Goal: Information Seeking & Learning: Learn about a topic

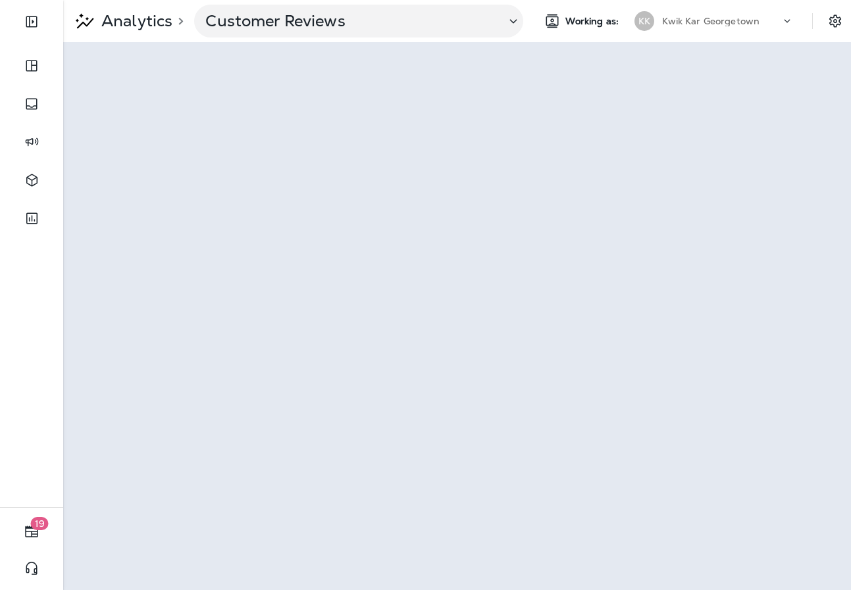
click at [781, 13] on div "Kwik Kar Georgetown" at bounding box center [721, 21] width 118 height 20
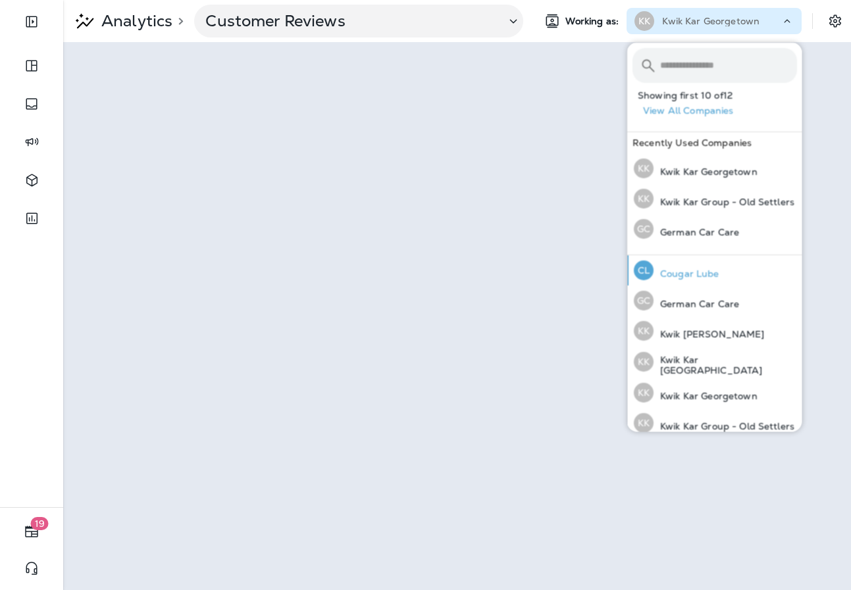
click at [725, 274] on button "CL Cougar Lube" at bounding box center [714, 270] width 175 height 30
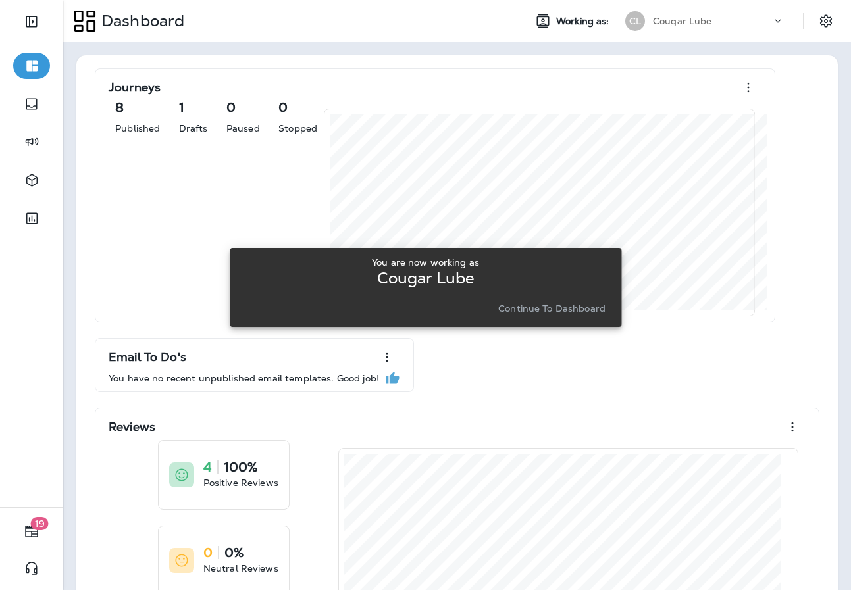
click at [544, 304] on p "Continue to Dashboard" at bounding box center [551, 308] width 107 height 11
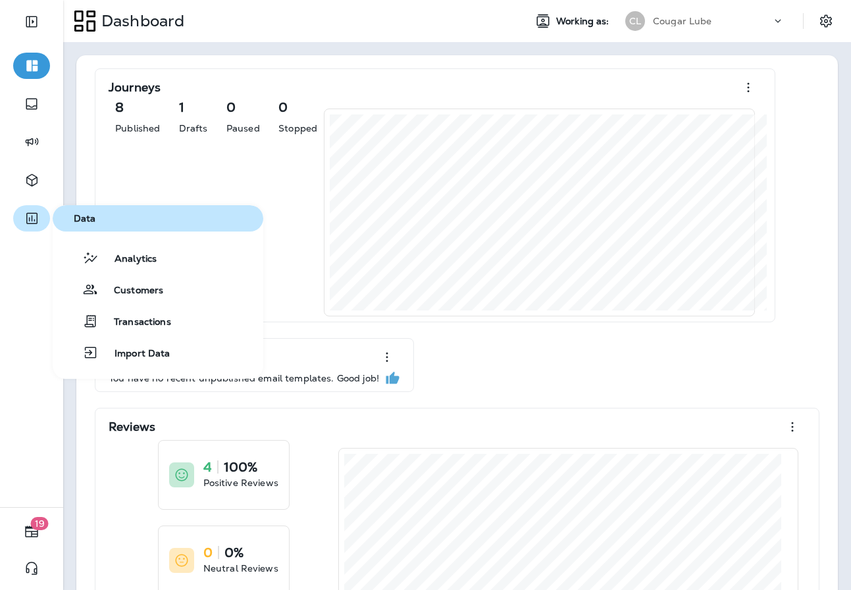
click at [46, 224] on button "button" at bounding box center [31, 218] width 37 height 26
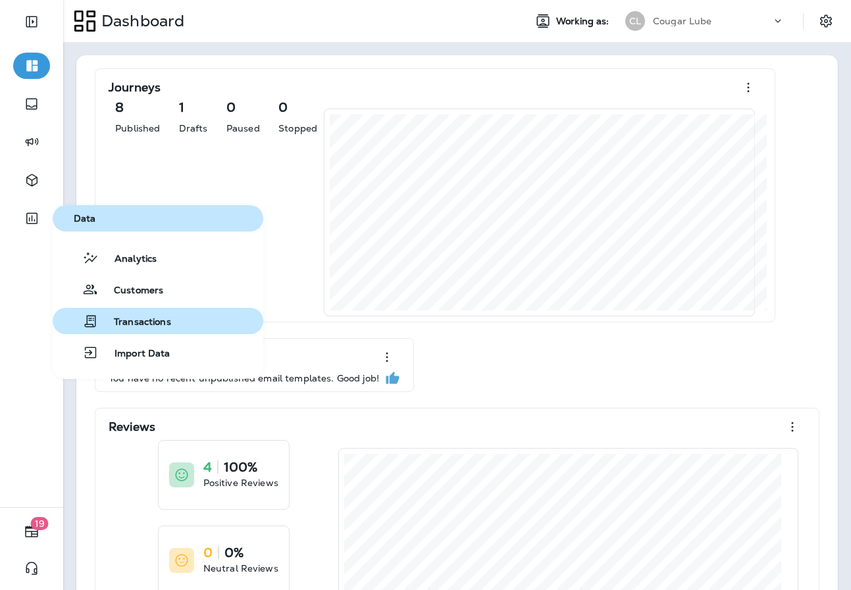
click at [176, 319] on button "Transactions" at bounding box center [158, 321] width 211 height 26
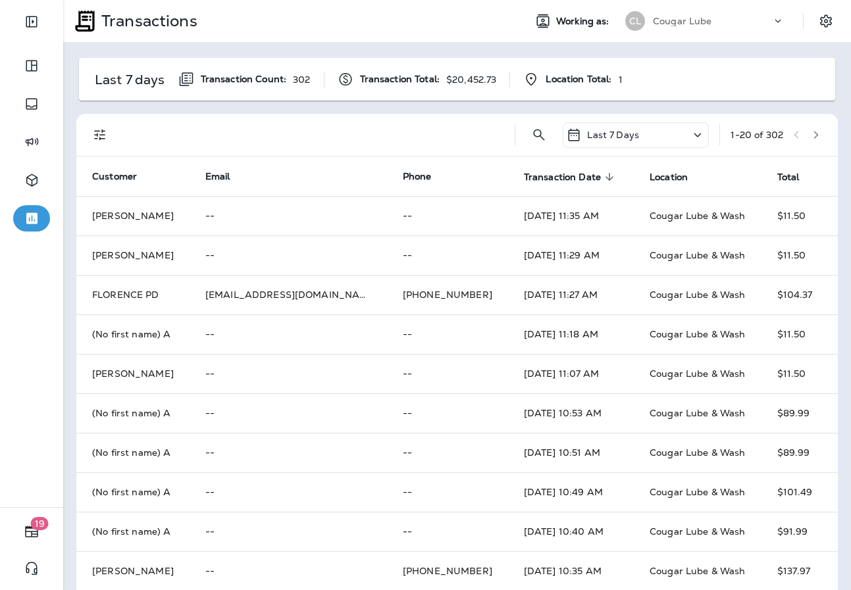
click at [690, 140] on icon at bounding box center [698, 135] width 16 height 16
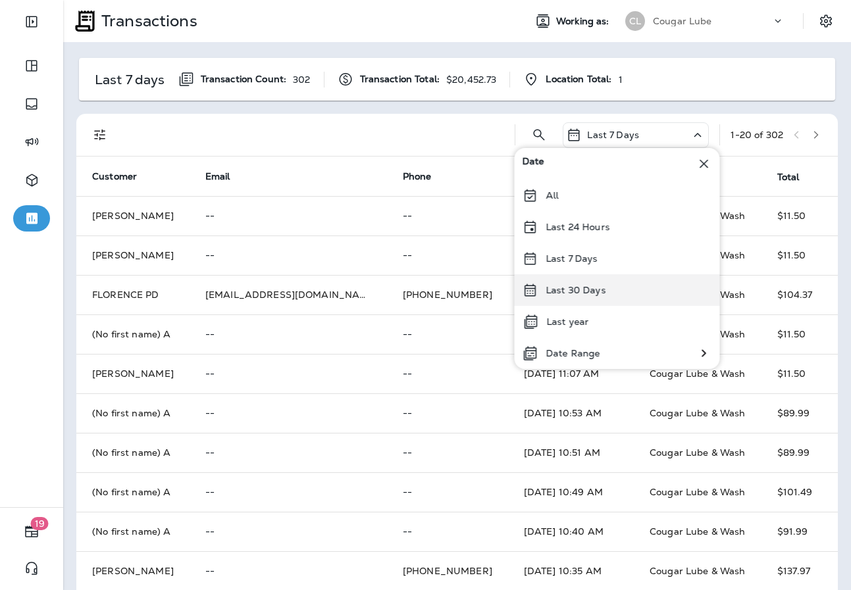
click at [590, 286] on p "Last 30 Days" at bounding box center [576, 290] width 60 height 11
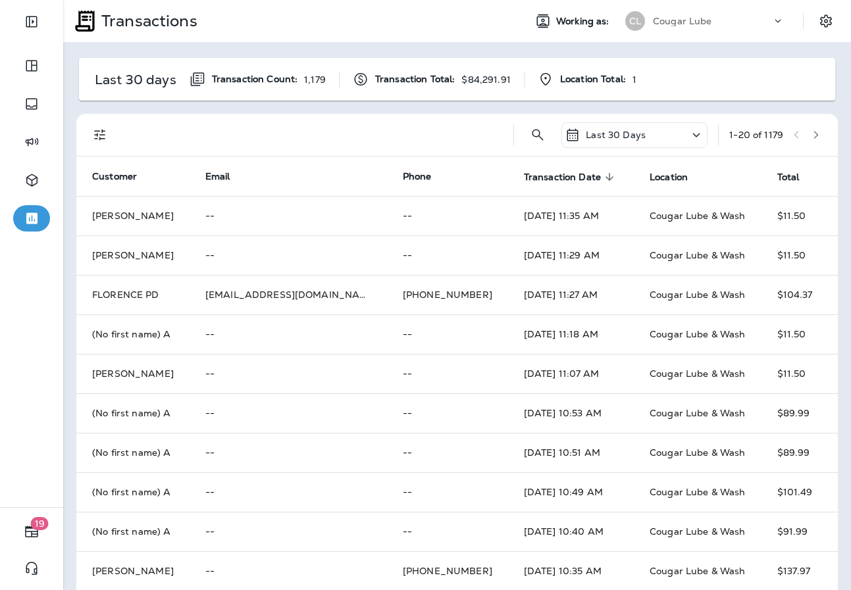
click at [688, 130] on icon at bounding box center [696, 135] width 16 height 16
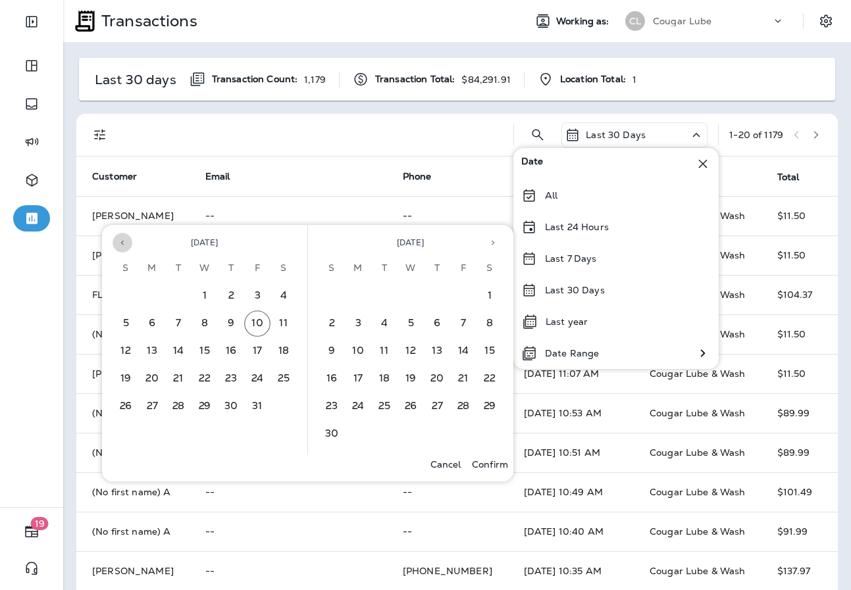
click at [119, 243] on icon "Previous month" at bounding box center [122, 242] width 9 height 9
click at [149, 289] on button "1" at bounding box center [152, 296] width 26 height 26
click at [188, 401] on button "30" at bounding box center [178, 407] width 26 height 26
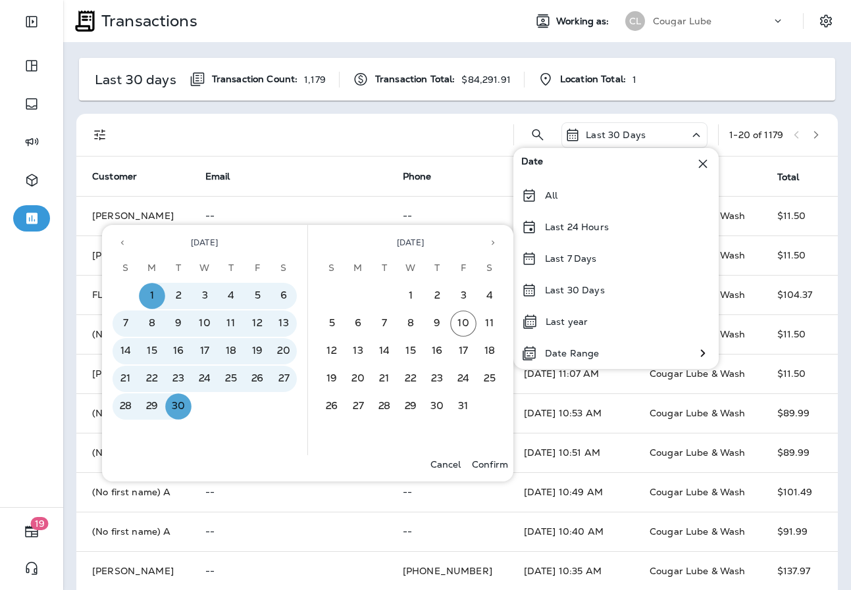
click at [500, 460] on p "Confirm" at bounding box center [490, 464] width 36 height 11
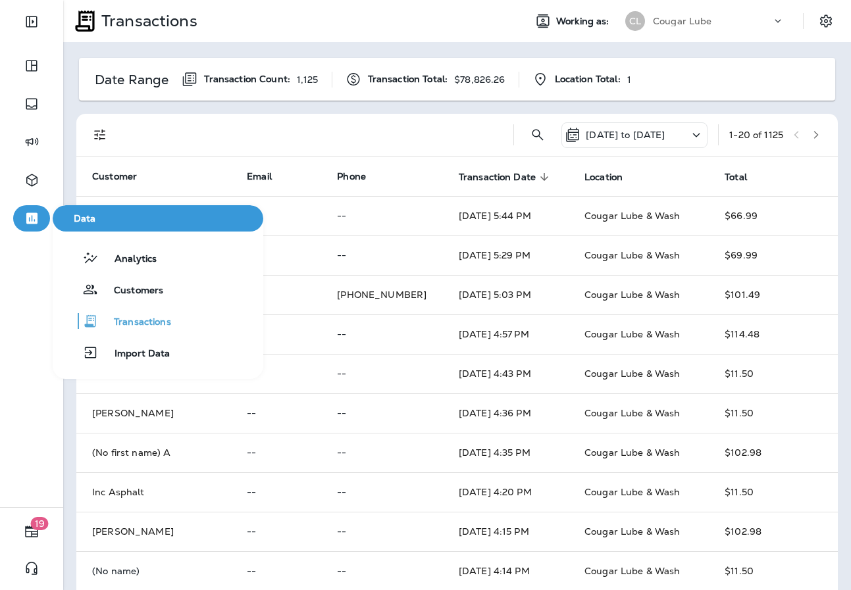
click at [42, 216] on button "button" at bounding box center [31, 218] width 37 height 26
click at [182, 286] on button "Customers" at bounding box center [158, 289] width 211 height 26
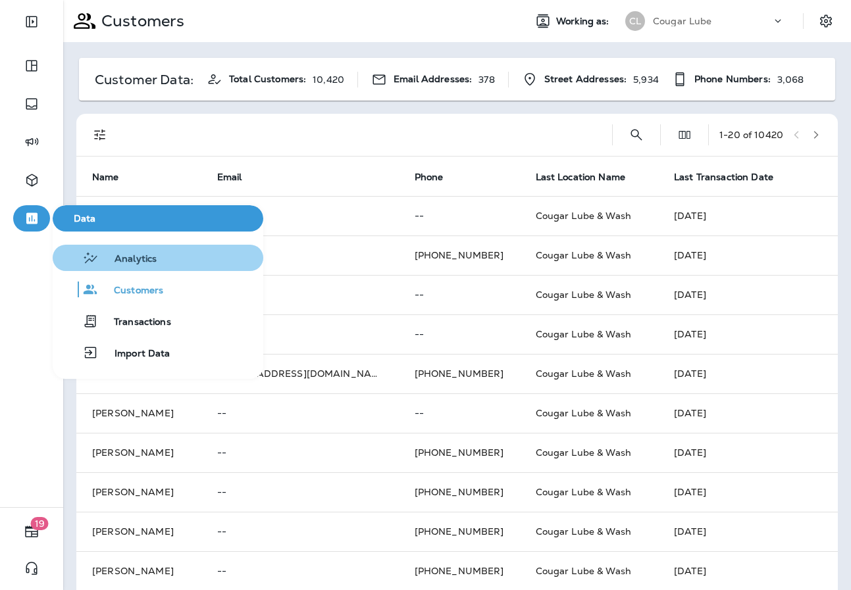
click at [129, 261] on span "Analytics" at bounding box center [128, 259] width 58 height 13
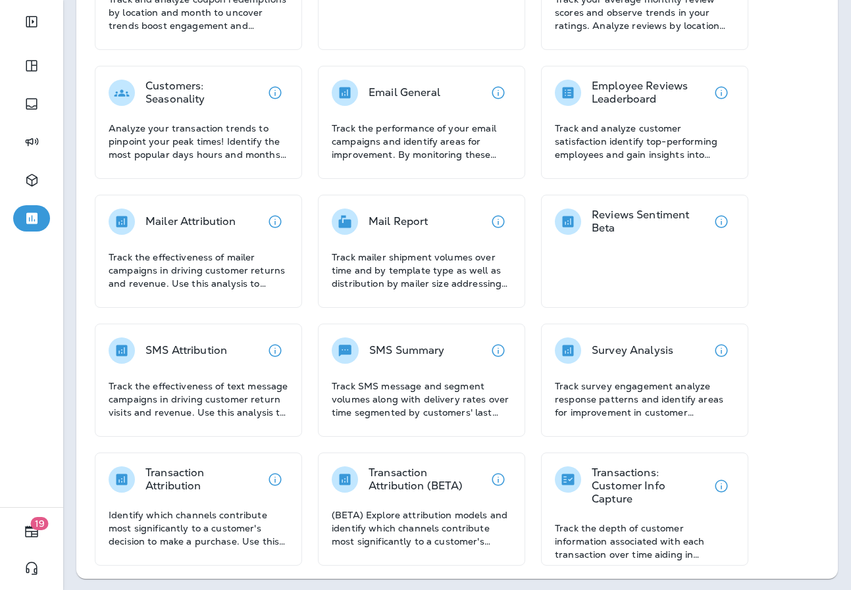
scroll to position [168, 0]
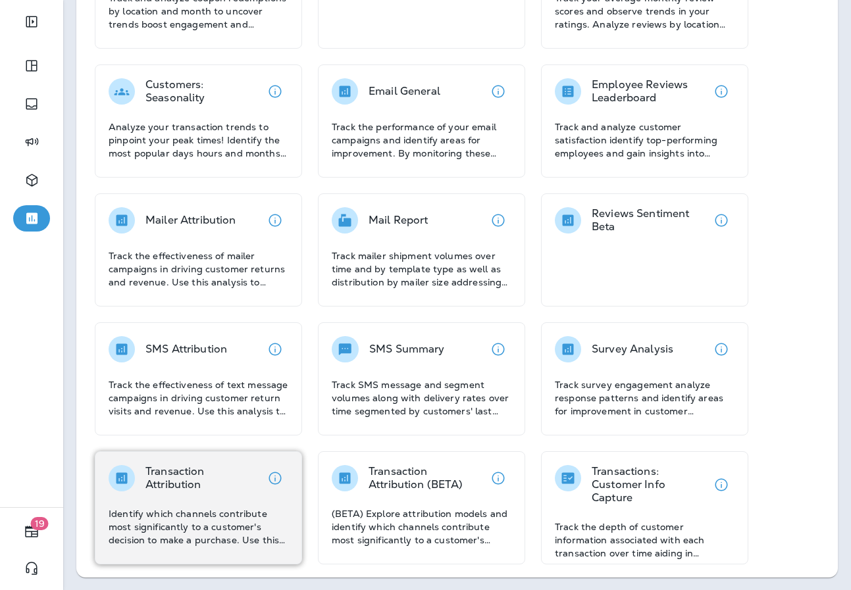
click at [255, 477] on p "Transaction Attribution" at bounding box center [203, 478] width 116 height 26
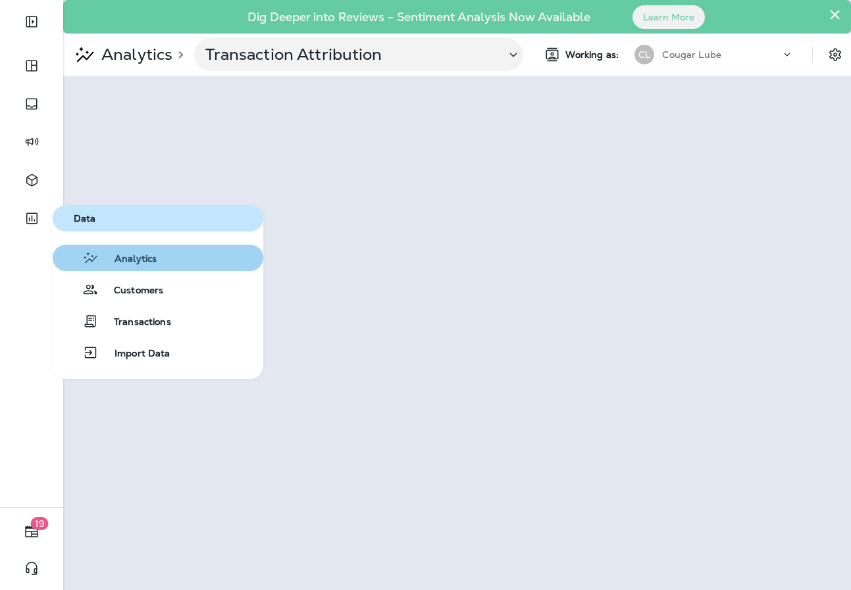
click at [170, 255] on button "Analytics" at bounding box center [158, 258] width 211 height 26
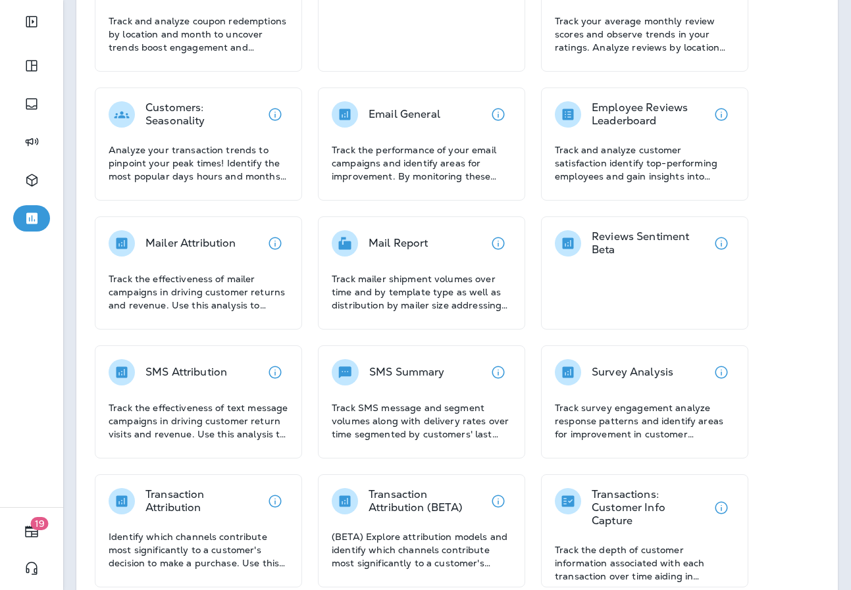
scroll to position [201, 0]
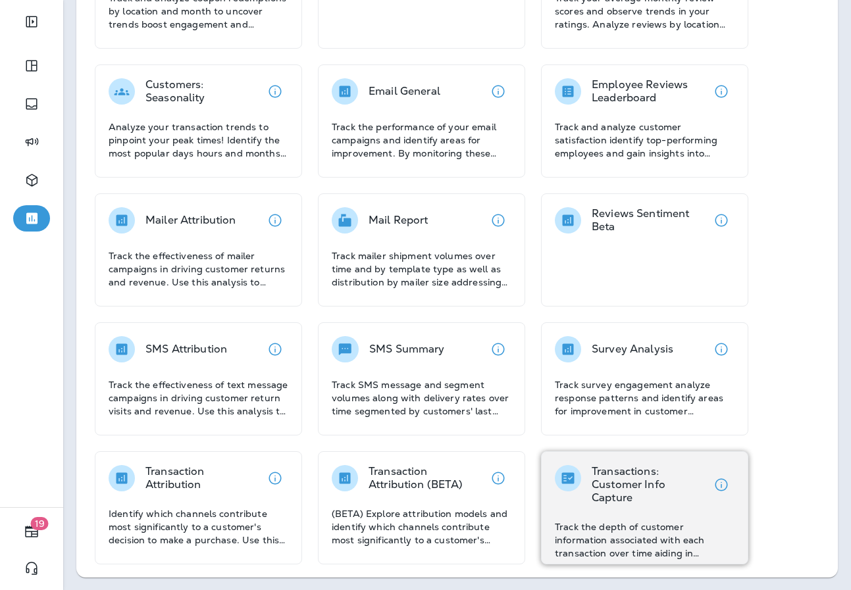
click at [606, 515] on div "Transactions: Customer Info Capture Track the depth of customer information ass…" at bounding box center [645, 512] width 180 height 95
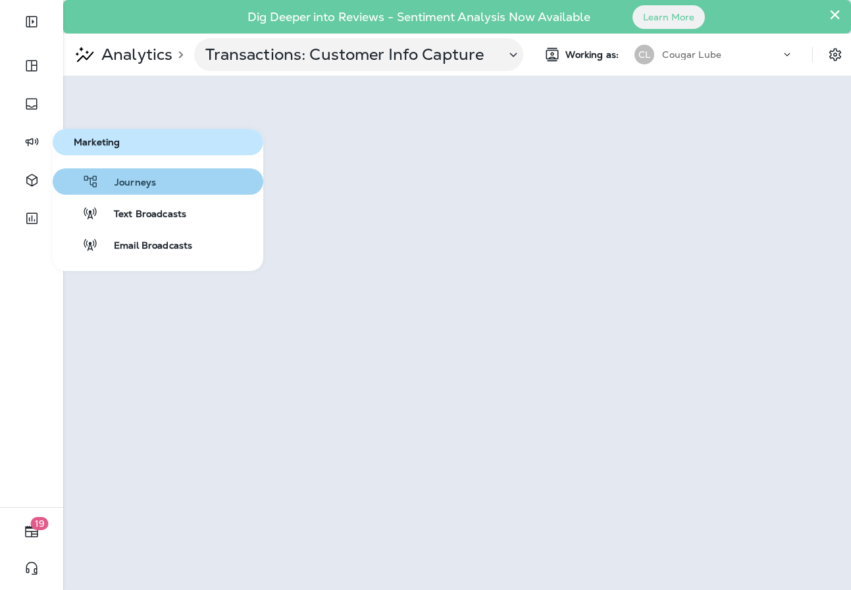
click at [143, 180] on span "Journeys" at bounding box center [127, 183] width 57 height 13
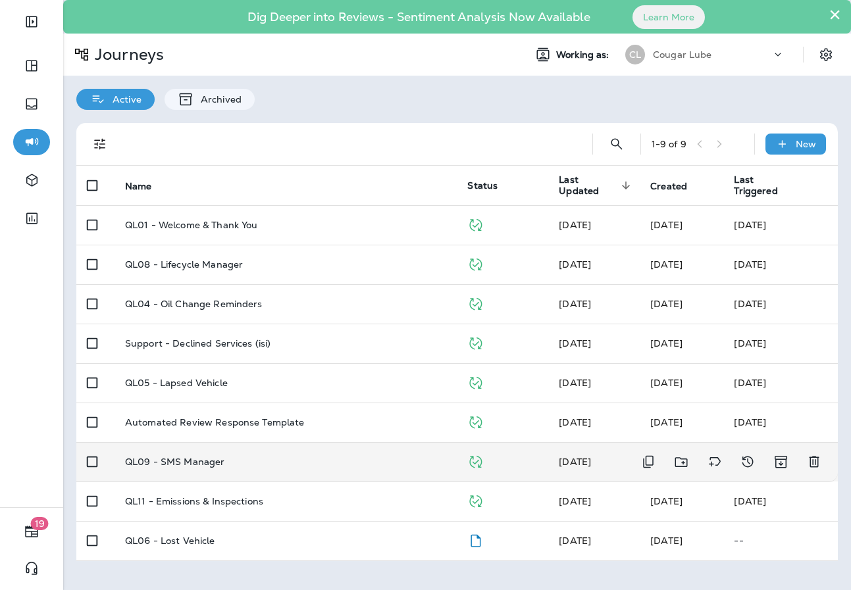
click at [147, 465] on p "QL09 - SMS Manager" at bounding box center [175, 462] width 100 height 11
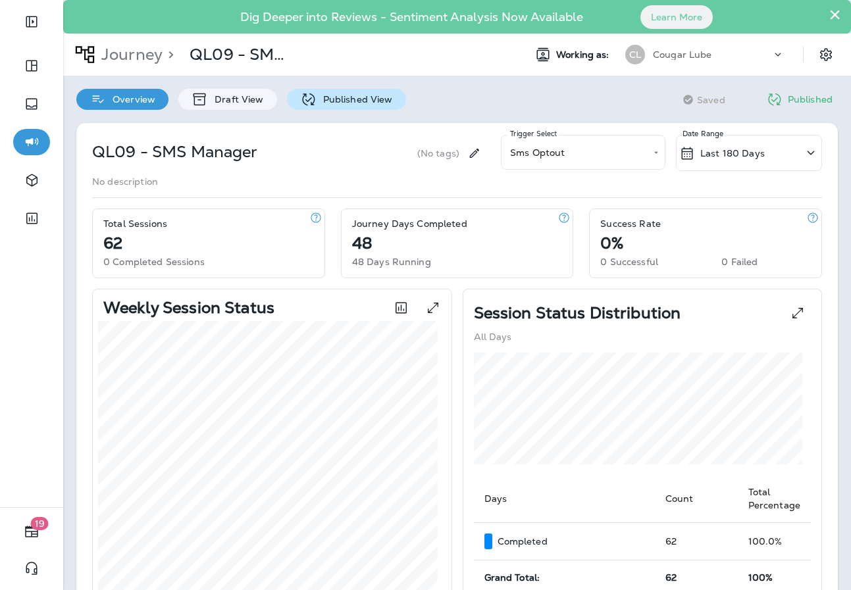
click at [310, 103] on icon at bounding box center [308, 99] width 13 height 13
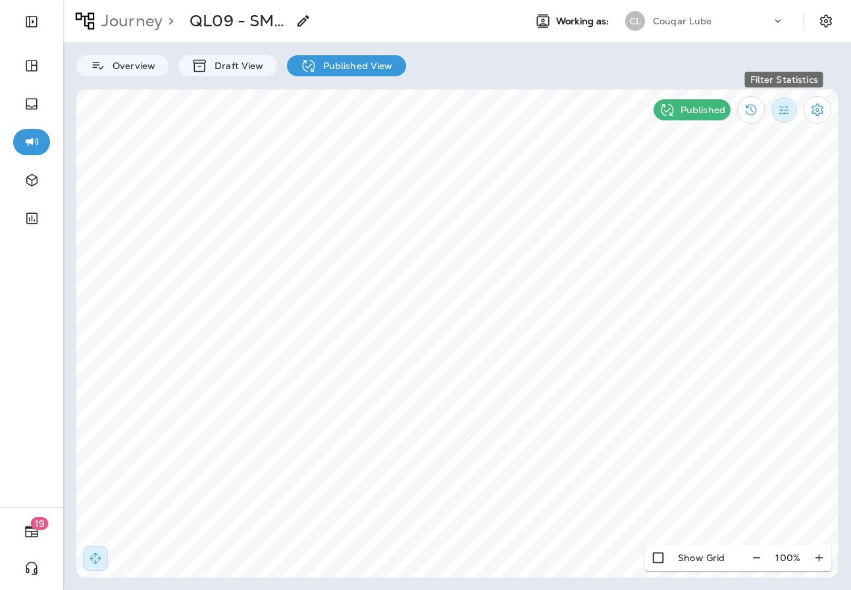
click at [783, 120] on button "Filter Statistics" at bounding box center [784, 110] width 26 height 26
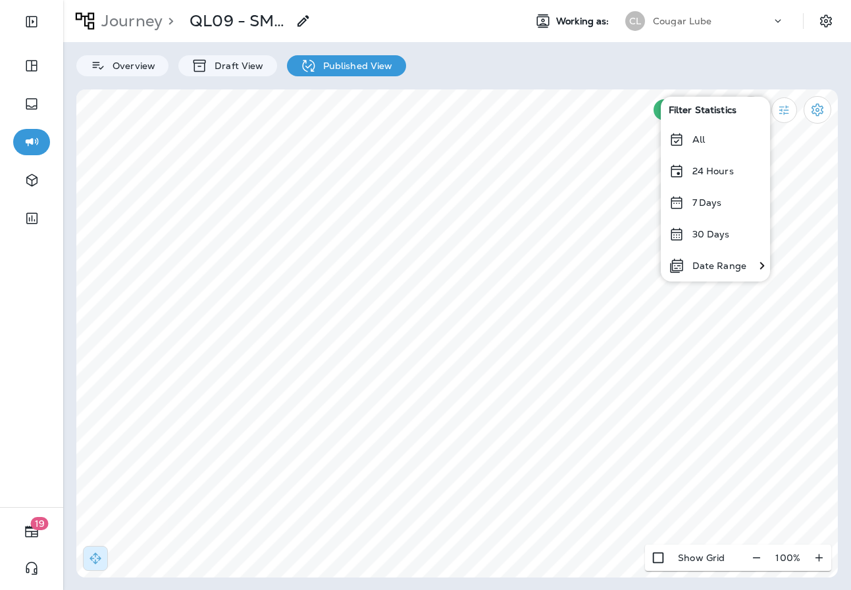
click at [697, 267] on p "Date Range" at bounding box center [719, 266] width 54 height 11
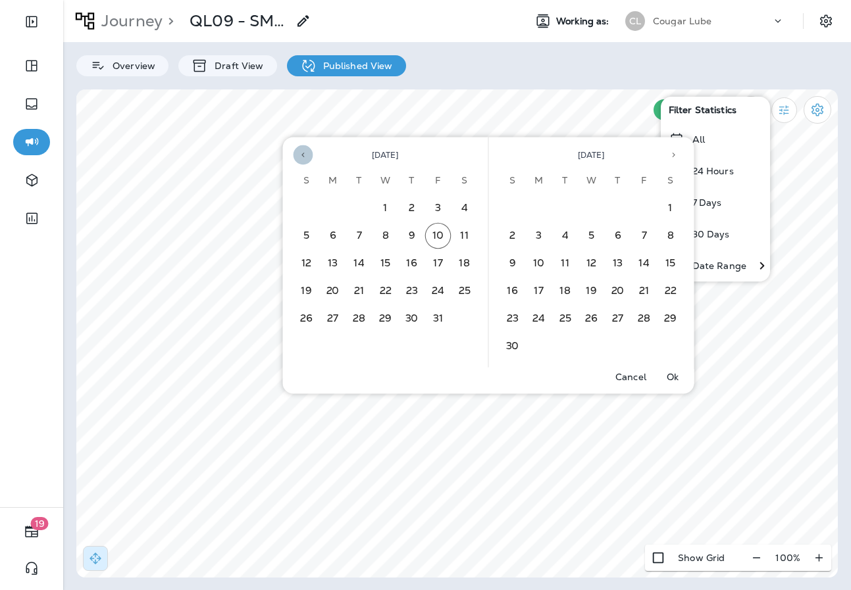
click at [301, 157] on icon "Previous month" at bounding box center [303, 155] width 9 height 9
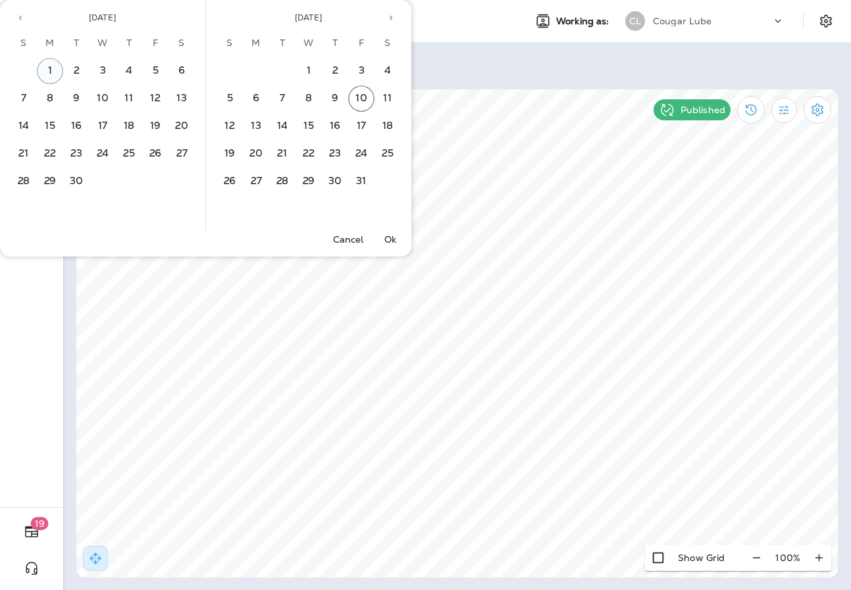
click at [47, 61] on button "1" at bounding box center [50, 71] width 26 height 26
click at [79, 176] on button "30" at bounding box center [76, 181] width 26 height 26
click at [397, 238] on button "Ok" at bounding box center [390, 239] width 42 height 18
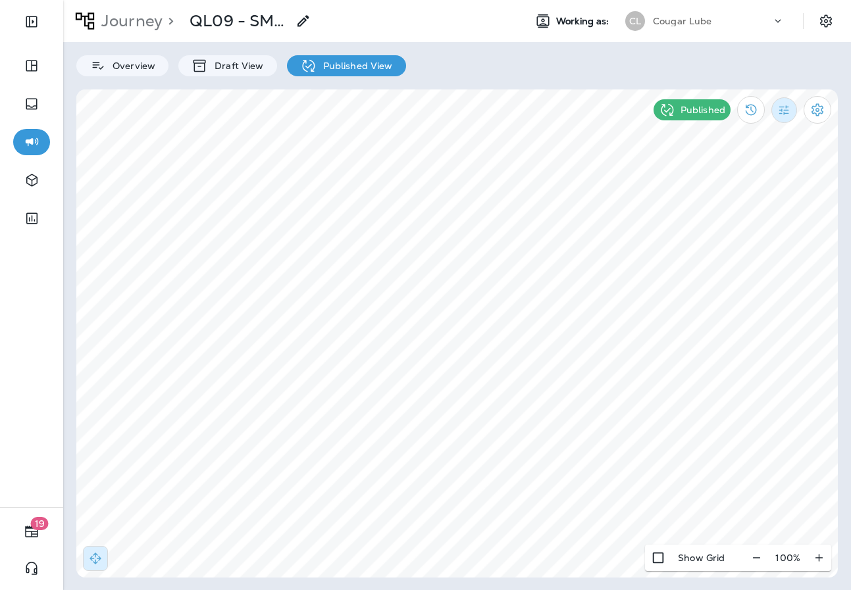
click at [782, 113] on icon "Filter Statistics" at bounding box center [784, 110] width 14 height 14
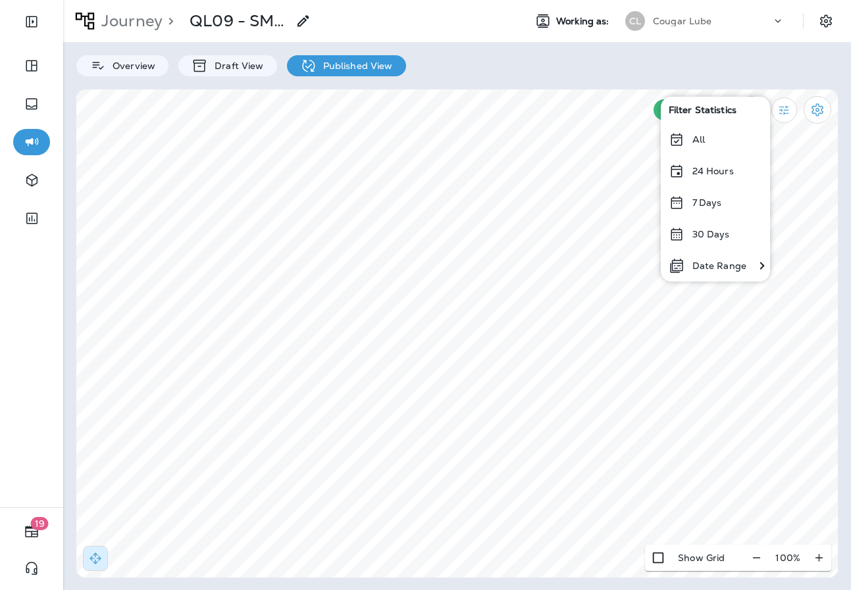
click at [684, 229] on icon at bounding box center [677, 234] width 16 height 16
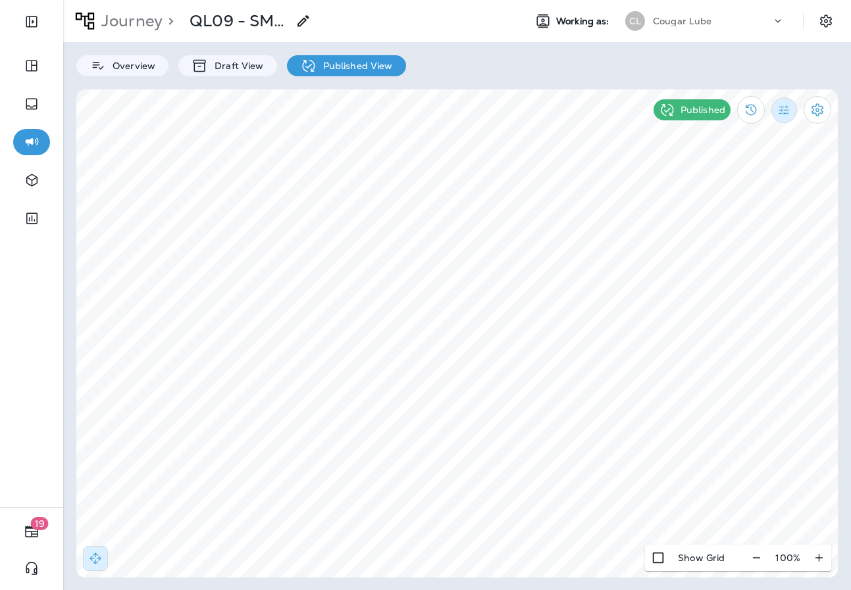
click at [790, 103] on icon "Filter Statistics" at bounding box center [784, 110] width 14 height 14
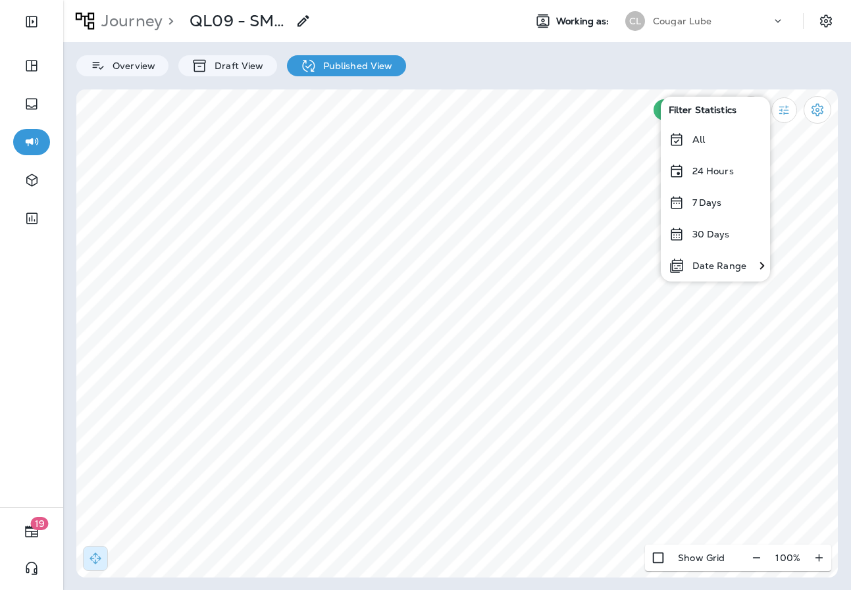
click at [699, 136] on p "All" at bounding box center [698, 139] width 13 height 11
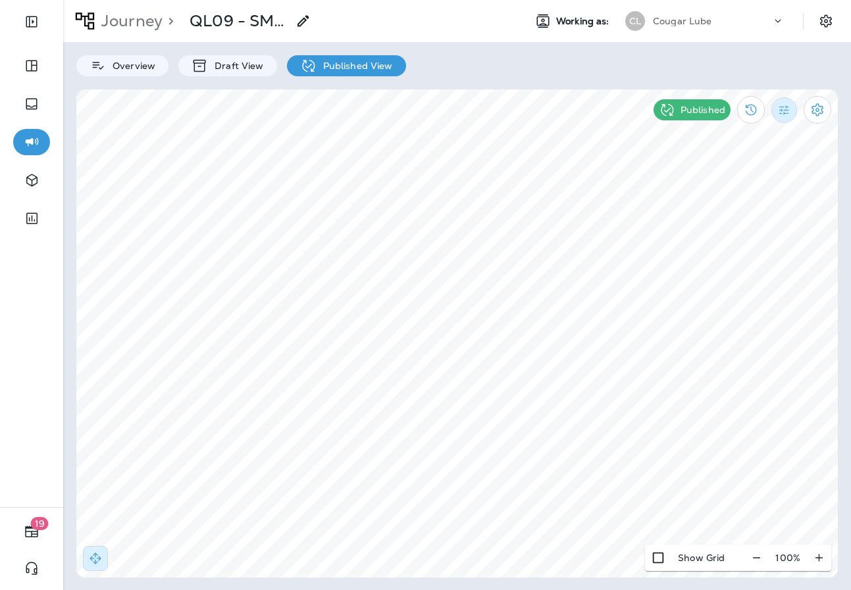
click at [783, 109] on icon "Filter Statistics" at bounding box center [784, 110] width 14 height 14
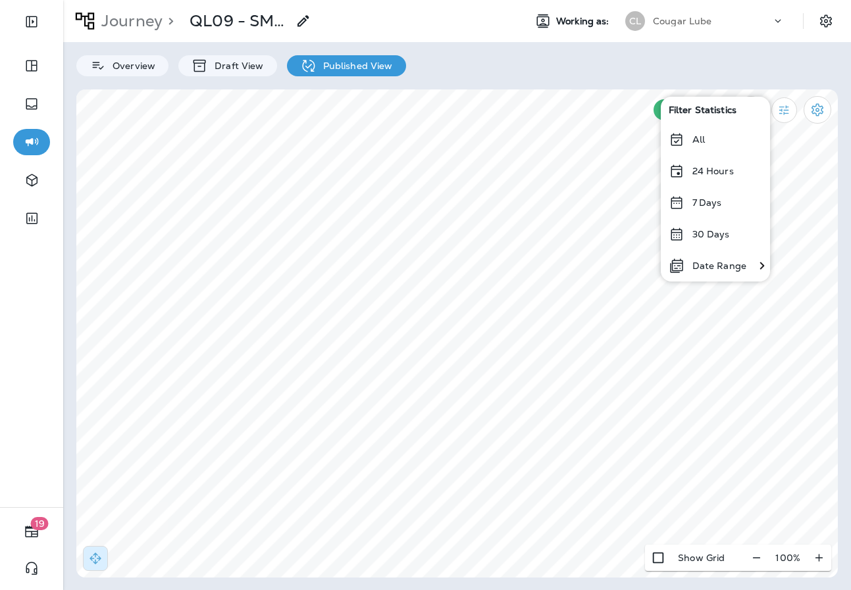
click at [713, 261] on p "Date Range" at bounding box center [719, 266] width 54 height 11
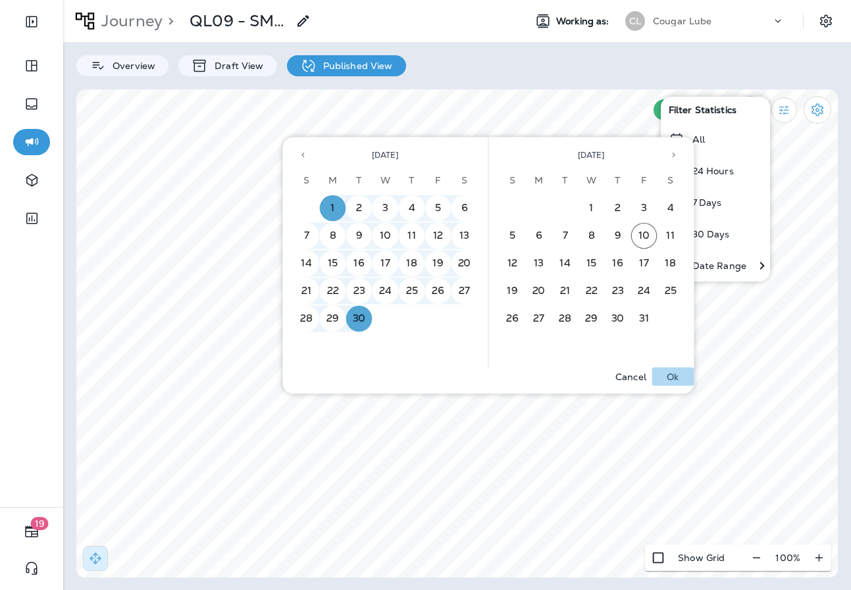
click at [681, 375] on button "Ok" at bounding box center [673, 377] width 42 height 18
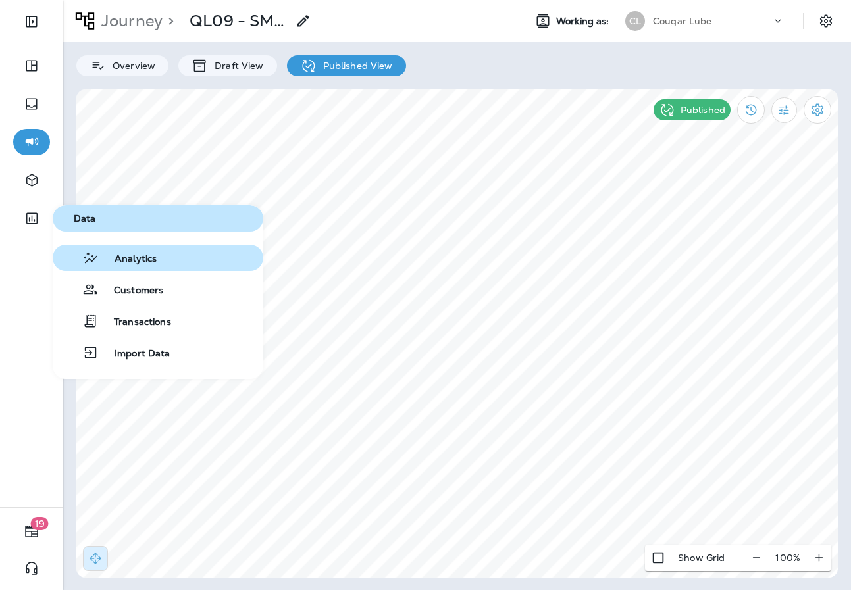
click at [109, 263] on span "Analytics" at bounding box center [128, 259] width 58 height 13
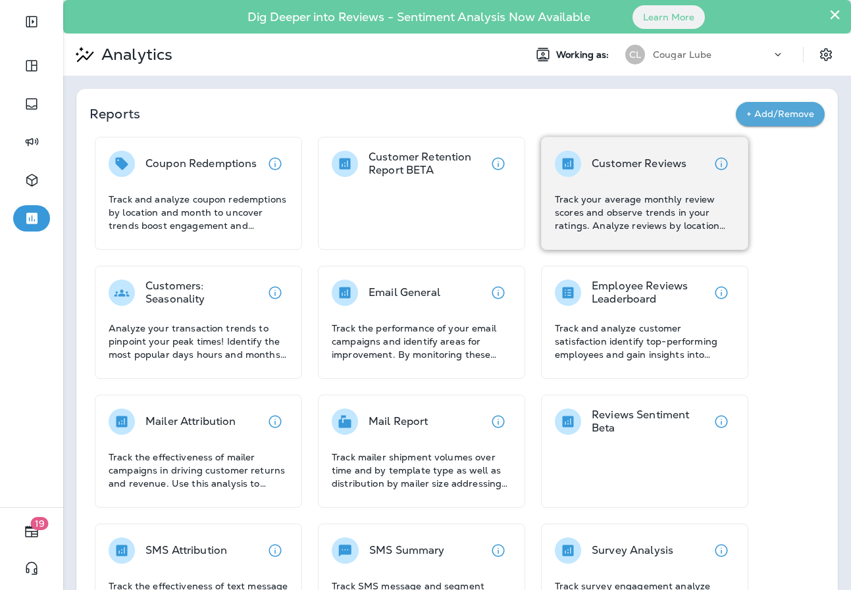
click at [618, 157] on p "Customer Reviews" at bounding box center [639, 163] width 95 height 13
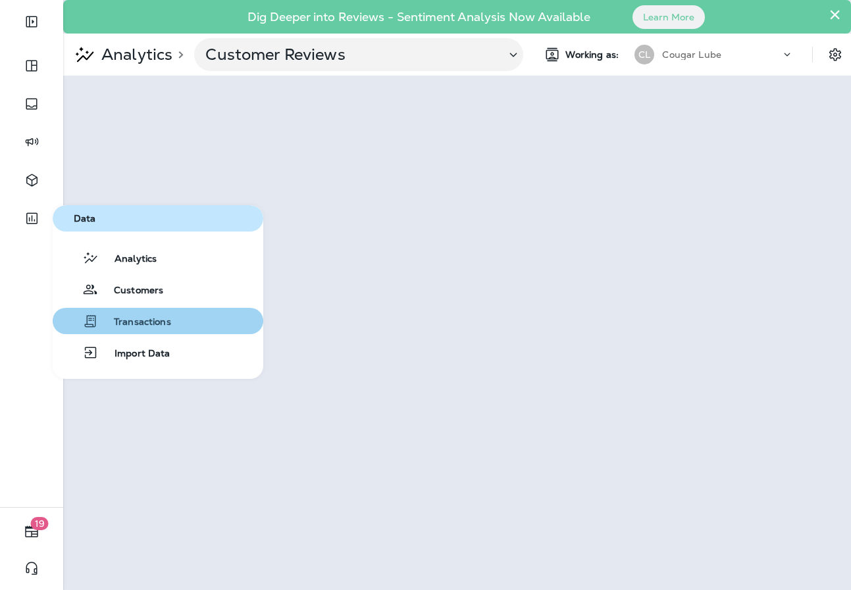
click at [153, 311] on button "Transactions" at bounding box center [158, 321] width 211 height 26
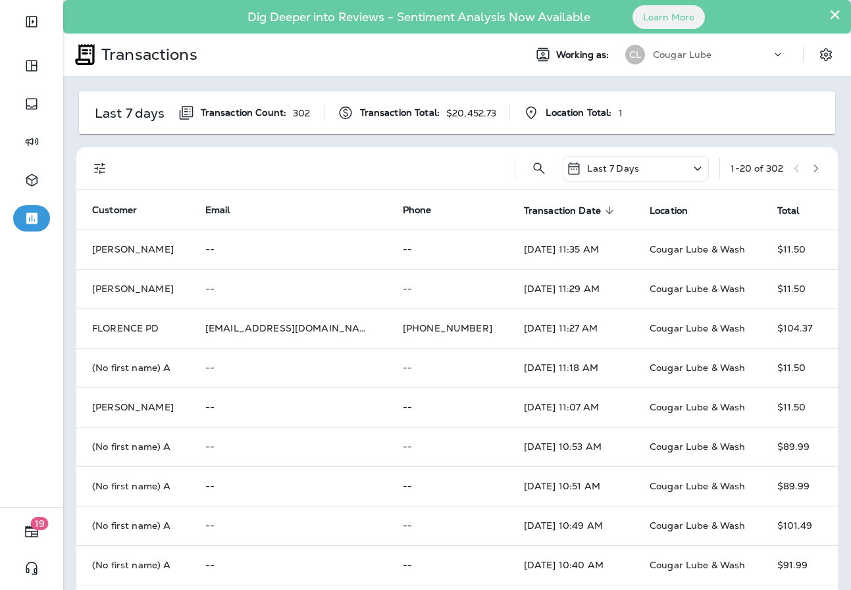
click at [687, 168] on div "Last 7 Days" at bounding box center [636, 169] width 146 height 26
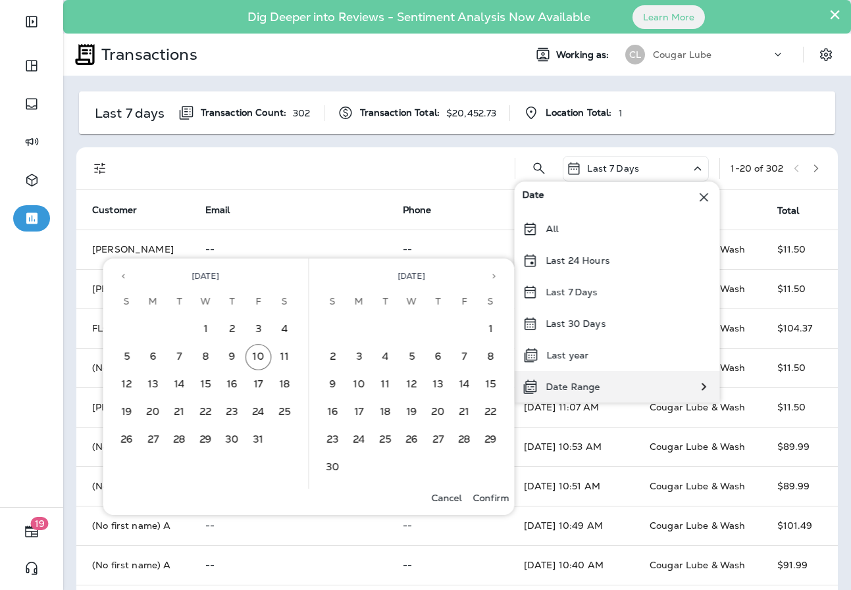
click at [646, 384] on div "Date Range" at bounding box center [617, 387] width 205 height 32
click at [119, 275] on icon "Previous month" at bounding box center [123, 276] width 9 height 9
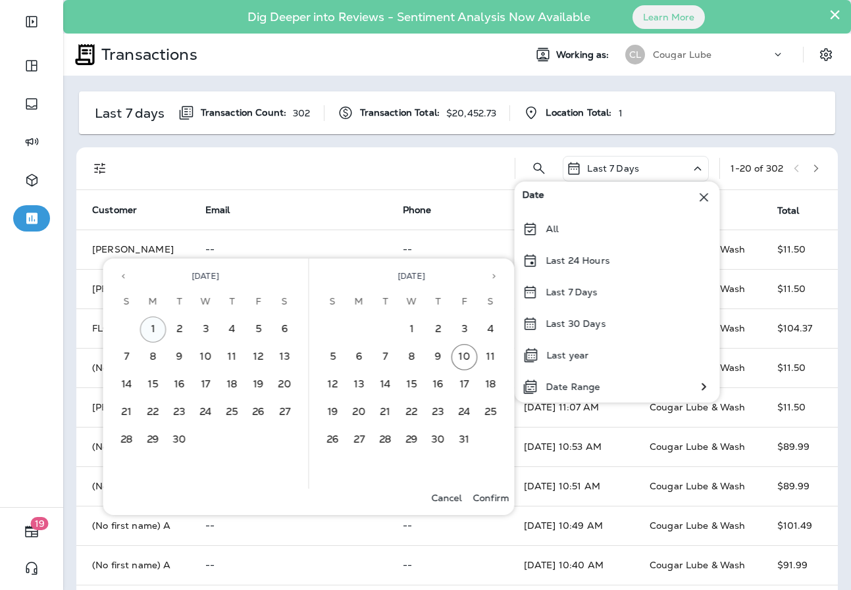
click at [154, 320] on button "1" at bounding box center [153, 330] width 26 height 26
click at [176, 438] on button "30" at bounding box center [180, 440] width 26 height 26
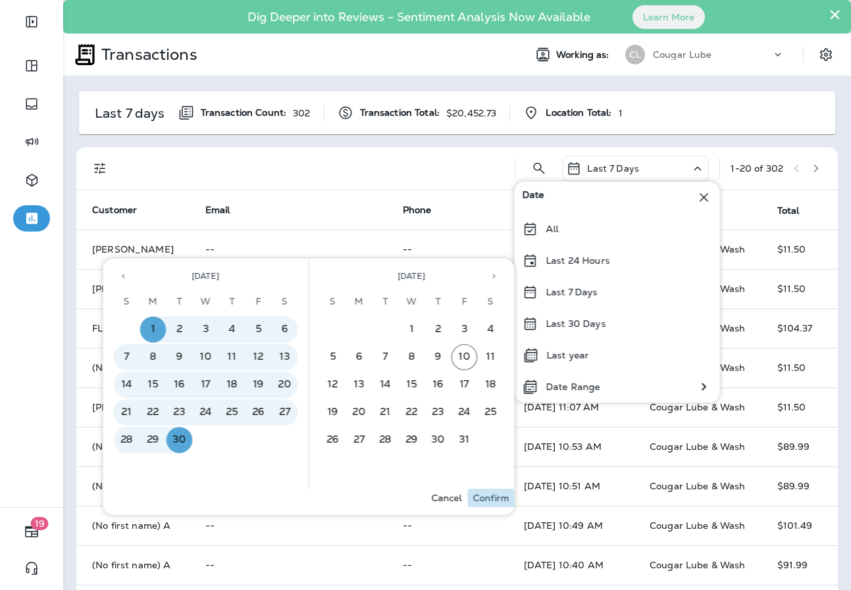
click at [490, 500] on p "Confirm" at bounding box center [491, 498] width 36 height 11
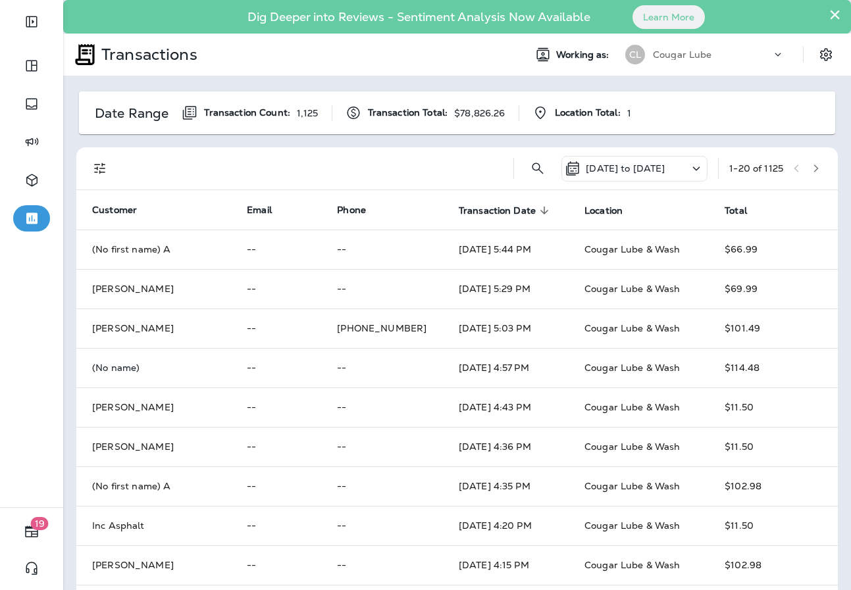
click at [771, 49] on icon at bounding box center [777, 54] width 13 height 13
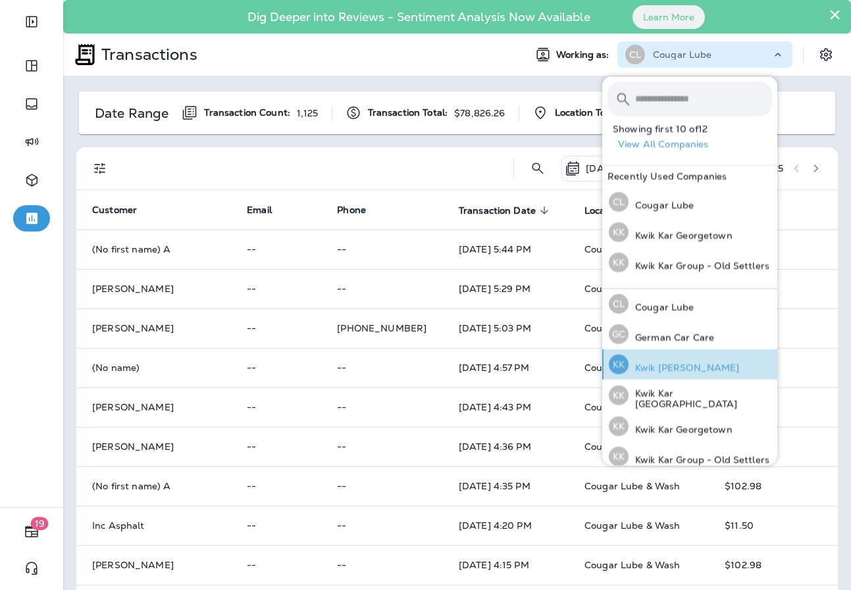
click at [737, 366] on button "KK Kwik [PERSON_NAME]" at bounding box center [689, 364] width 175 height 30
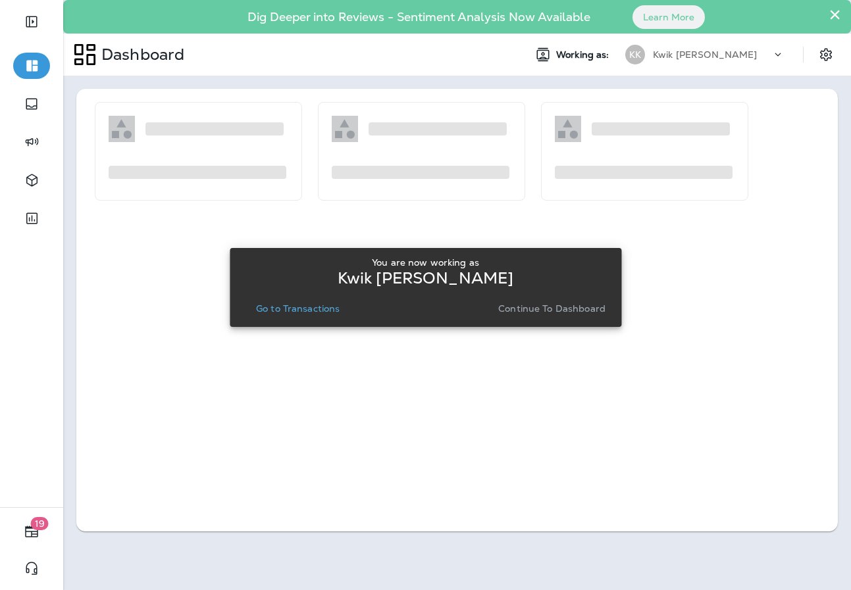
click at [315, 303] on p "Go to Transactions" at bounding box center [298, 308] width 84 height 11
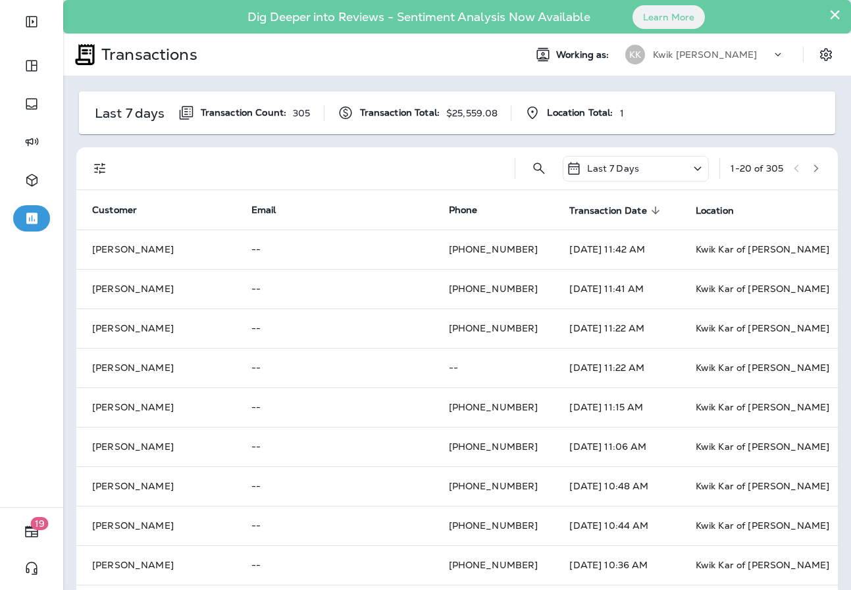
click at [690, 174] on icon at bounding box center [698, 169] width 16 height 16
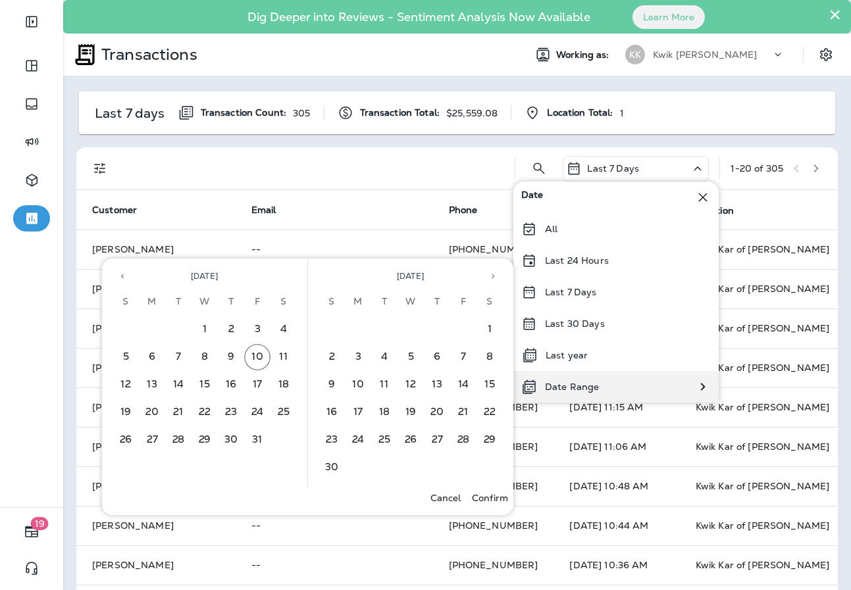
click at [648, 383] on div "Date Range" at bounding box center [615, 387] width 205 height 32
click at [118, 278] on icon "Previous month" at bounding box center [122, 276] width 9 height 9
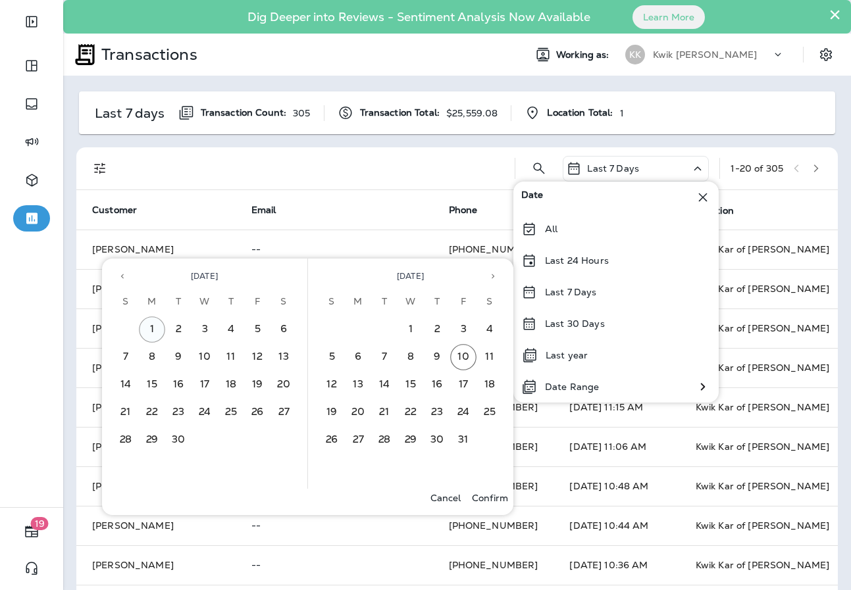
click at [158, 324] on button "1" at bounding box center [152, 330] width 26 height 26
click at [180, 443] on button "30" at bounding box center [178, 440] width 26 height 26
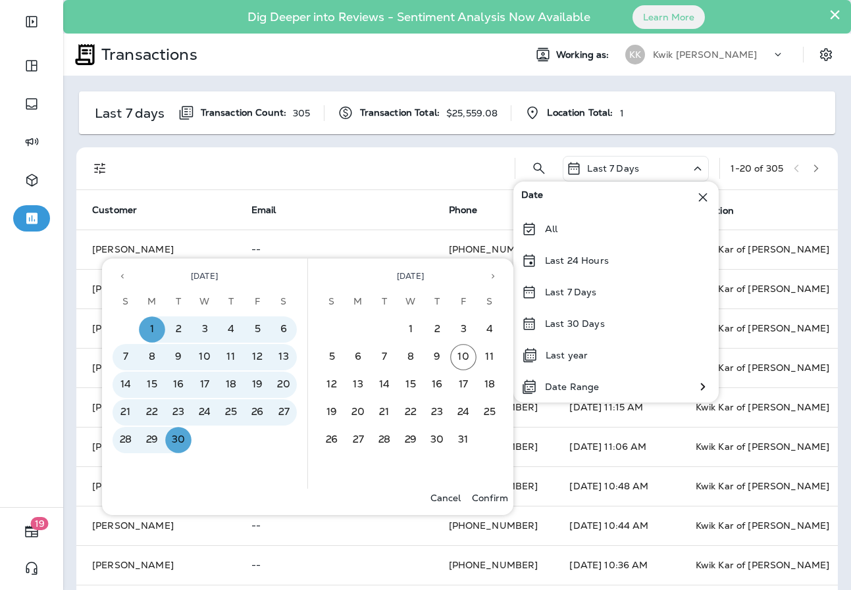
click at [492, 494] on p "Confirm" at bounding box center [490, 498] width 36 height 11
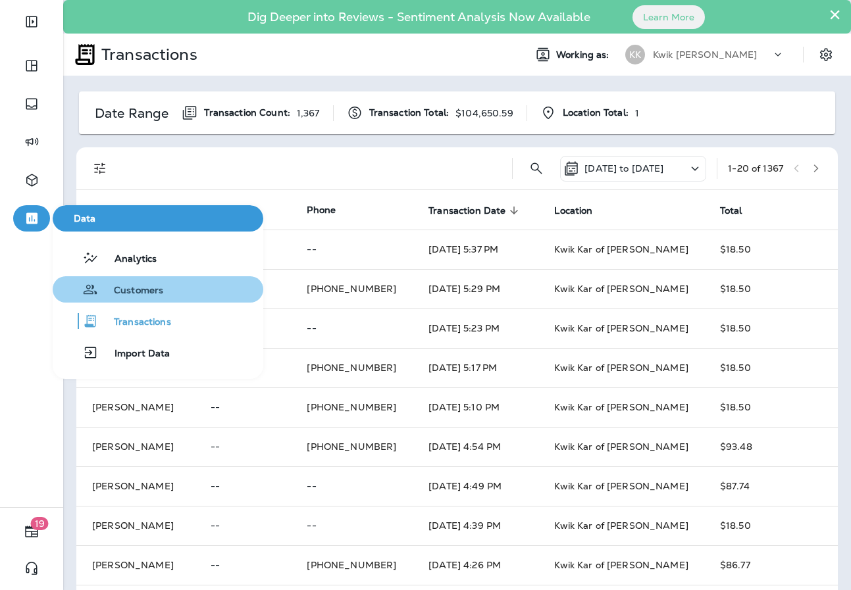
click at [186, 287] on button "Customers" at bounding box center [158, 289] width 211 height 26
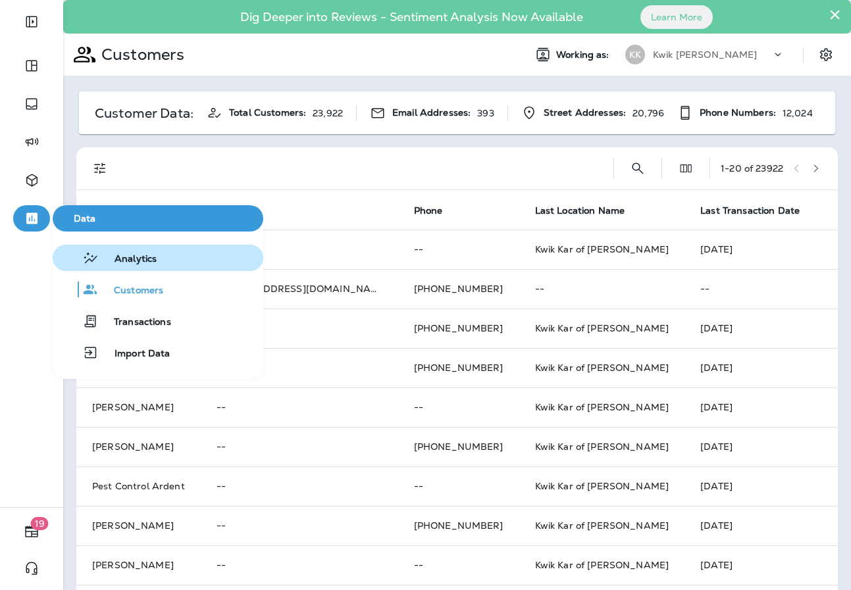
click at [125, 253] on span "Analytics" at bounding box center [128, 259] width 58 height 13
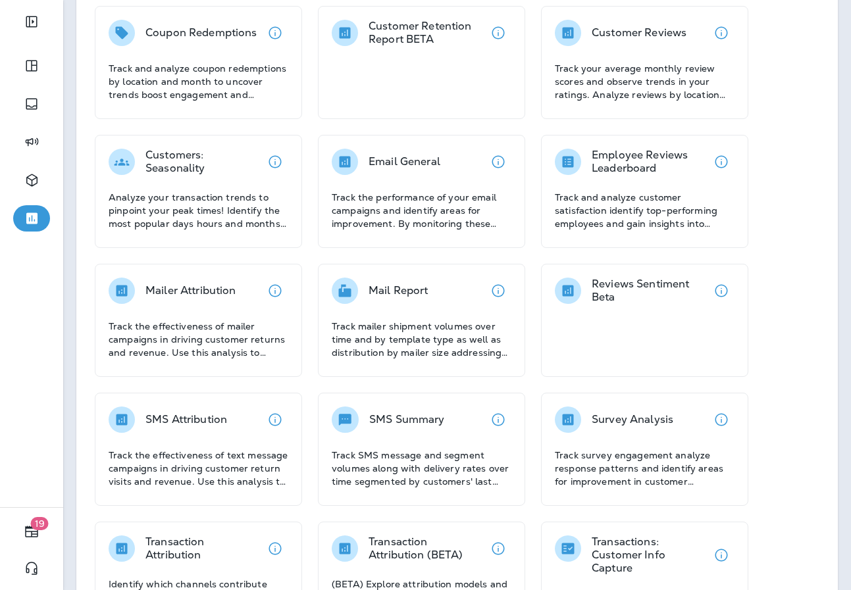
scroll to position [158, 0]
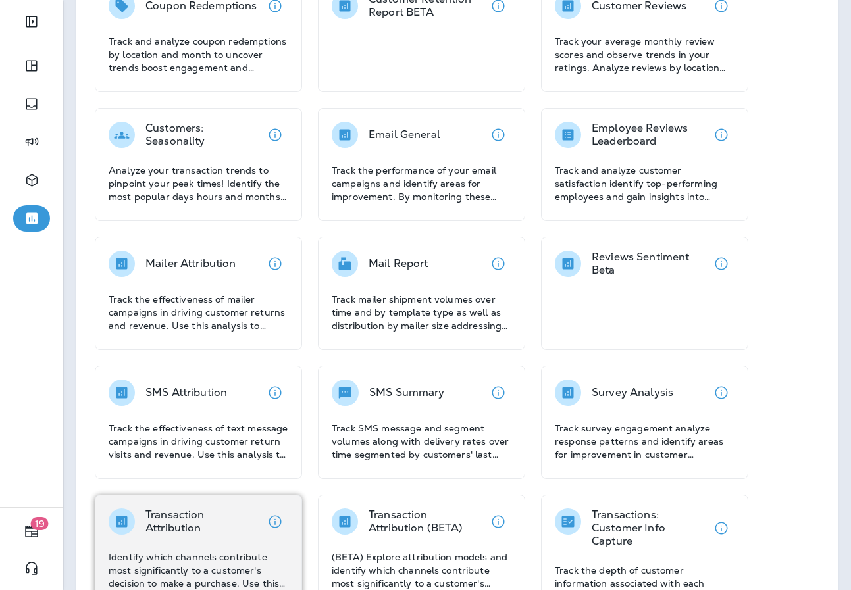
click at [146, 539] on div "Transaction Attribution Identify which channels contribute most significantly t…" at bounding box center [199, 550] width 180 height 82
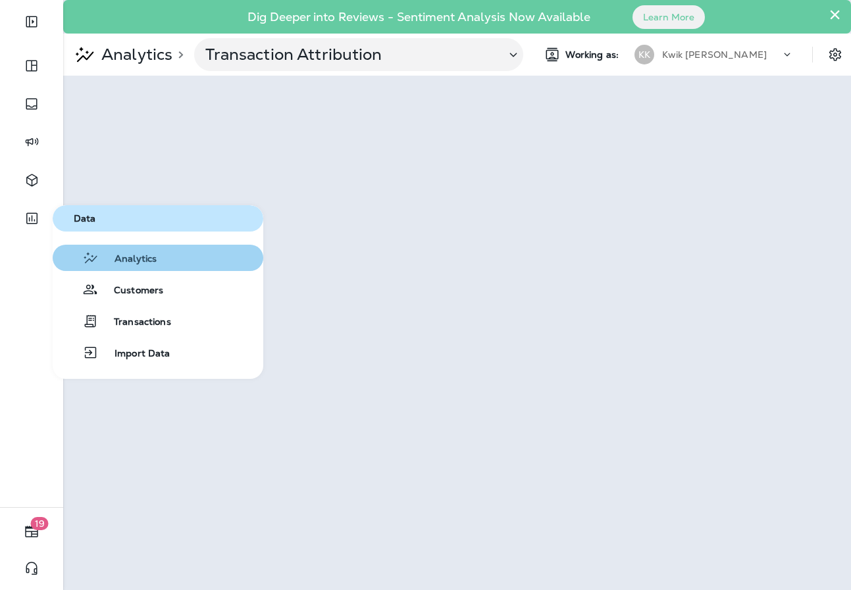
click at [103, 259] on span "Analytics" at bounding box center [128, 259] width 58 height 13
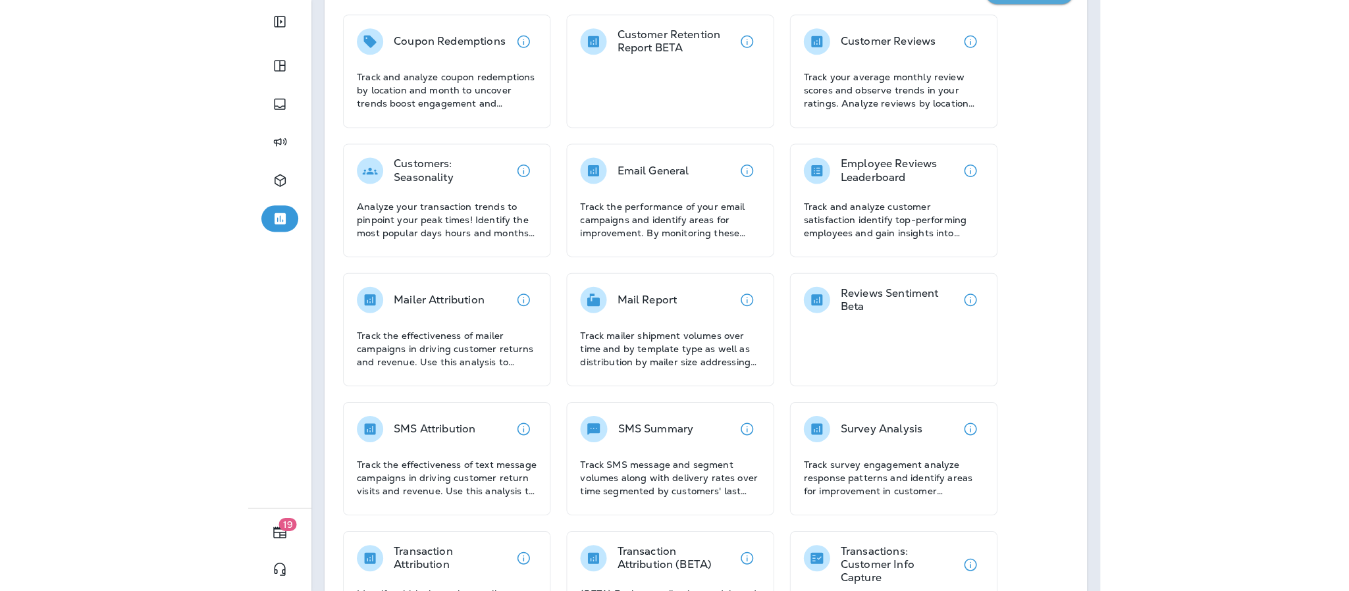
scroll to position [201, 0]
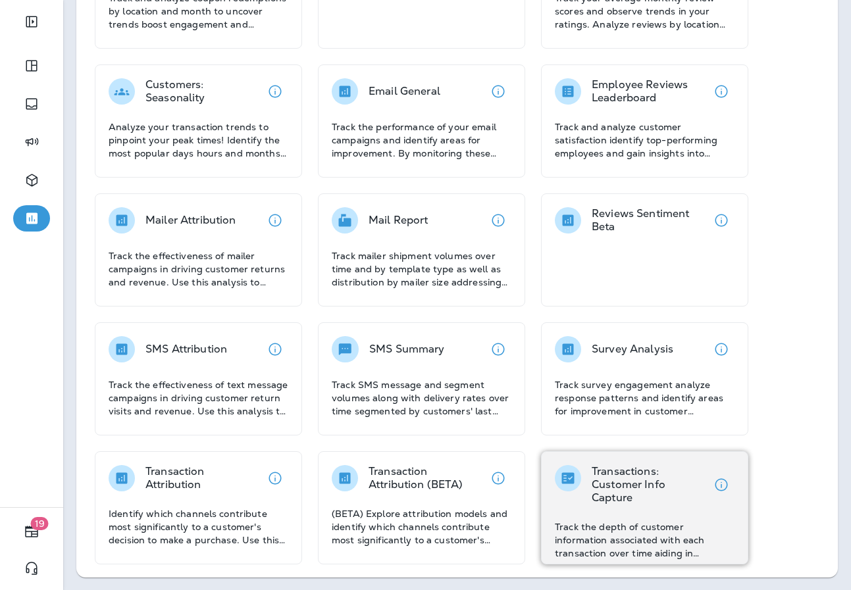
click at [618, 506] on div "Transactions: Customer Info Capture Track the depth of customer information ass…" at bounding box center [645, 512] width 180 height 95
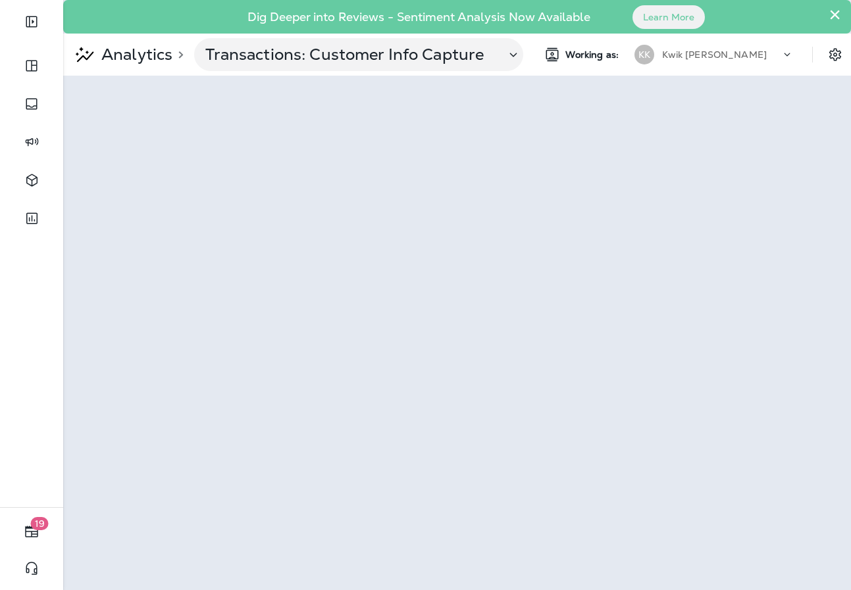
click at [208, 74] on div "Analytics > Transactions: Customer Info Capture Working as: KK Kwik [PERSON_NAM…" at bounding box center [457, 55] width 788 height 42
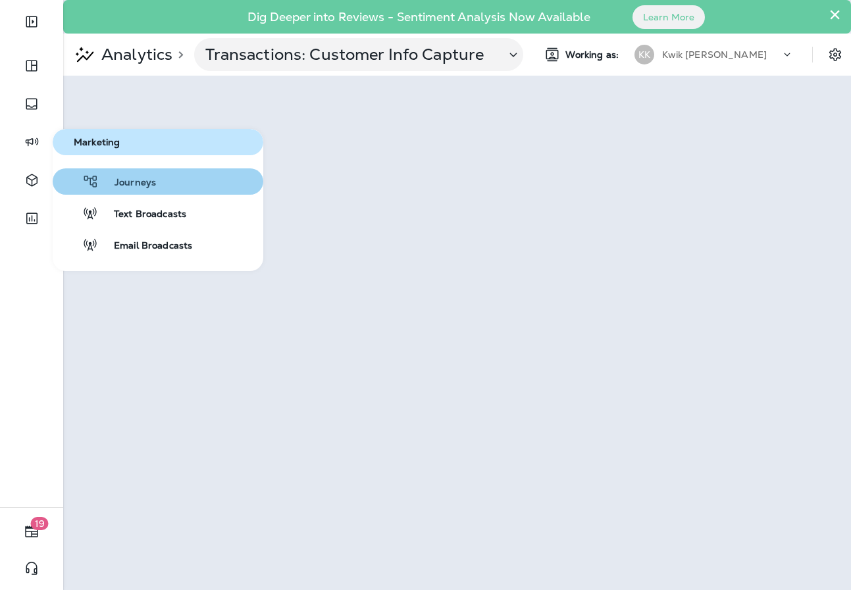
click at [132, 174] on div "Journeys" at bounding box center [107, 182] width 98 height 16
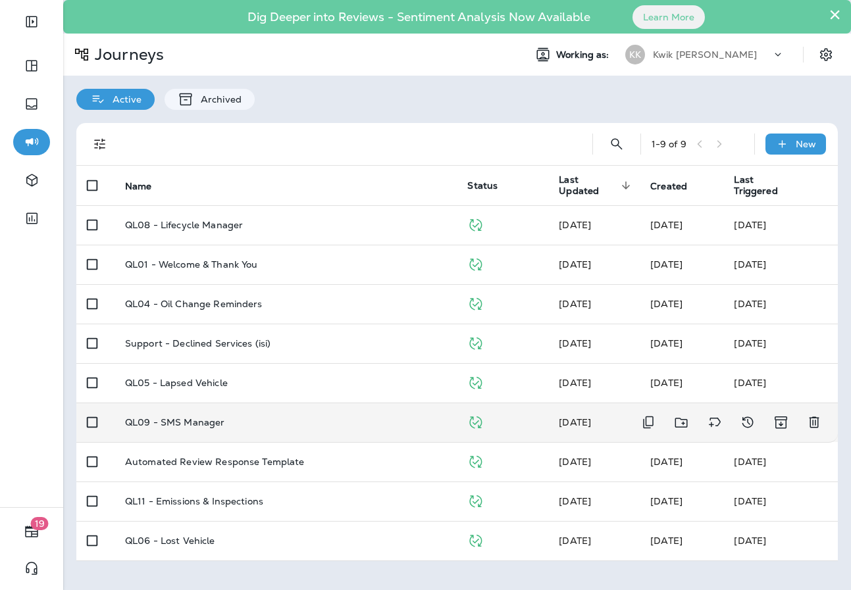
click at [210, 425] on p "QL09 - SMS Manager" at bounding box center [175, 422] width 100 height 11
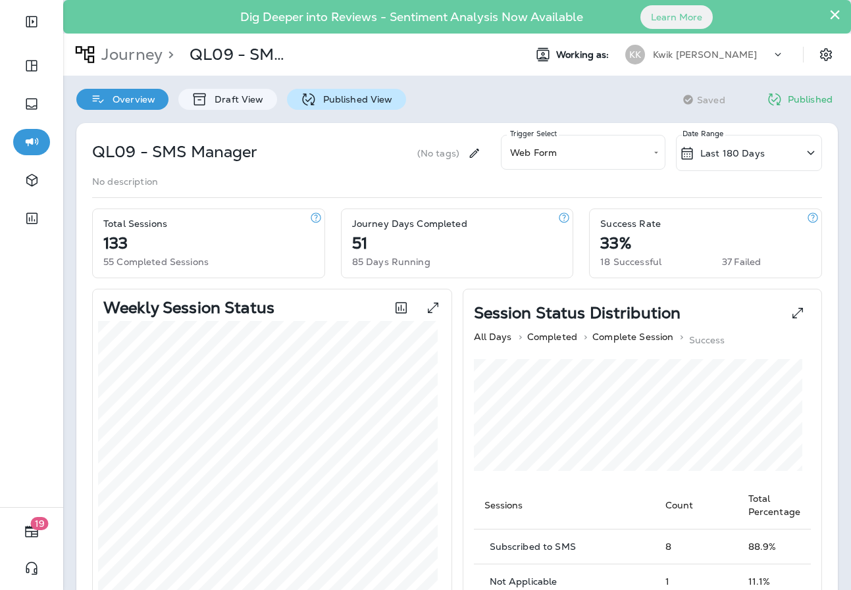
click at [346, 103] on p "Published View" at bounding box center [355, 99] width 76 height 11
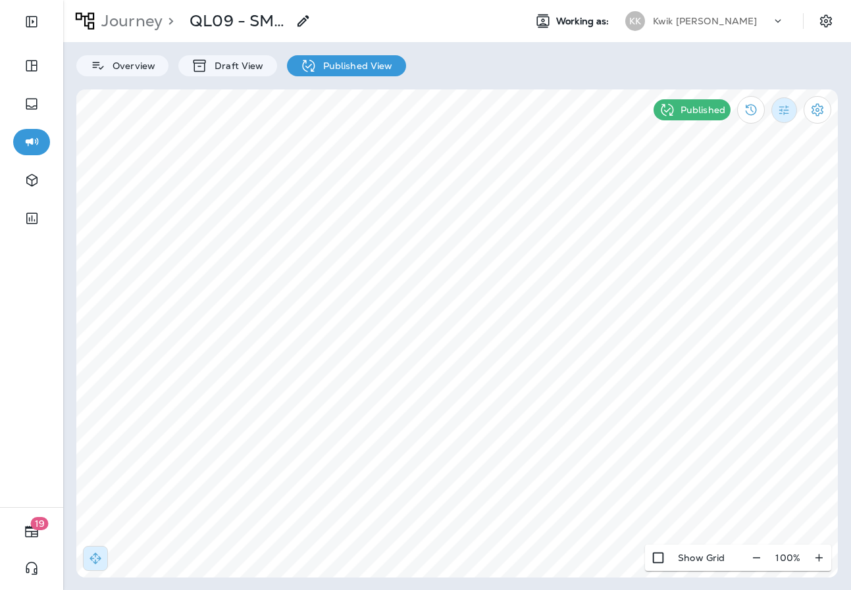
click at [782, 113] on icon "Filter Statistics" at bounding box center [784, 110] width 14 height 14
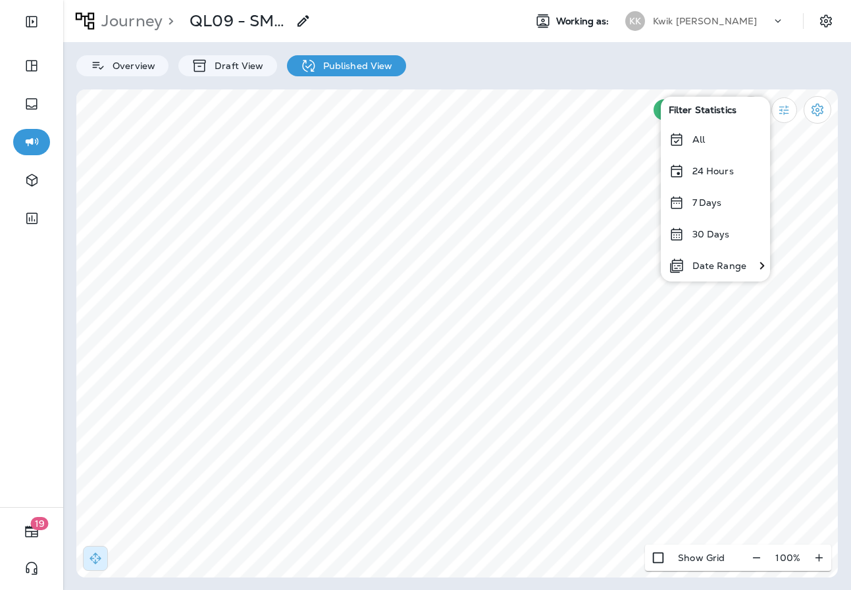
click at [687, 144] on div "All" at bounding box center [715, 140] width 109 height 32
click at [180, 81] on html "19 Journey > QL09 - SMS Manager Working as: KK Kwik [PERSON_NAME] Overview Draf…" at bounding box center [425, 40] width 851 height 81
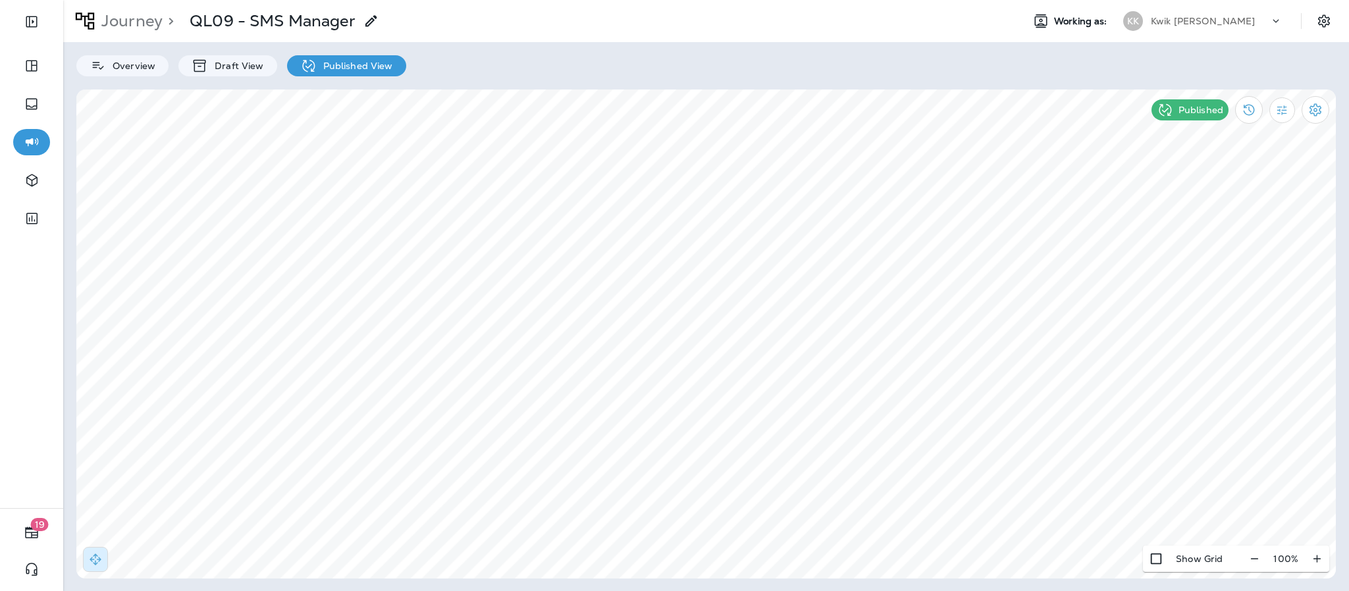
click at [693, 13] on div "Journey > QL09 - SMS Manager Working as: KK Kwik [PERSON_NAME] Overview Draft V…" at bounding box center [705, 295] width 1285 height 591
click at [1283, 101] on button "Filter Statistics" at bounding box center [1282, 110] width 26 height 26
click at [1216, 267] on p "Date Range" at bounding box center [1217, 266] width 54 height 11
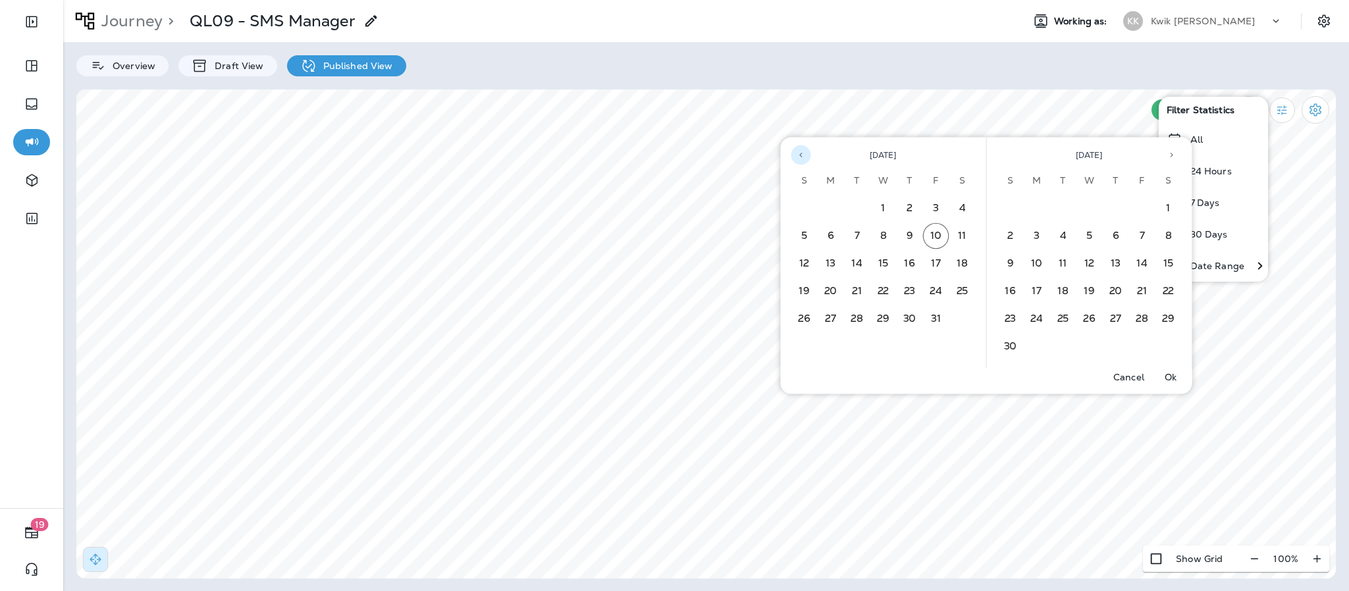
click at [796, 152] on icon "Previous month" at bounding box center [800, 155] width 9 height 9
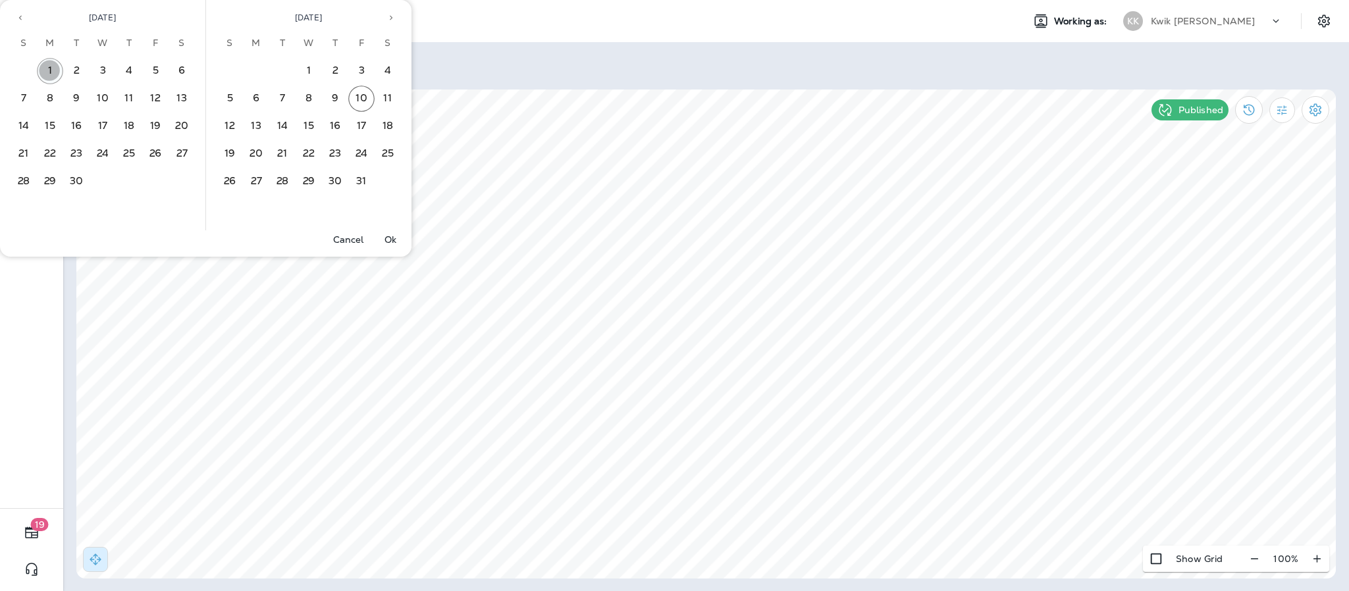
click at [54, 70] on button "1" at bounding box center [50, 71] width 26 height 26
click at [76, 170] on button "30" at bounding box center [76, 181] width 26 height 26
click at [388, 237] on p "Ok" at bounding box center [390, 239] width 12 height 11
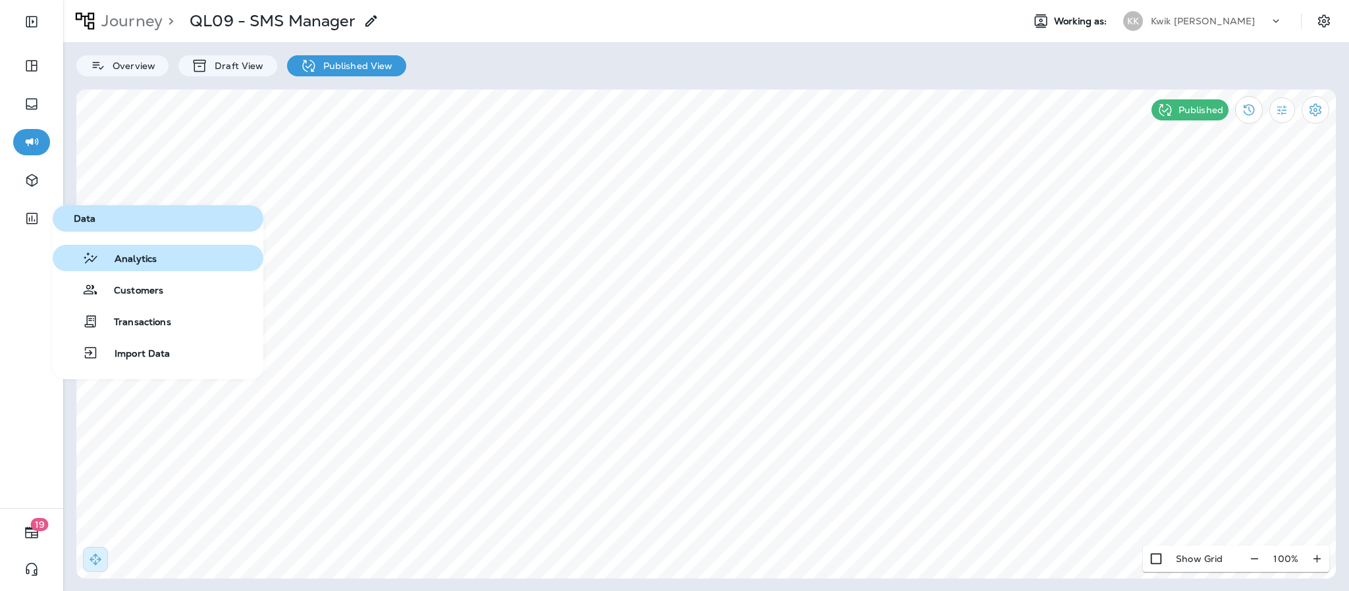
click at [131, 247] on button "Analytics" at bounding box center [158, 258] width 211 height 26
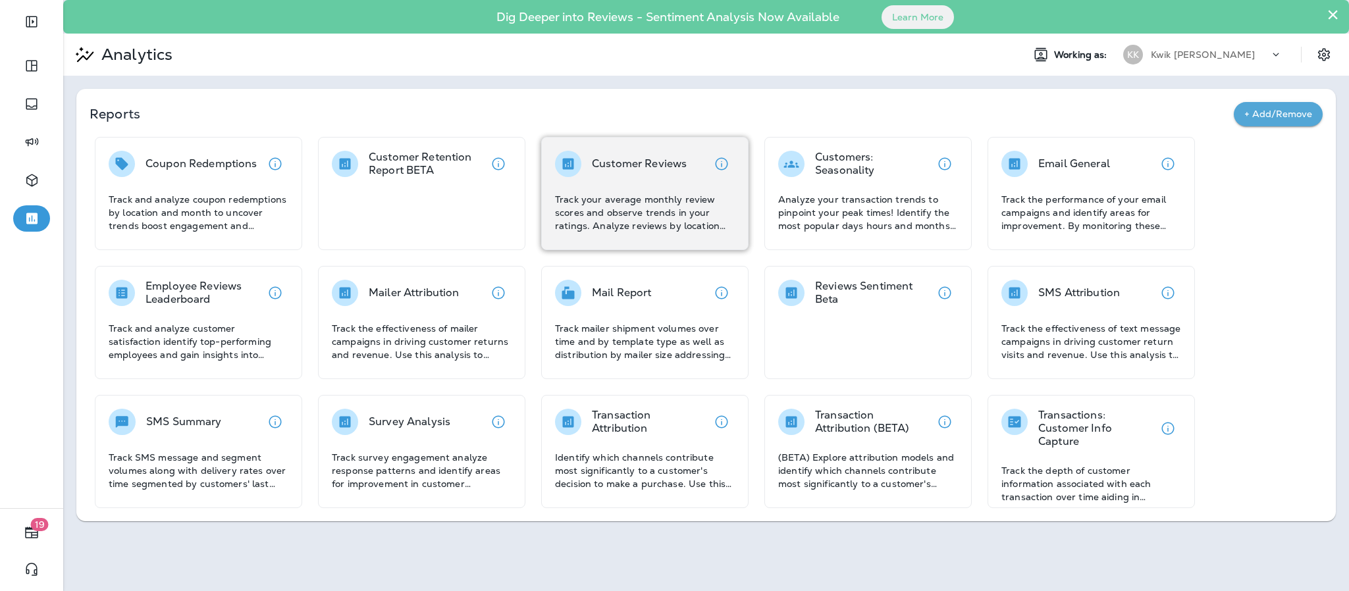
click at [592, 203] on p "Track your average monthly review scores and observe trends in your ratings. An…" at bounding box center [645, 212] width 180 height 39
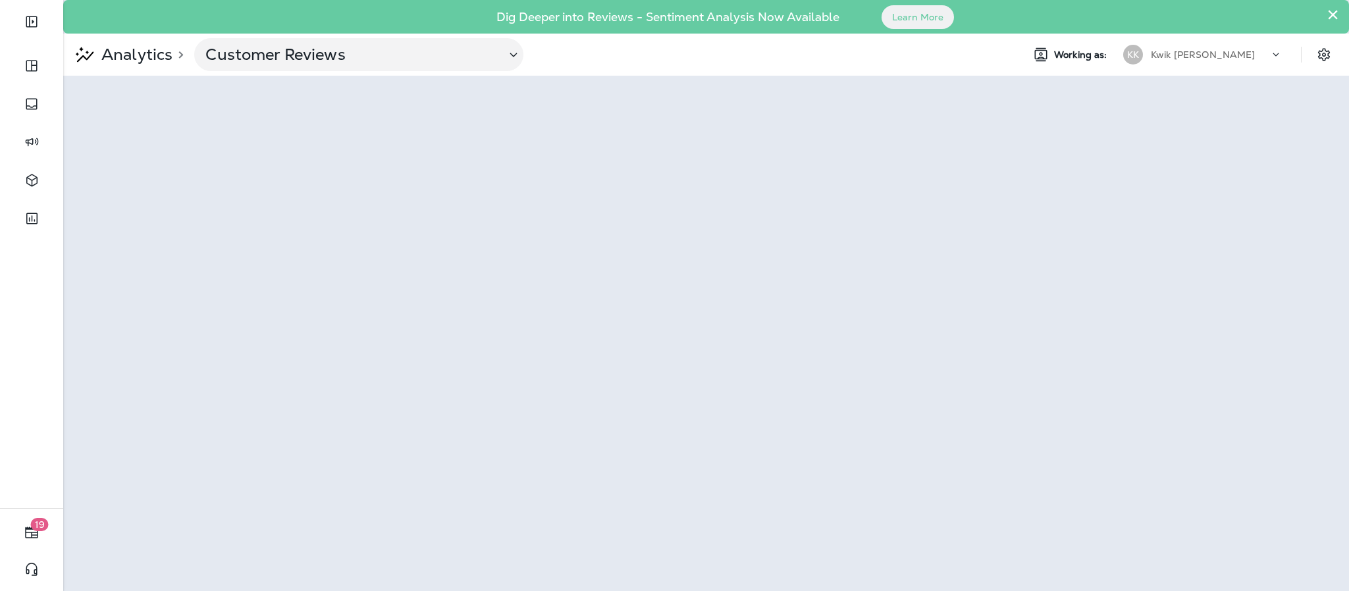
click at [1331, 13] on button "×" at bounding box center [1332, 14] width 13 height 21
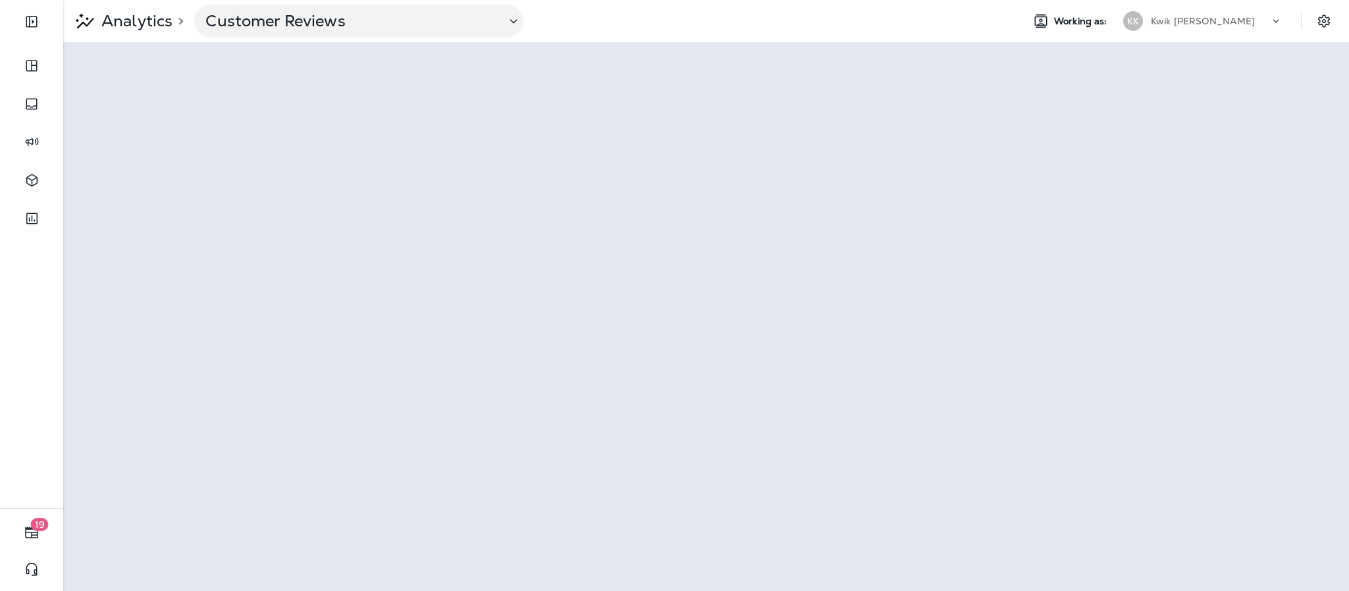
click at [1276, 16] on icon at bounding box center [1275, 20] width 13 height 13
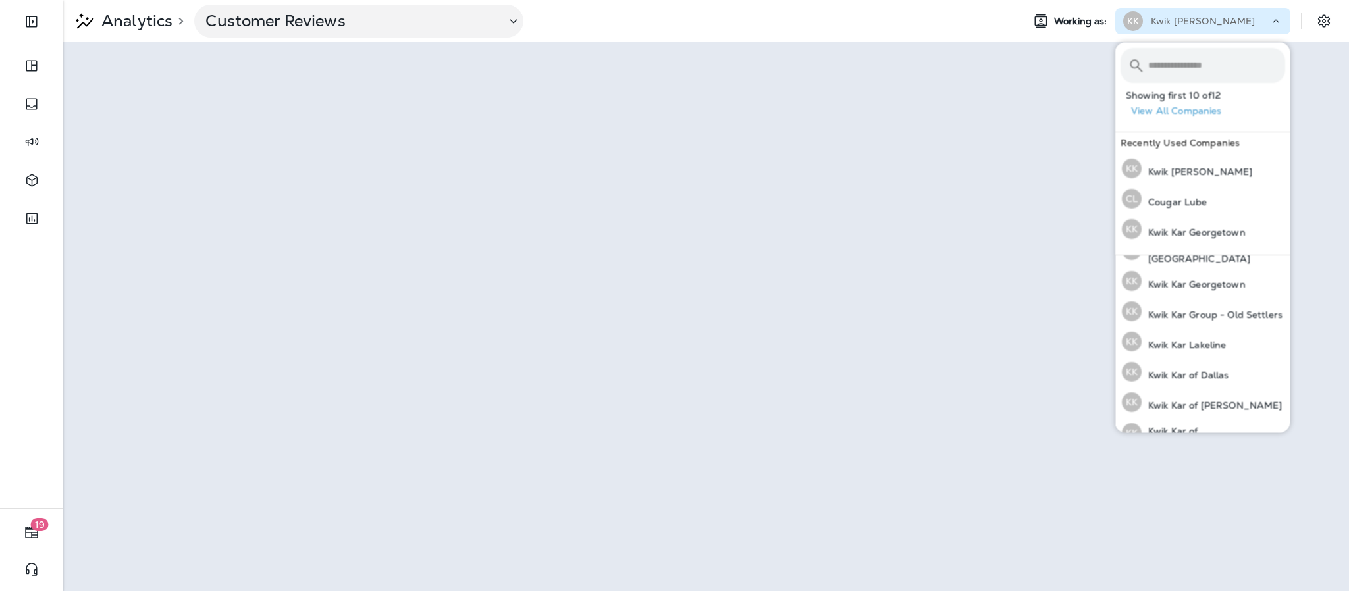
scroll to position [153, 0]
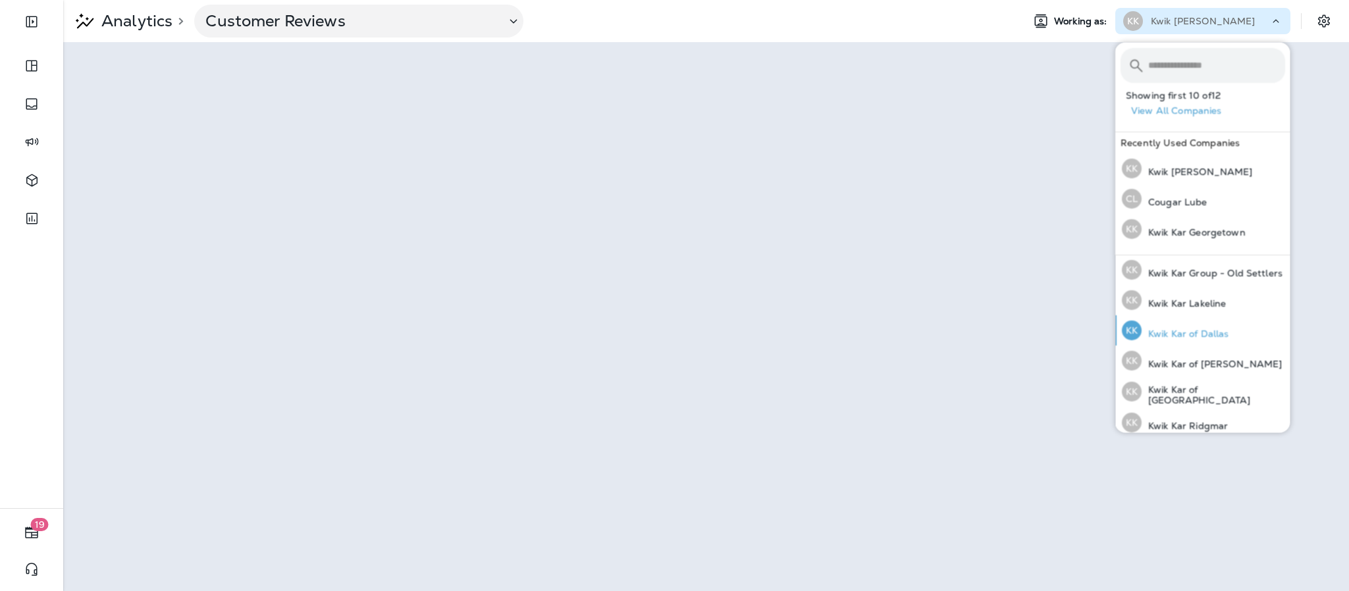
click at [1222, 334] on p "Kwik Kar of Dallas" at bounding box center [1185, 334] width 88 height 11
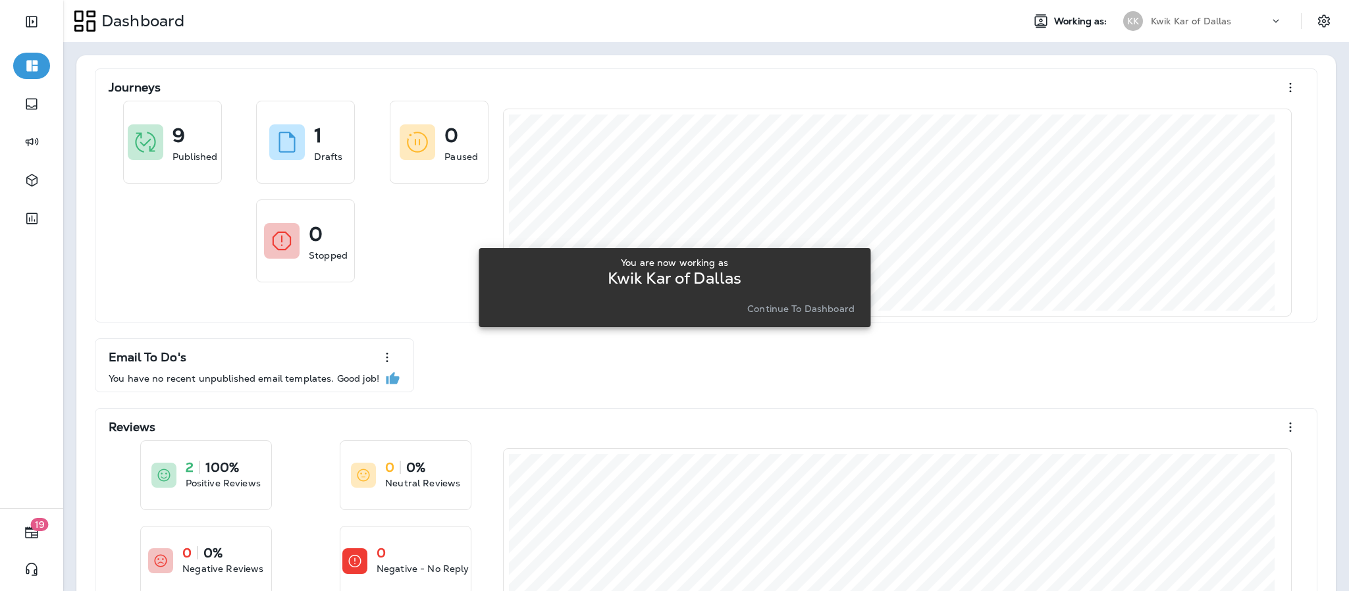
click at [817, 309] on p "Continue to Dashboard" at bounding box center [800, 308] width 107 height 11
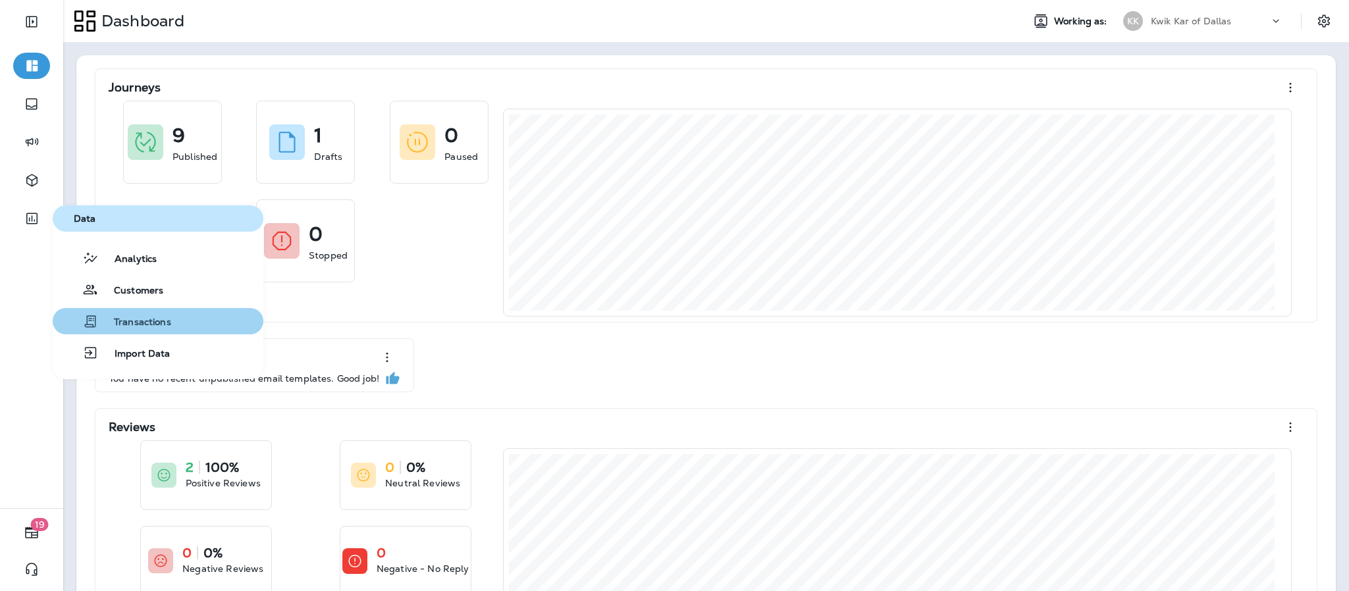
click at [220, 332] on button "Transactions" at bounding box center [158, 321] width 211 height 26
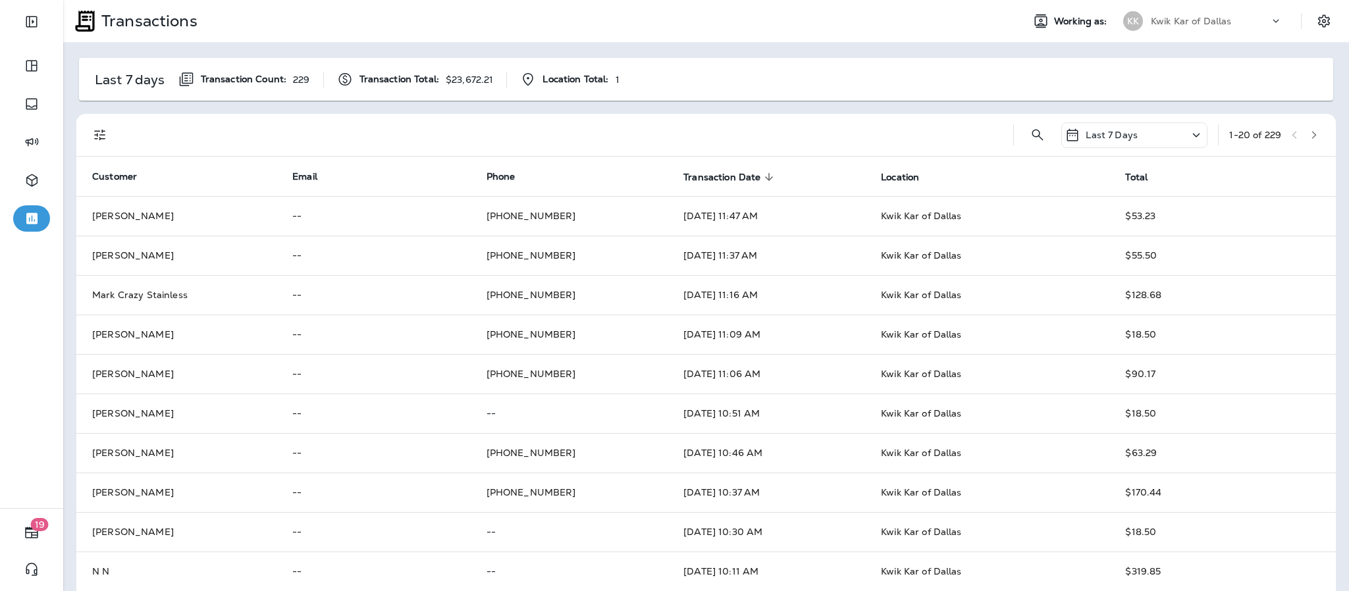
click at [1166, 129] on div "Last 7 Days" at bounding box center [1134, 135] width 146 height 26
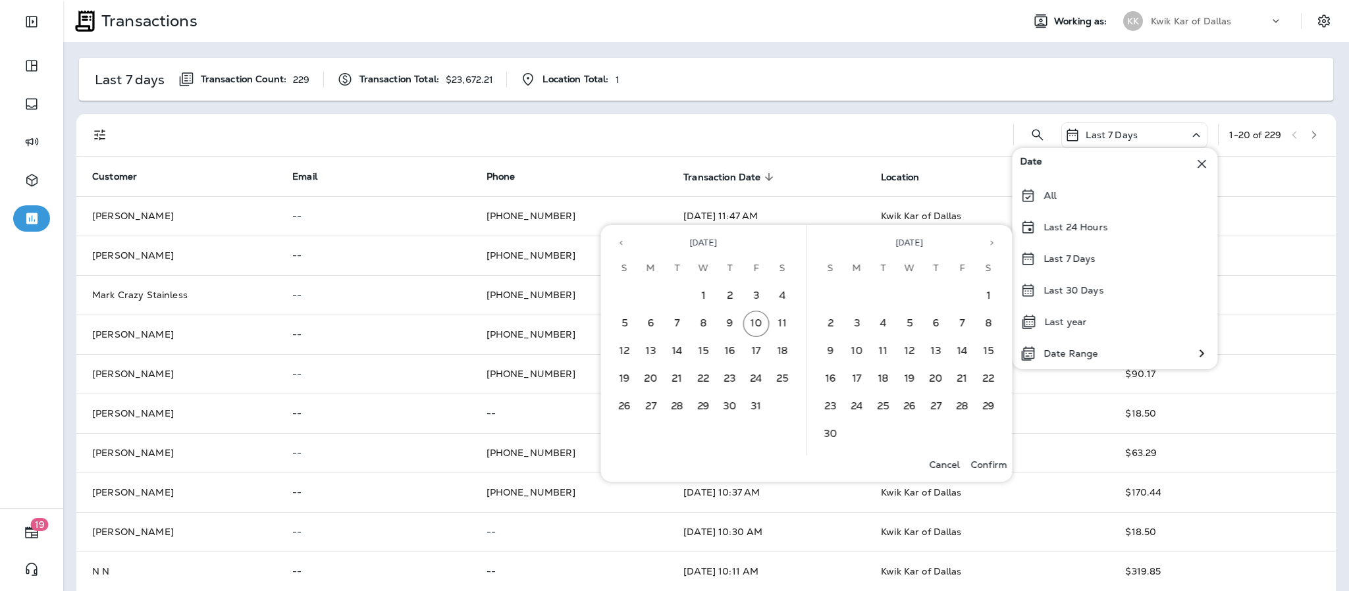
click at [614, 245] on button "Previous month" at bounding box center [621, 243] width 20 height 20
click at [652, 287] on button "1" at bounding box center [651, 296] width 26 height 26
click at [678, 403] on button "30" at bounding box center [677, 407] width 26 height 26
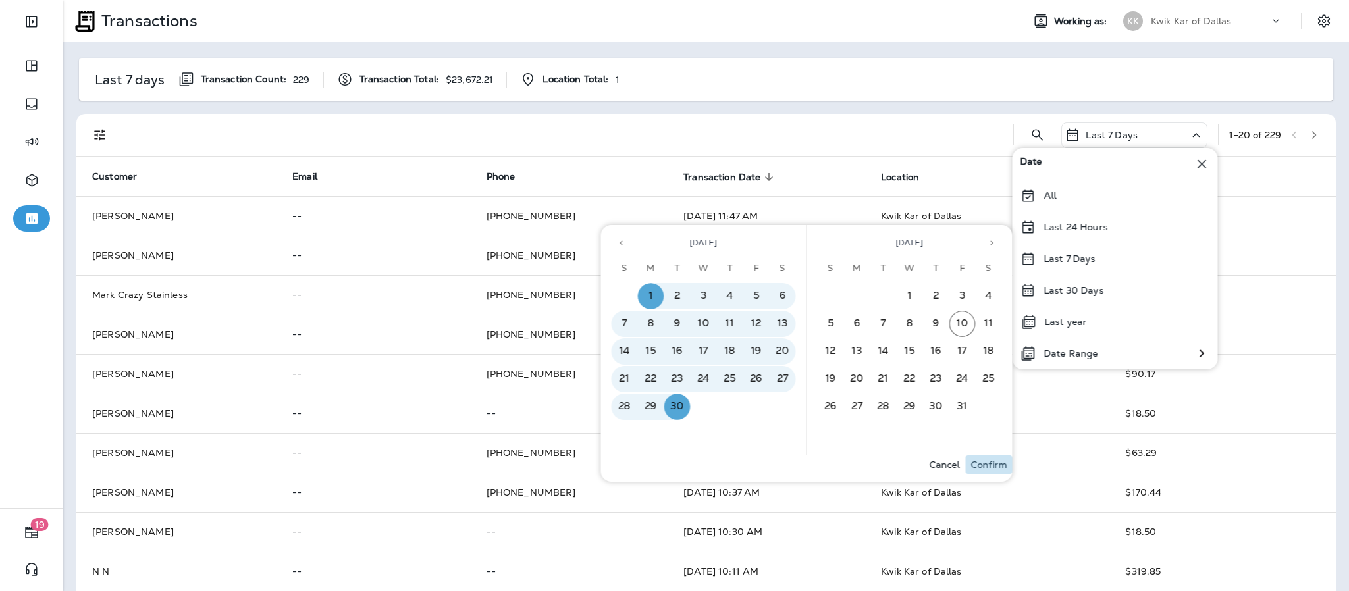
click at [987, 466] on p "Confirm" at bounding box center [989, 464] width 36 height 11
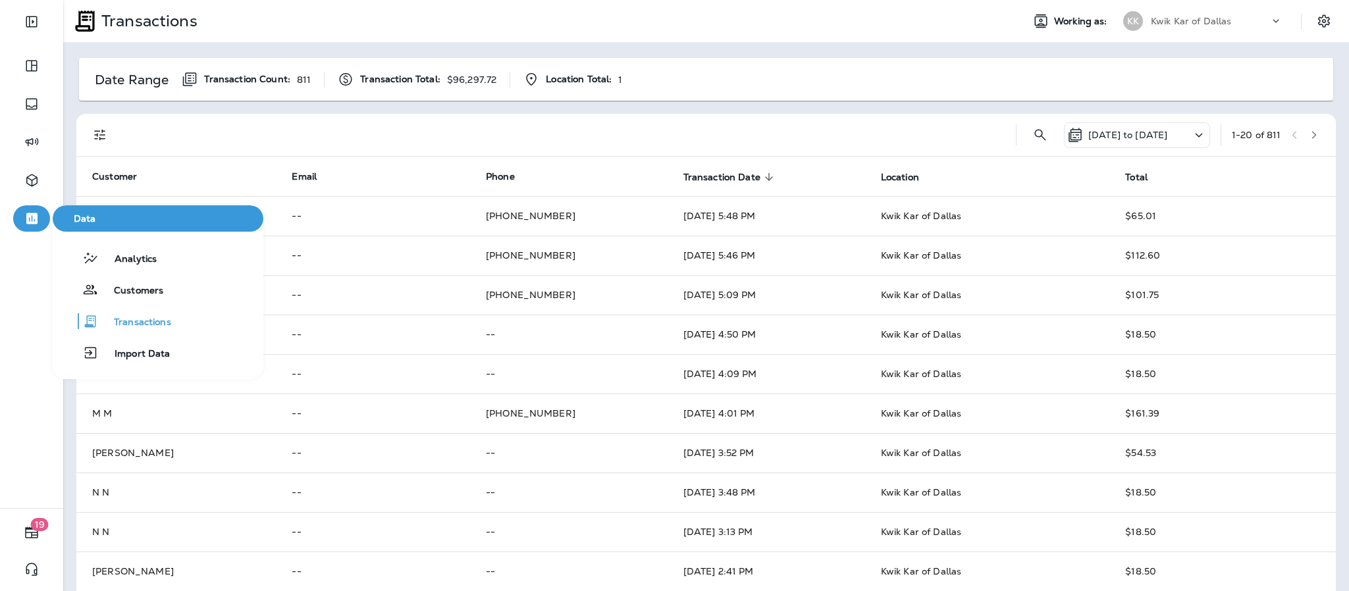
click at [30, 225] on icon "button" at bounding box center [32, 219] width 16 height 16
click at [116, 289] on span "Customers" at bounding box center [130, 291] width 65 height 13
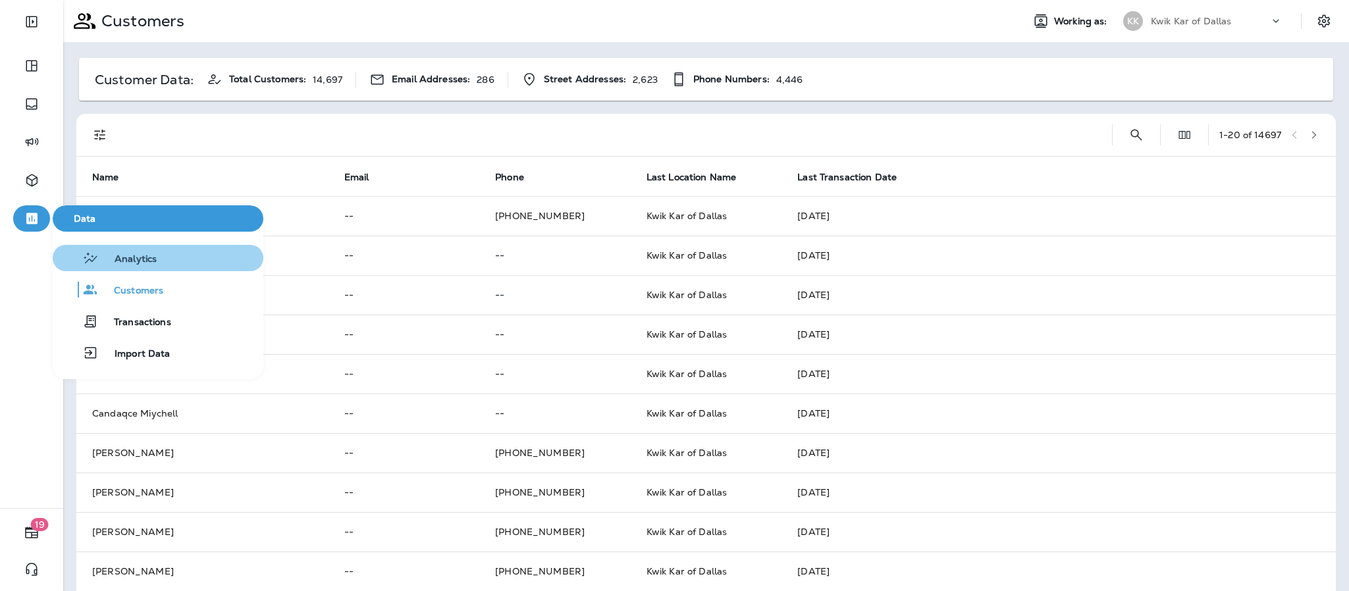
click at [166, 261] on button "Analytics" at bounding box center [158, 258] width 211 height 26
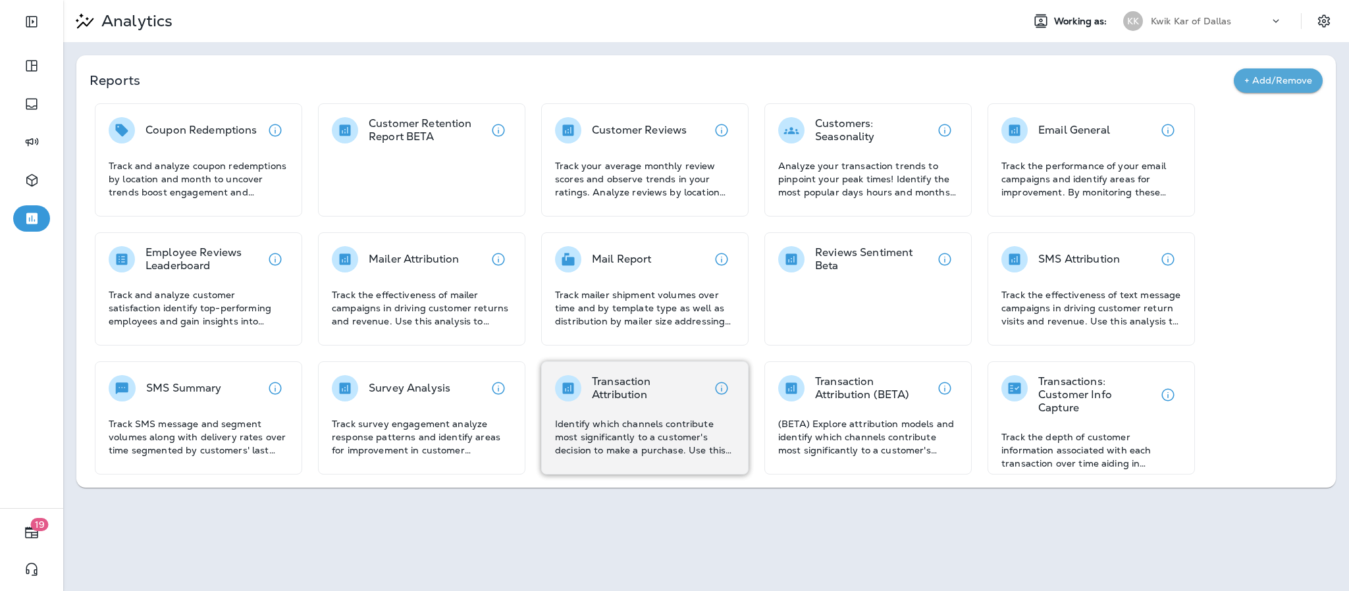
click at [622, 405] on div "Transaction Attribution Identify which channels contribute most significantly t…" at bounding box center [645, 416] width 180 height 82
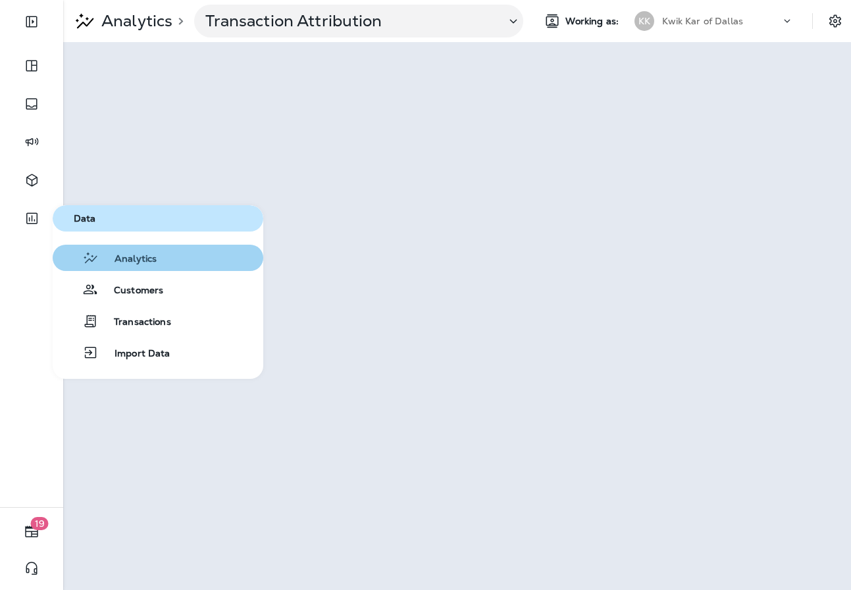
click at [146, 263] on span "Analytics" at bounding box center [128, 259] width 58 height 13
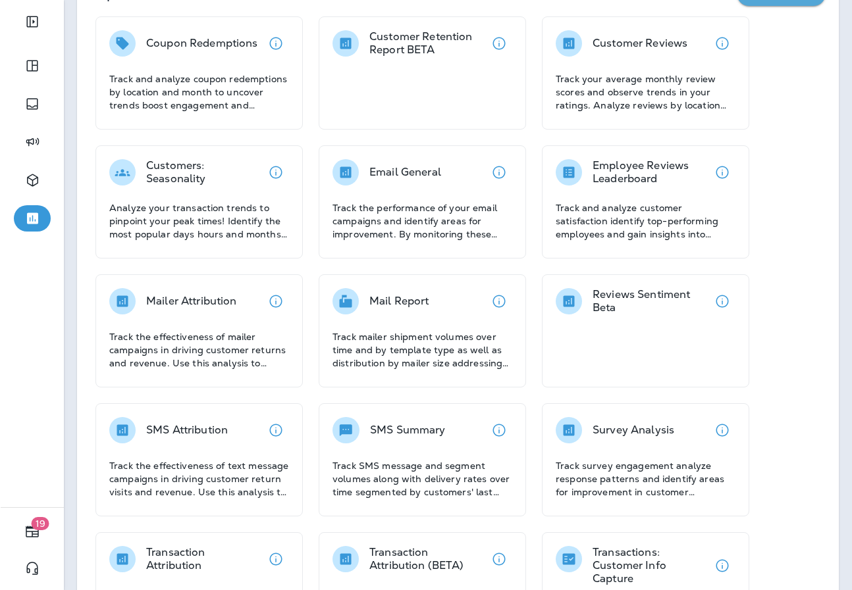
scroll to position [168, 0]
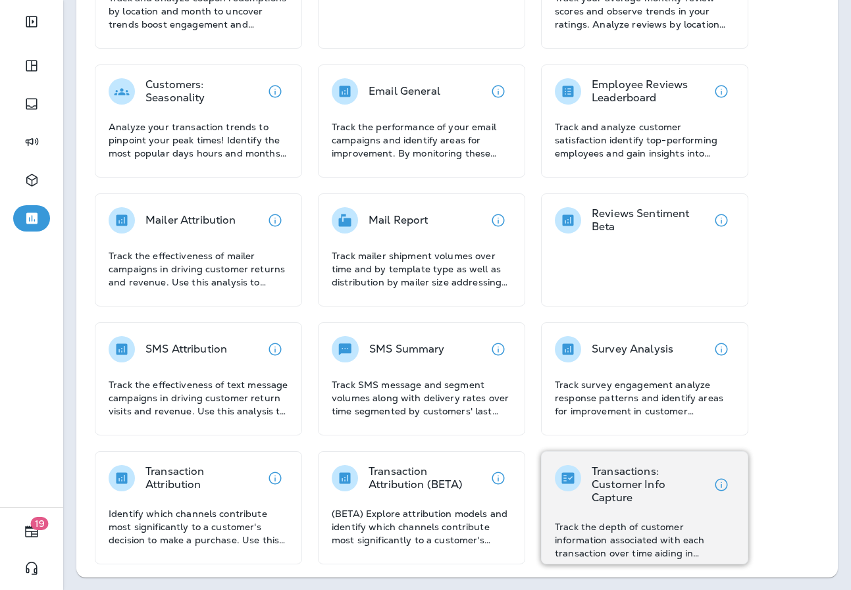
click at [585, 490] on div "Transactions: Customer Info Capture" at bounding box center [631, 484] width 153 height 39
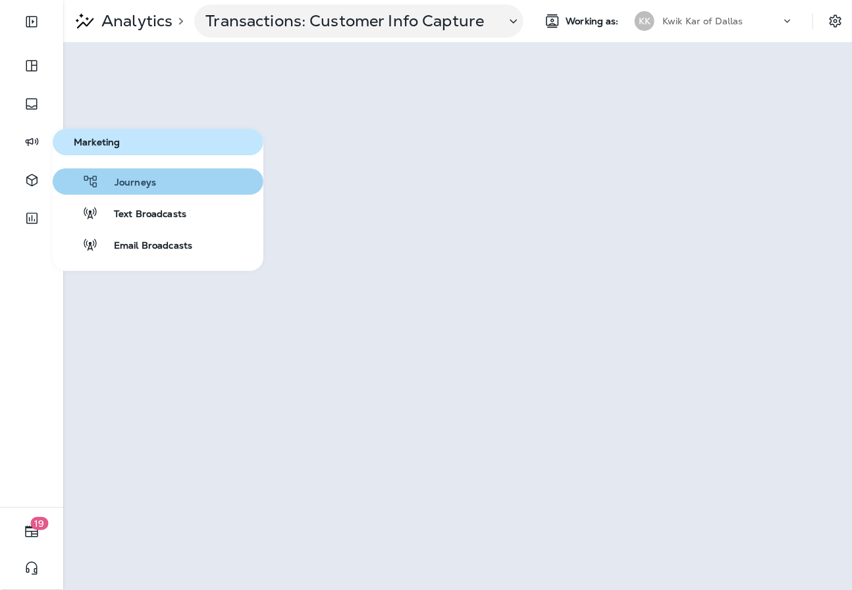
click at [150, 190] on button "Journeys" at bounding box center [158, 181] width 211 height 26
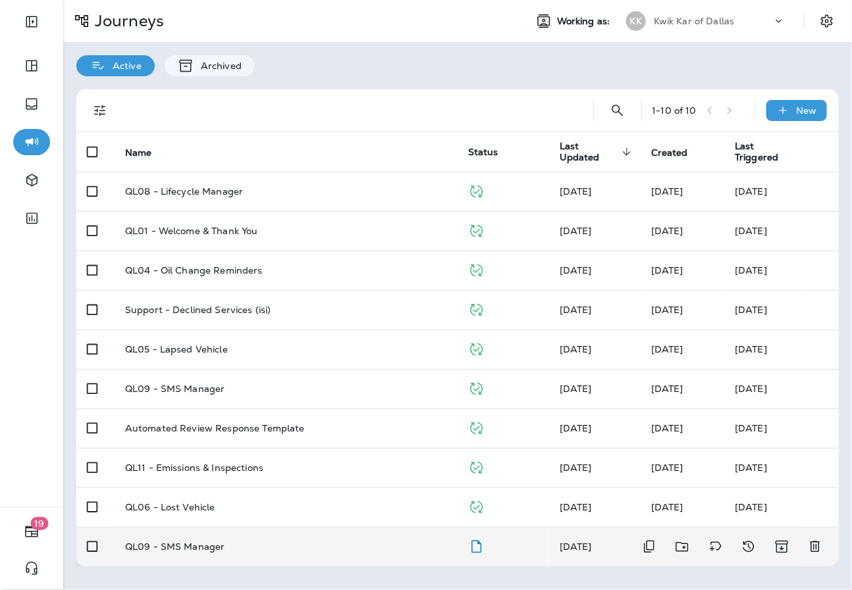
click at [214, 542] on p "QL09 - SMS Manager" at bounding box center [175, 547] width 100 height 11
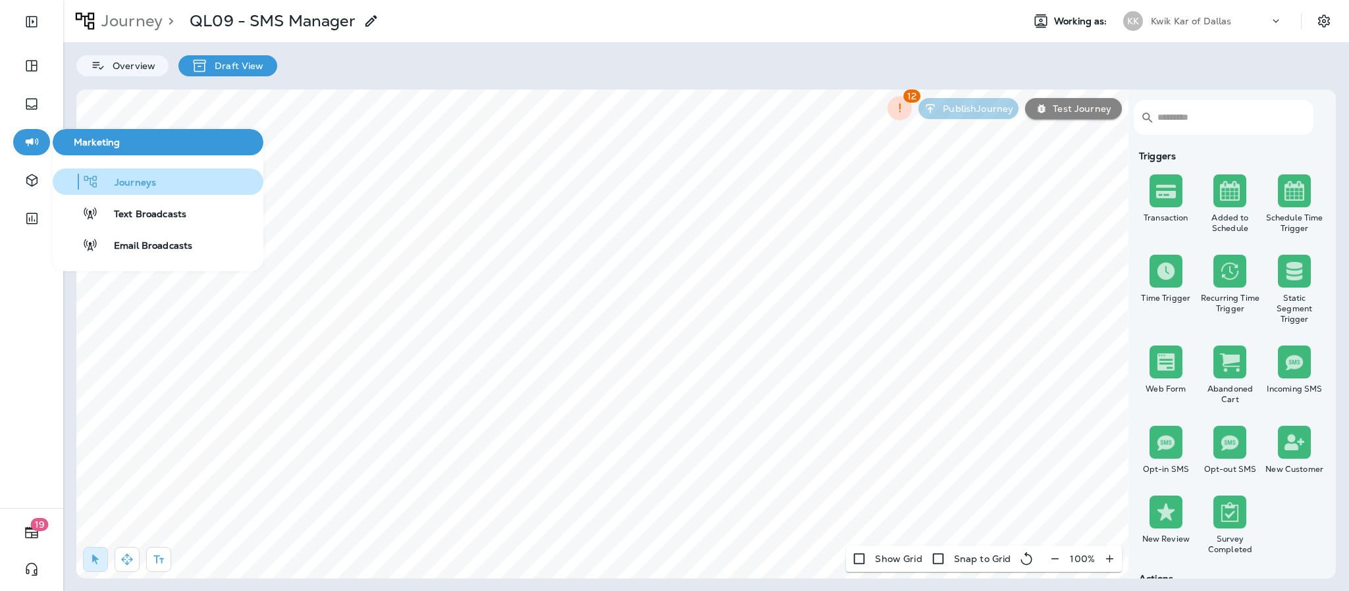
click at [122, 177] on span "Journeys" at bounding box center [127, 183] width 57 height 13
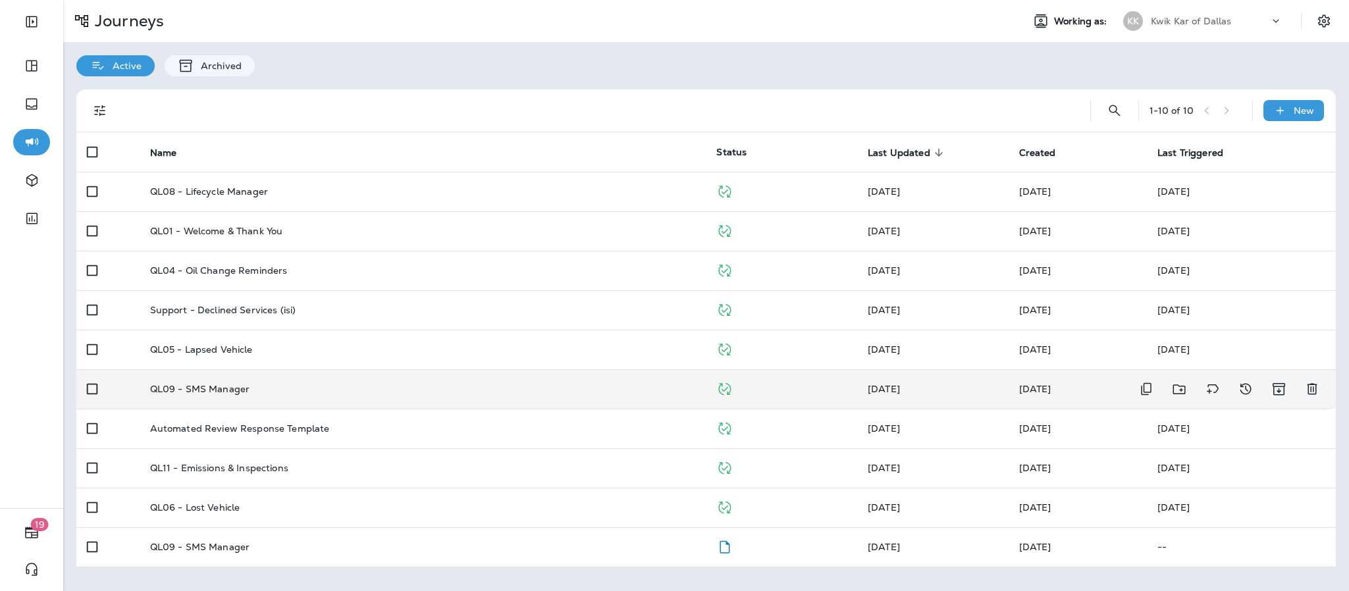
click at [188, 379] on td "QL09 - SMS Manager" at bounding box center [423, 388] width 567 height 39
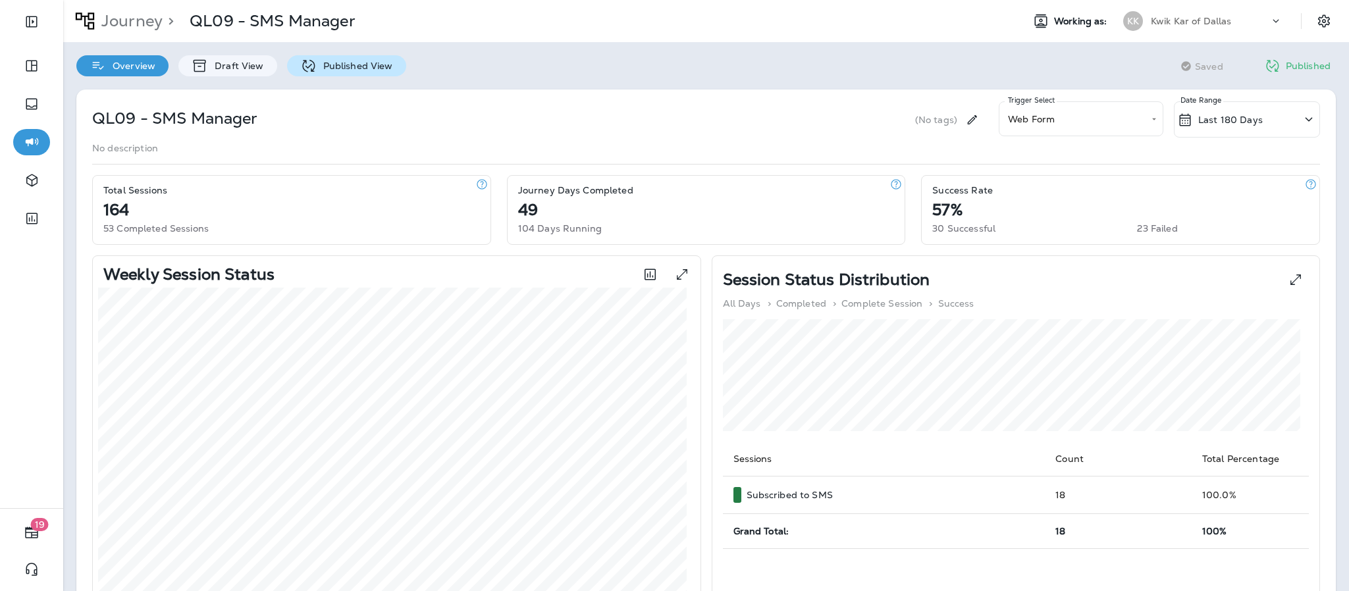
click at [359, 66] on p "Published View" at bounding box center [355, 66] width 76 height 11
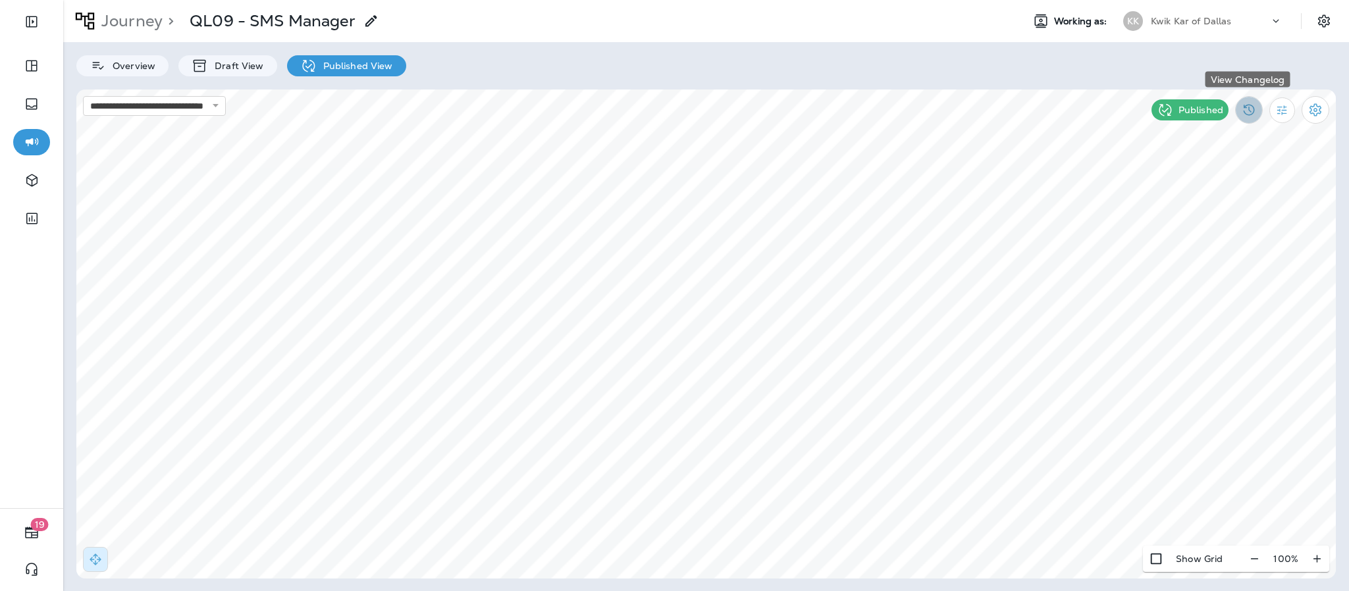
click at [1243, 111] on icon "View Changelog" at bounding box center [1249, 110] width 16 height 16
click at [1280, 111] on icon "Filter Statistics" at bounding box center [1282, 110] width 14 height 14
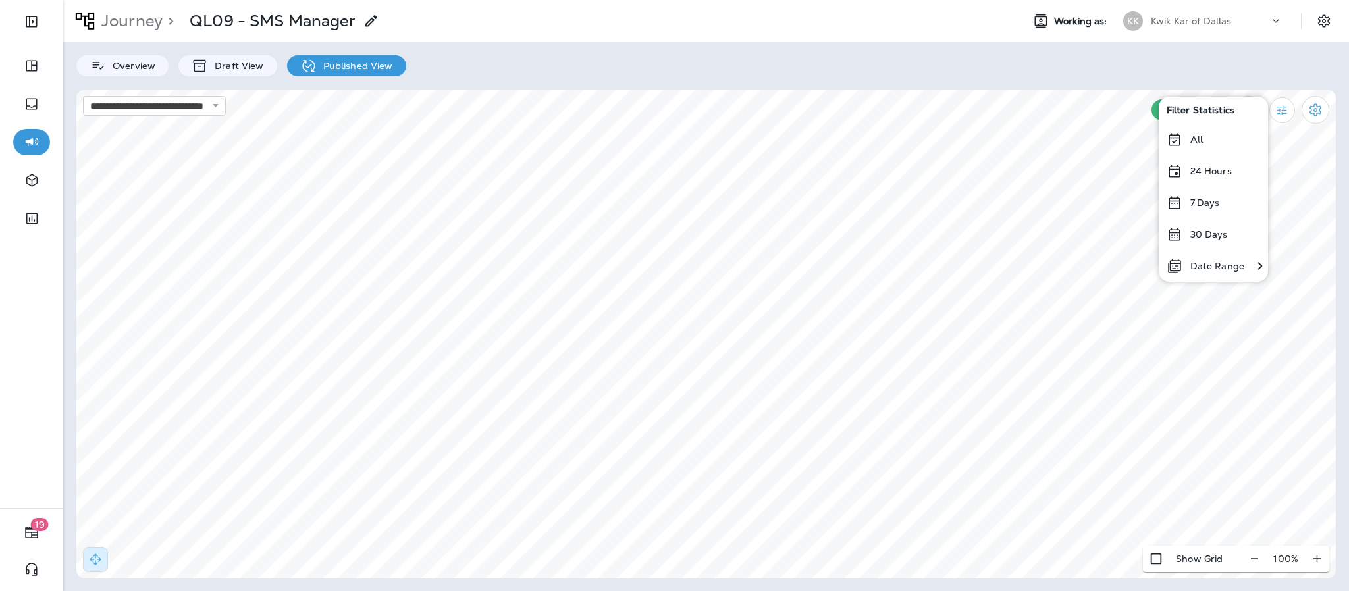
click at [1210, 137] on div "All" at bounding box center [1212, 140] width 109 height 32
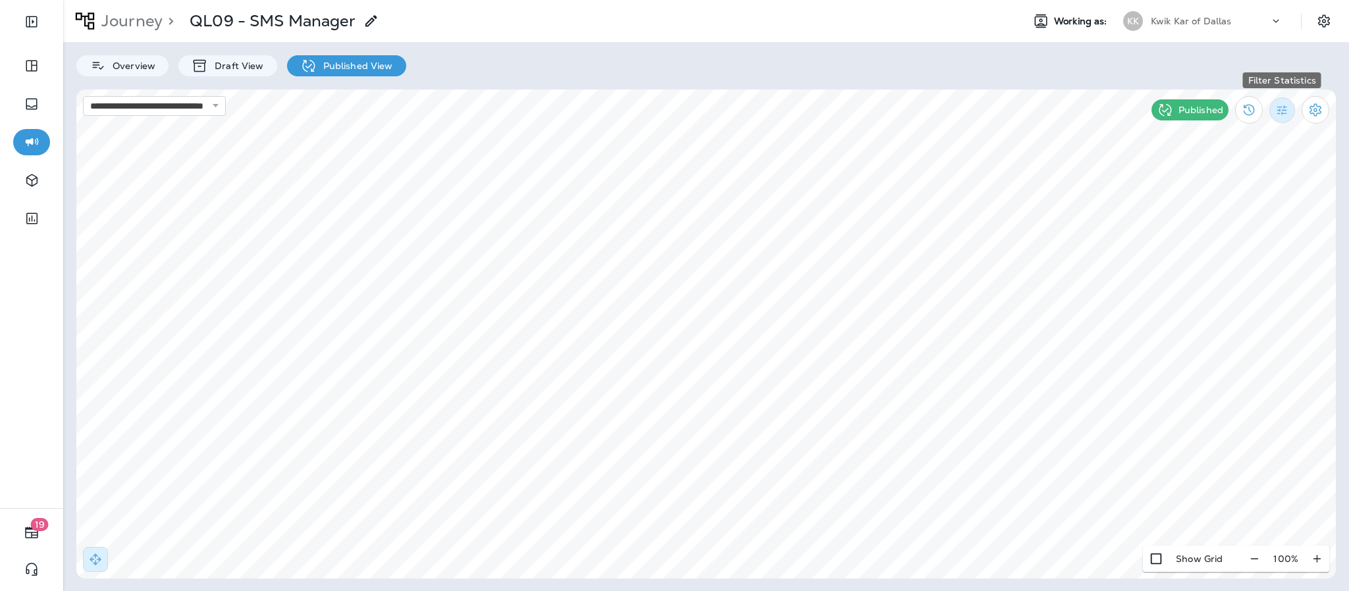
click at [1279, 111] on icon "Filter Statistics" at bounding box center [1282, 110] width 14 height 14
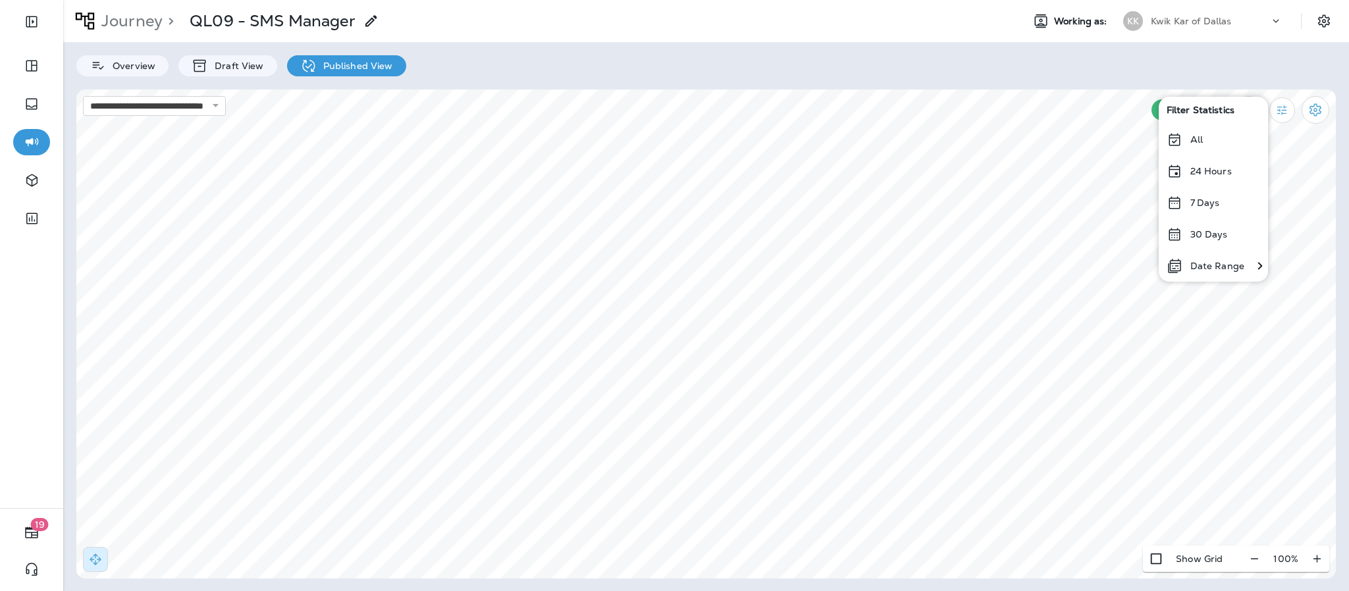
click at [1210, 265] on p "Date Range" at bounding box center [1217, 266] width 54 height 11
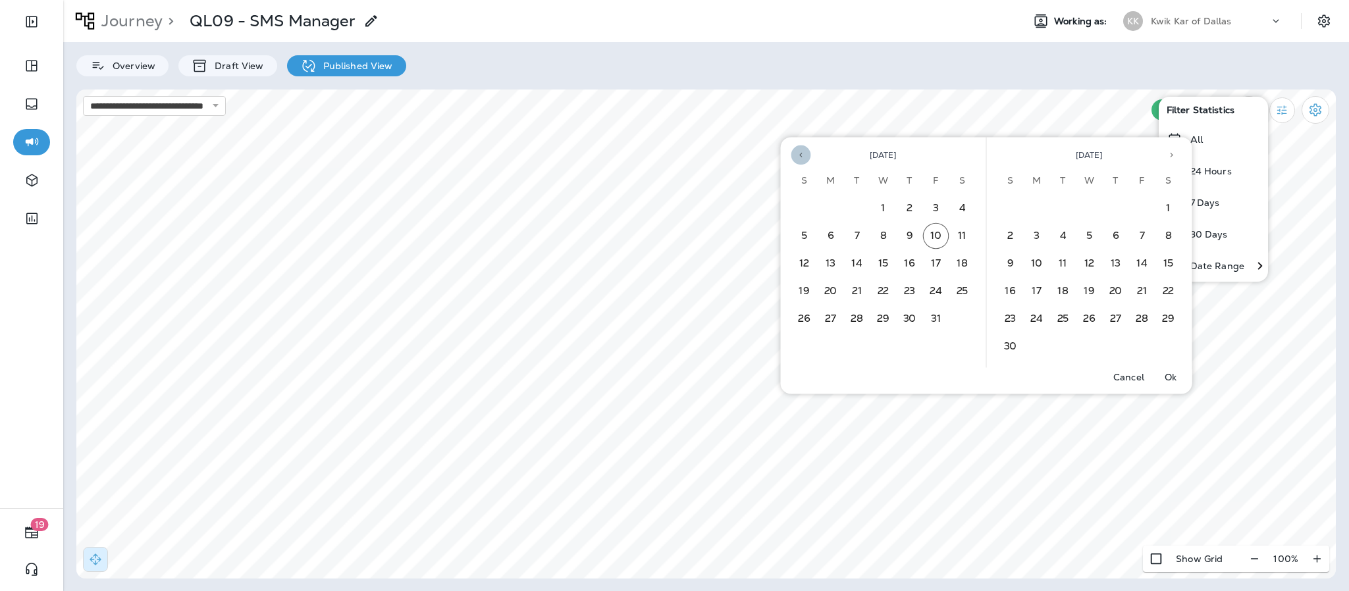
click at [794, 152] on button "Previous month" at bounding box center [801, 155] width 20 height 20
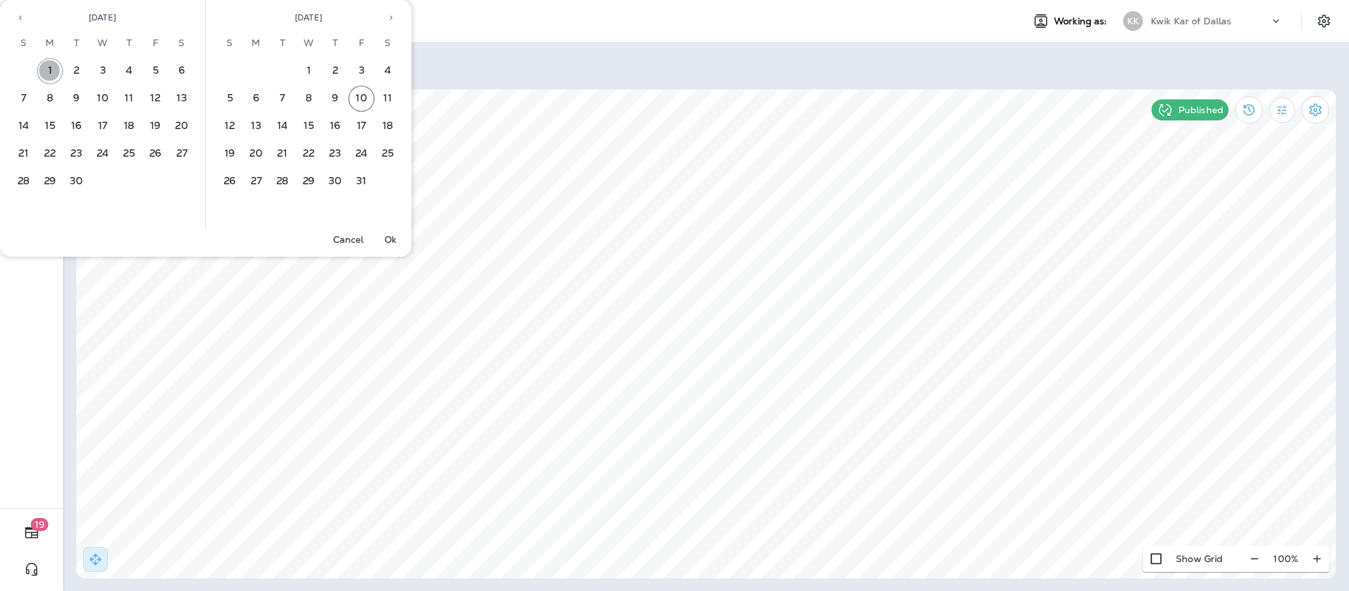
click at [58, 65] on button "1" at bounding box center [50, 71] width 26 height 26
click at [68, 176] on button "30" at bounding box center [76, 181] width 26 height 26
click at [392, 234] on p "Ok" at bounding box center [390, 239] width 12 height 11
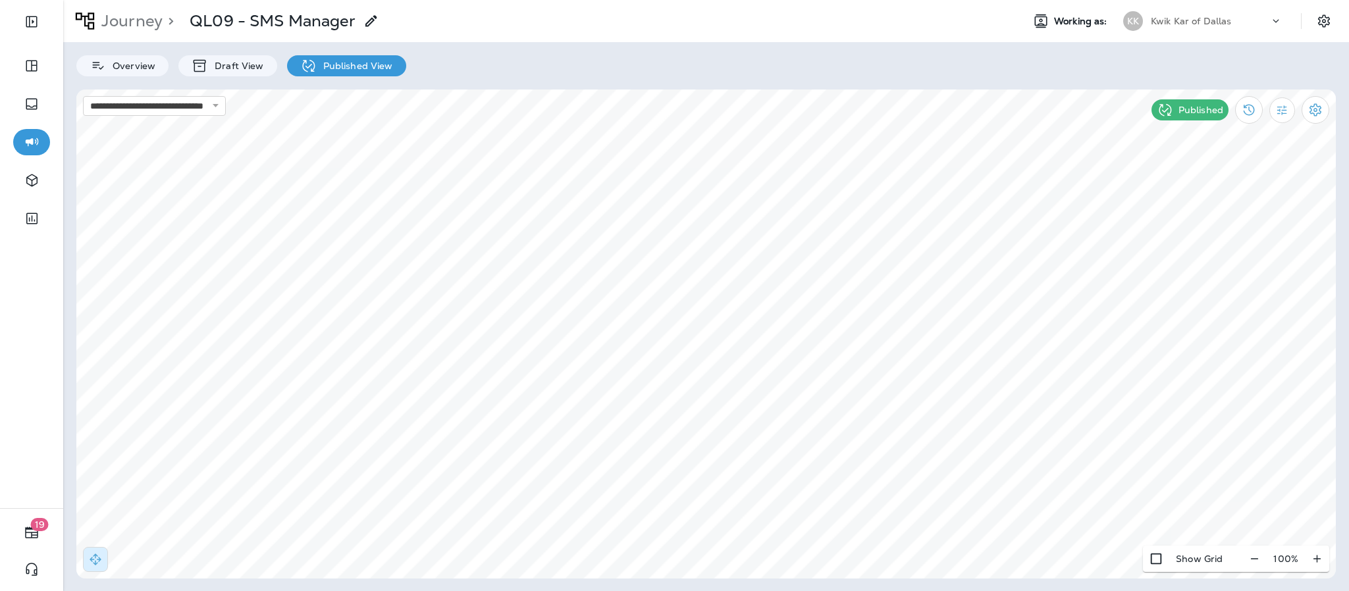
drag, startPoint x: 2, startPoint y: 563, endPoint x: 8, endPoint y: 571, distance: 9.9
click at [8, 571] on div "19" at bounding box center [31, 549] width 63 height 83
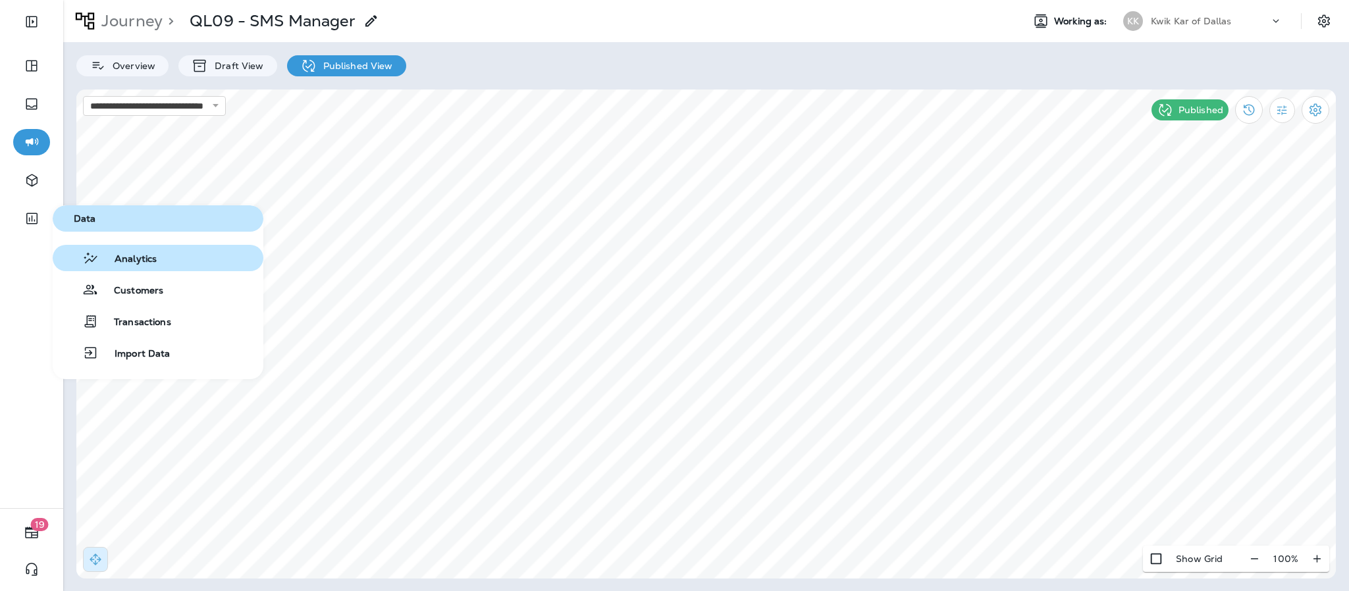
click at [134, 261] on span "Analytics" at bounding box center [128, 259] width 58 height 13
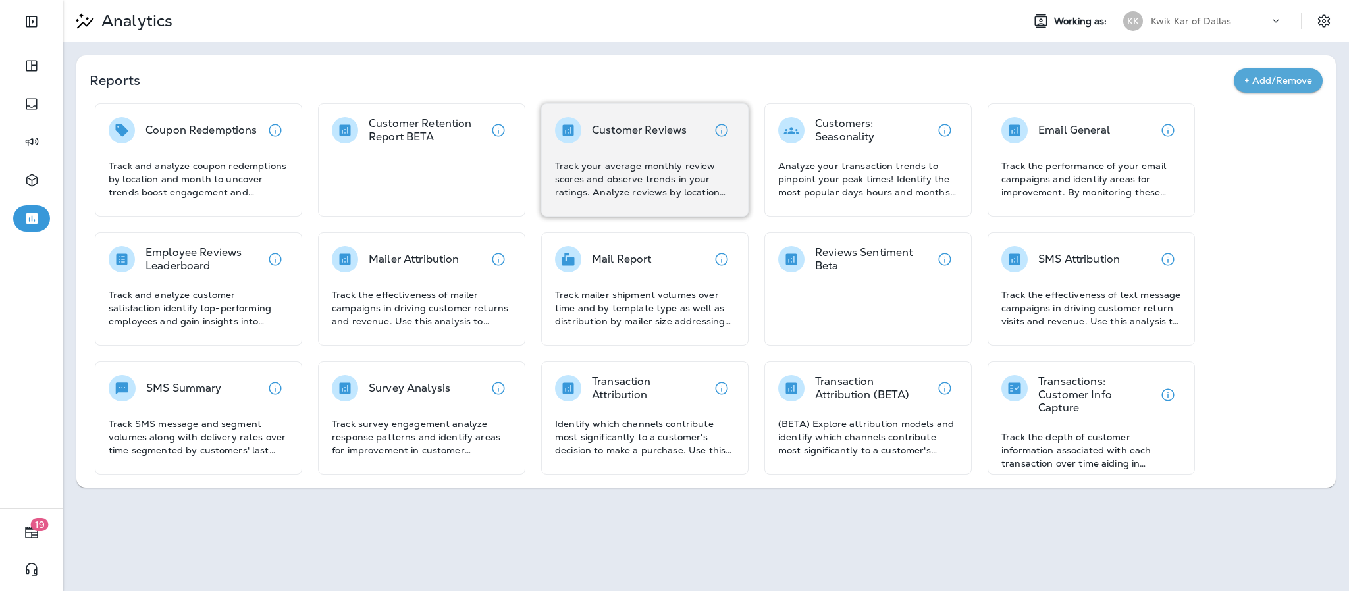
click at [580, 168] on p "Track your average monthly review scores and observe trends in your ratings. An…" at bounding box center [645, 178] width 180 height 39
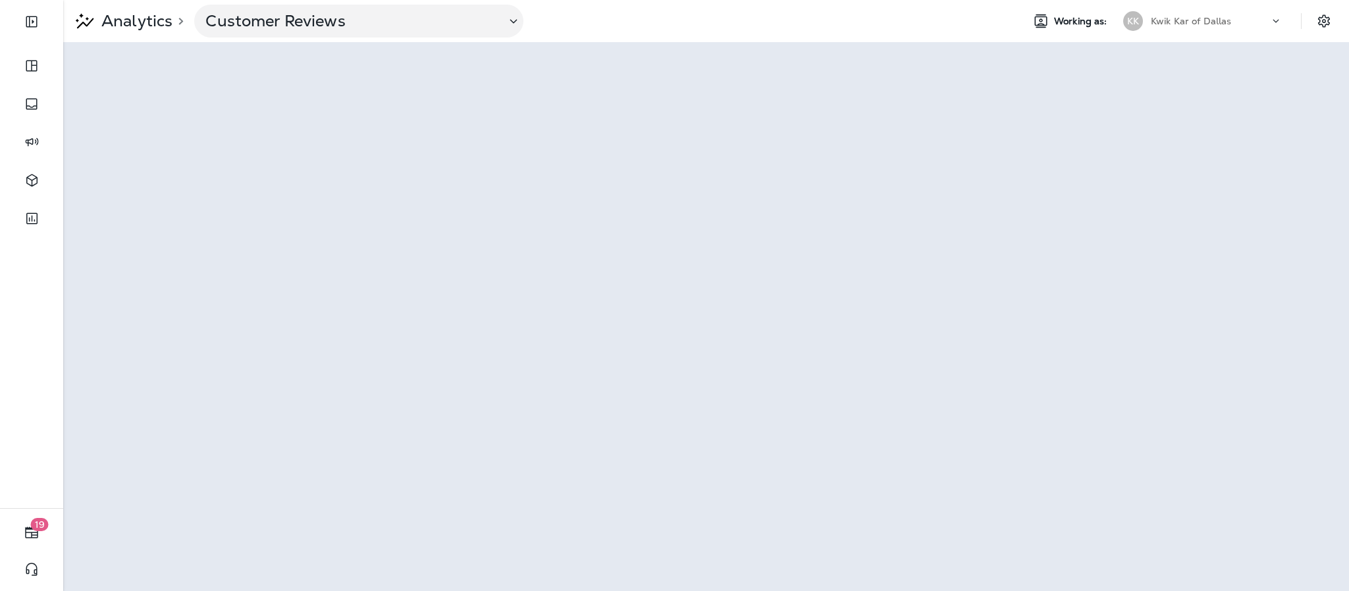
click at [1272, 10] on div "KK Kwik Kar of Dallas" at bounding box center [1202, 21] width 175 height 26
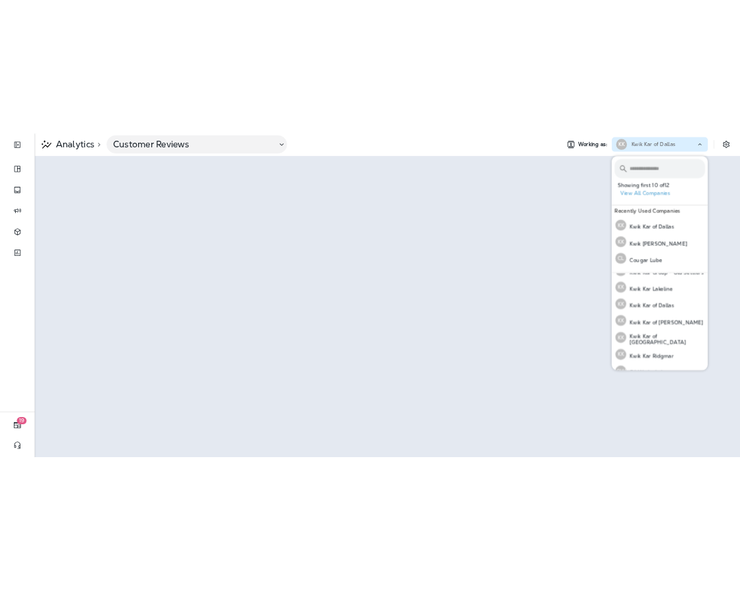
scroll to position [192, 0]
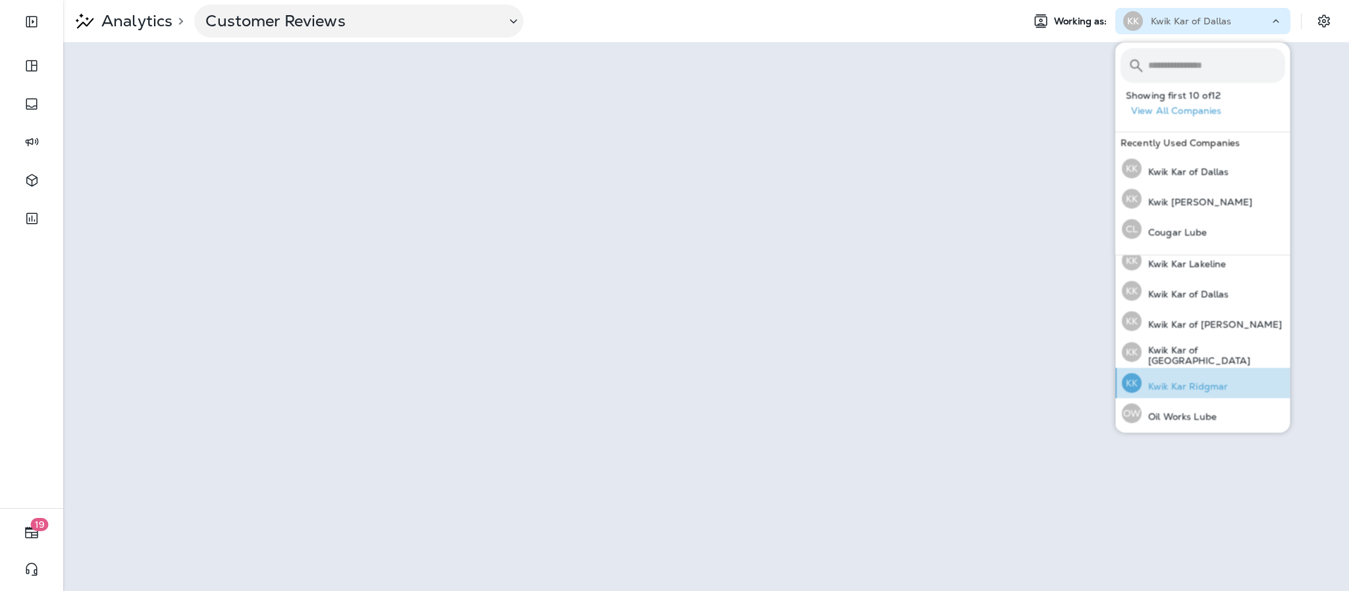
click at [1209, 386] on p "Kwik Kar Ridgmar" at bounding box center [1184, 387] width 86 height 11
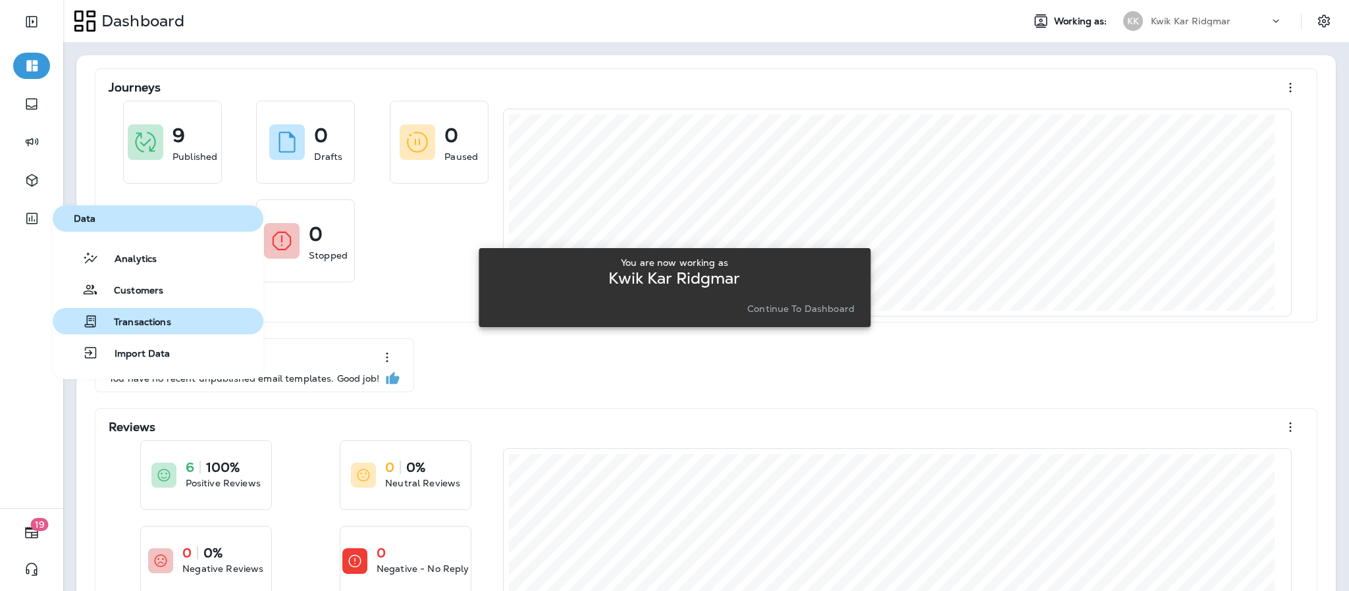
click at [178, 309] on button "Transactions" at bounding box center [158, 321] width 211 height 26
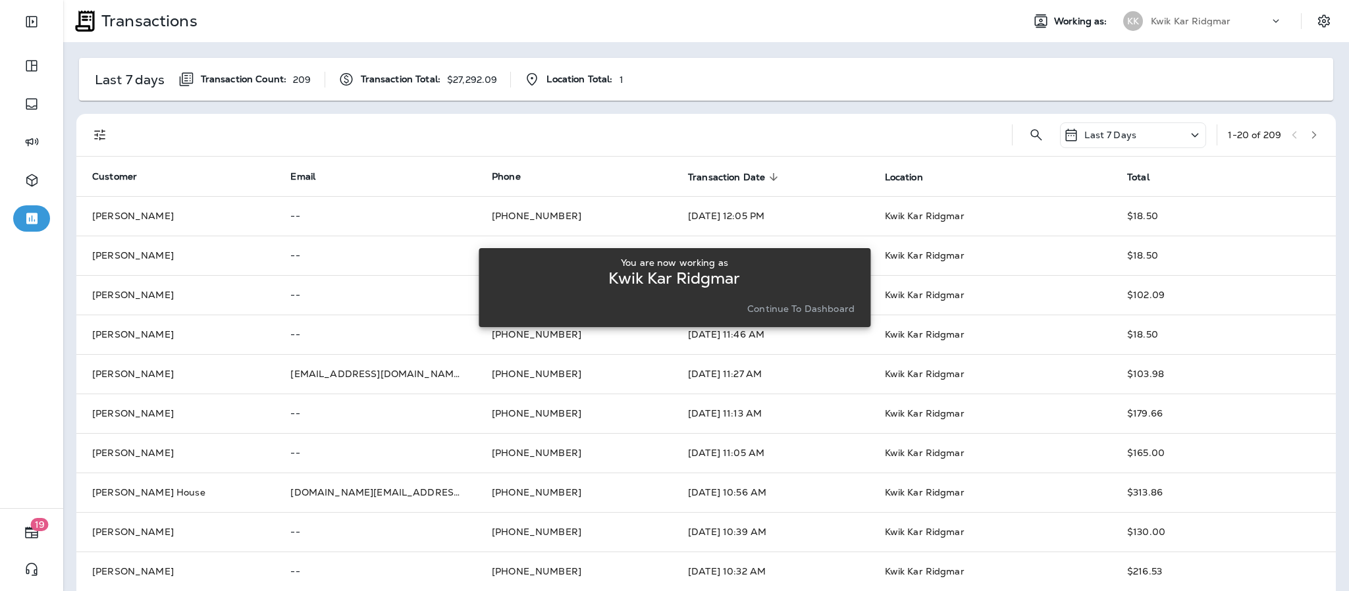
click at [1187, 131] on icon at bounding box center [1195, 135] width 16 height 16
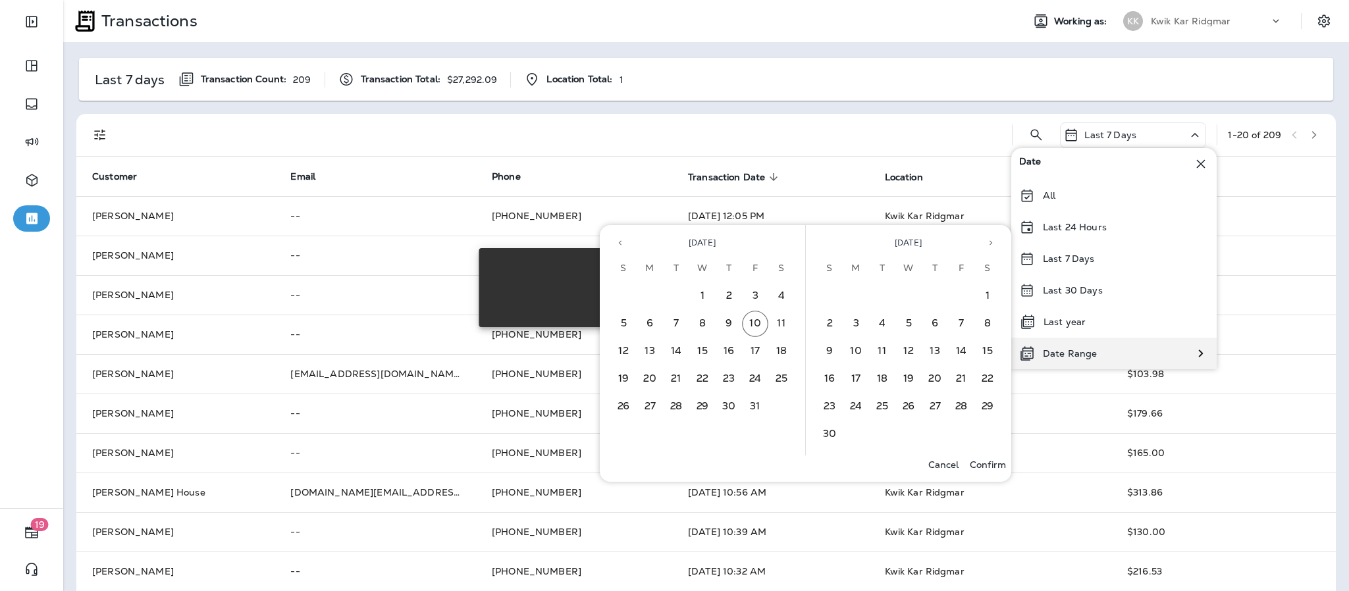
click at [1047, 344] on div "Date Range" at bounding box center [1057, 354] width 93 height 32
click at [620, 239] on icon "Previous month" at bounding box center [619, 242] width 9 height 9
click at [650, 290] on button "1" at bounding box center [649, 296] width 26 height 26
click at [670, 396] on button "30" at bounding box center [676, 407] width 26 height 26
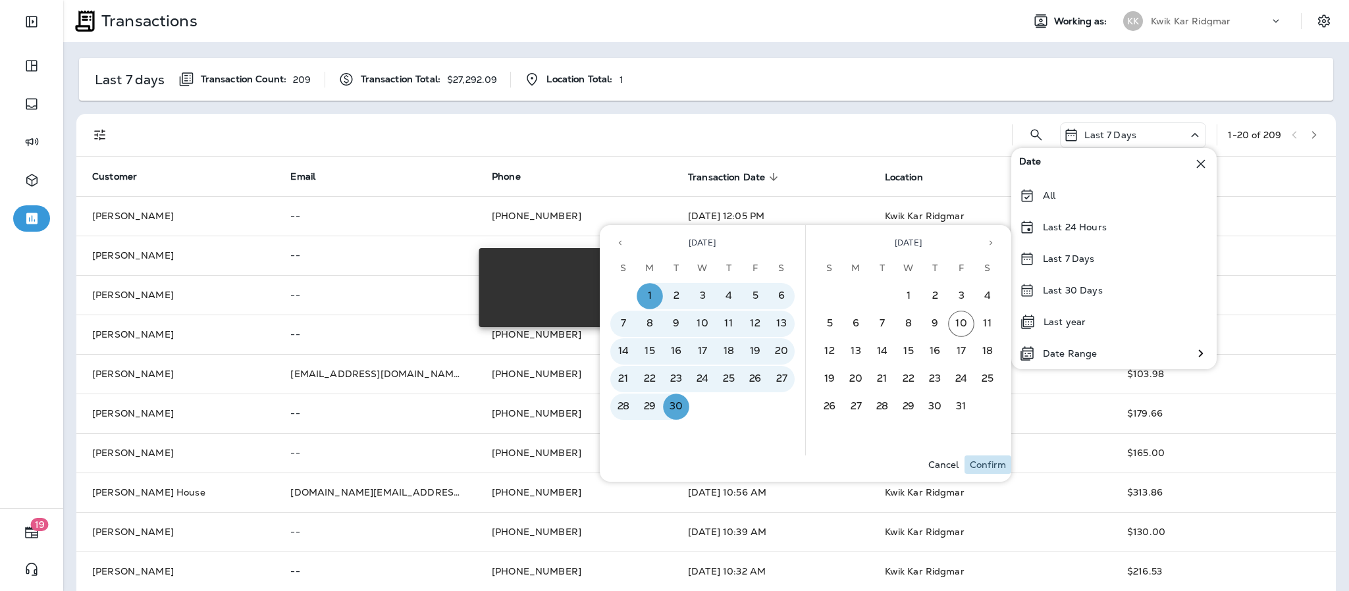
click at [990, 461] on p "Confirm" at bounding box center [987, 464] width 36 height 11
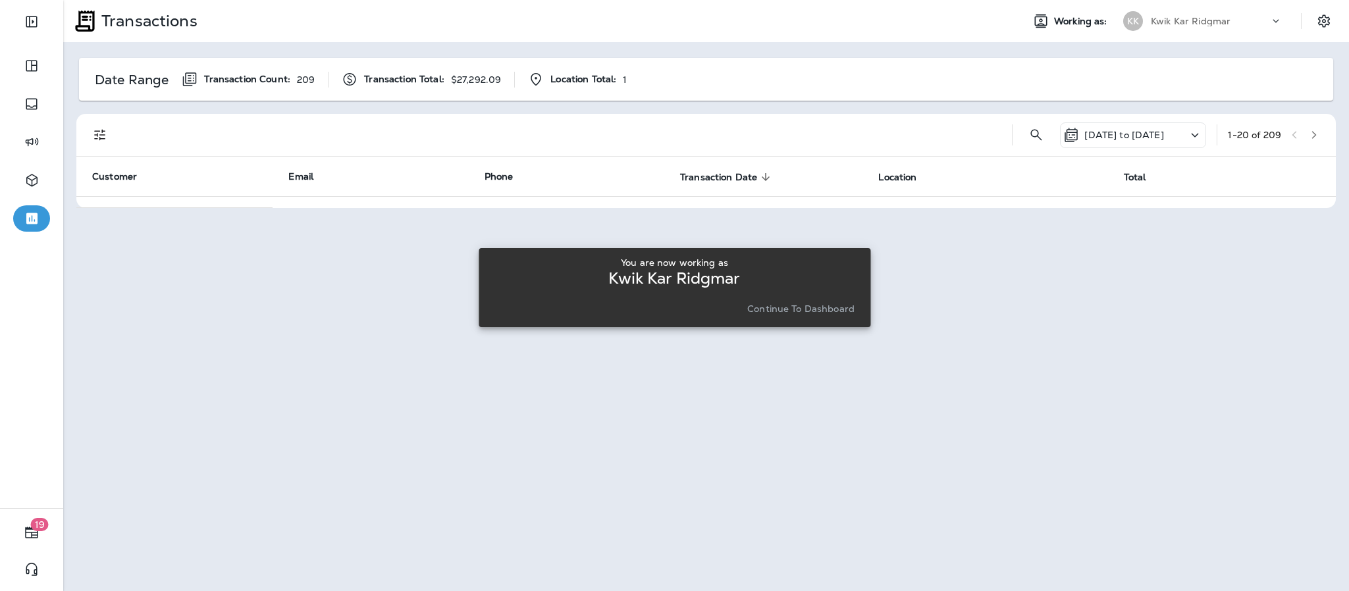
click at [826, 305] on p "Continue to Dashboard" at bounding box center [800, 308] width 107 height 11
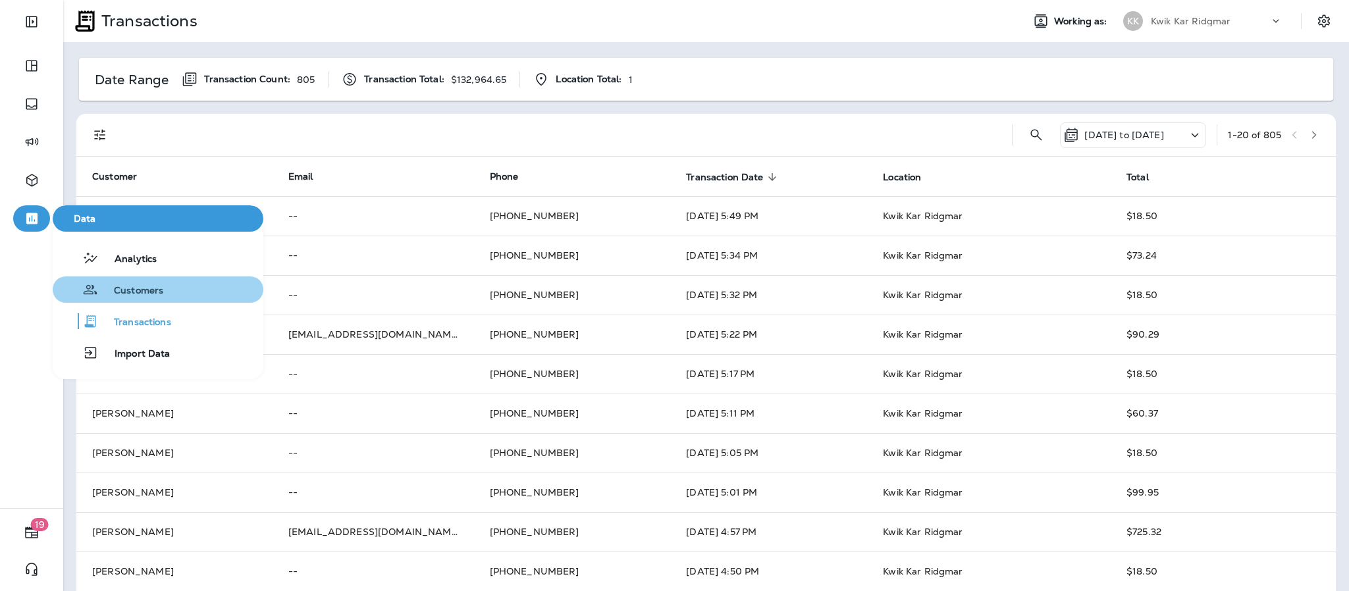
click at [182, 287] on button "Customers" at bounding box center [158, 289] width 211 height 26
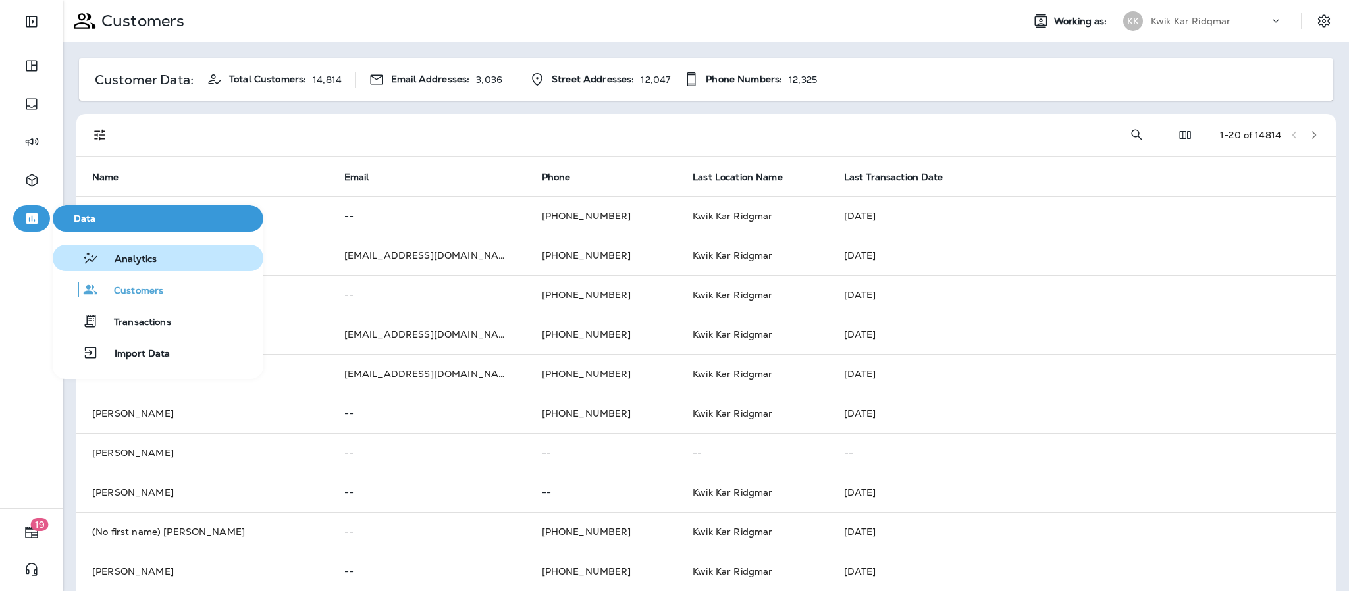
click at [139, 259] on span "Analytics" at bounding box center [128, 259] width 58 height 13
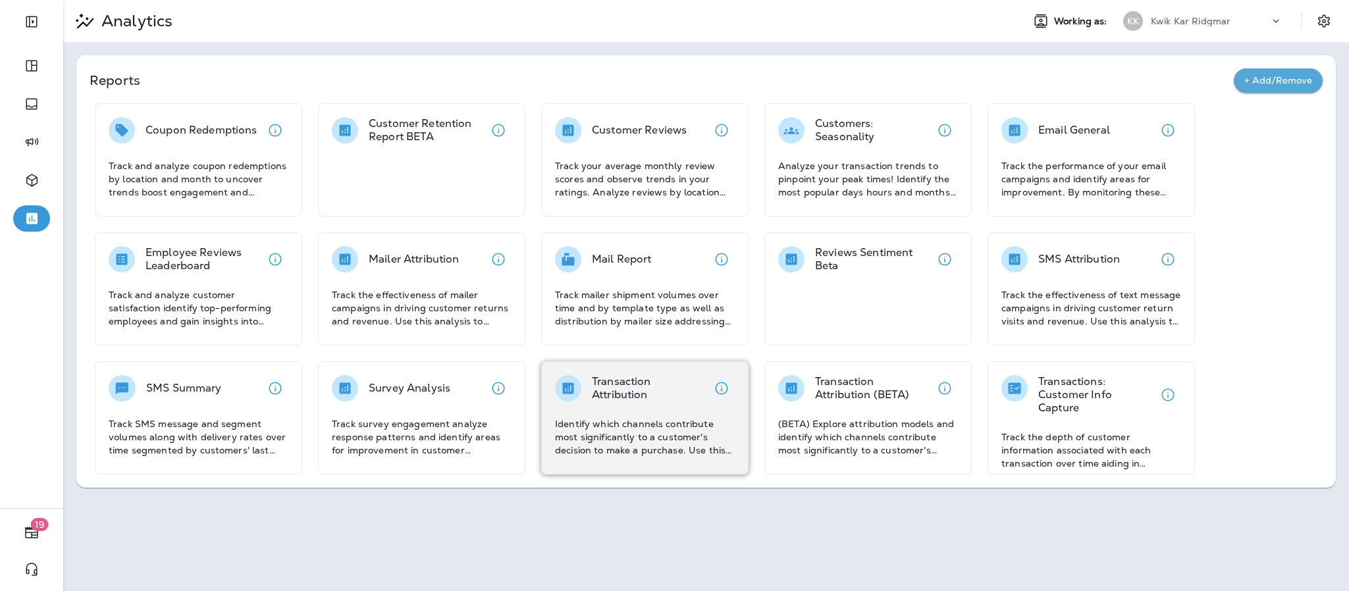
click at [662, 431] on p "Identify which channels contribute most significantly to a customer's decision …" at bounding box center [645, 436] width 180 height 39
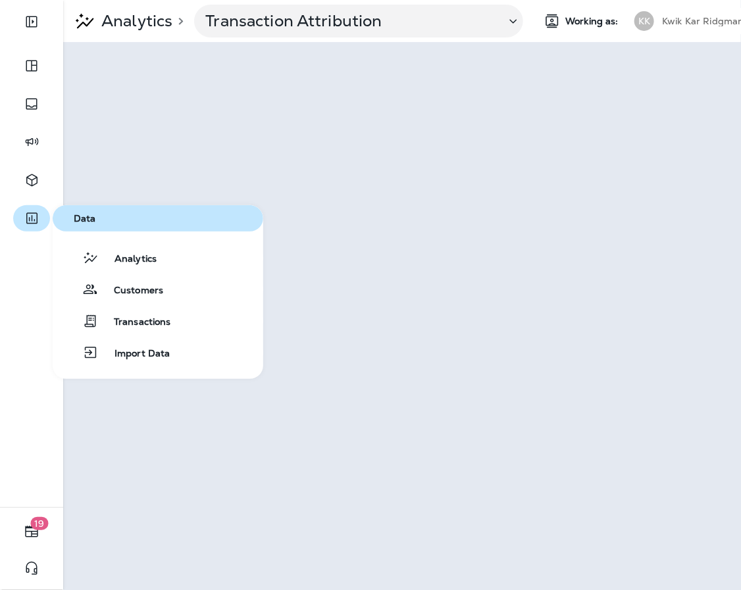
click at [36, 220] on icon "button" at bounding box center [31, 218] width 11 height 11
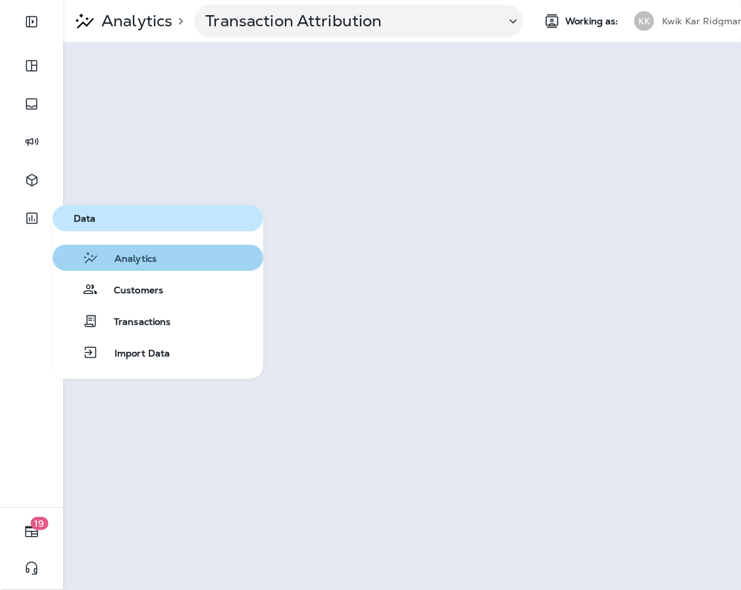
click at [200, 269] on button "Analytics" at bounding box center [158, 258] width 211 height 26
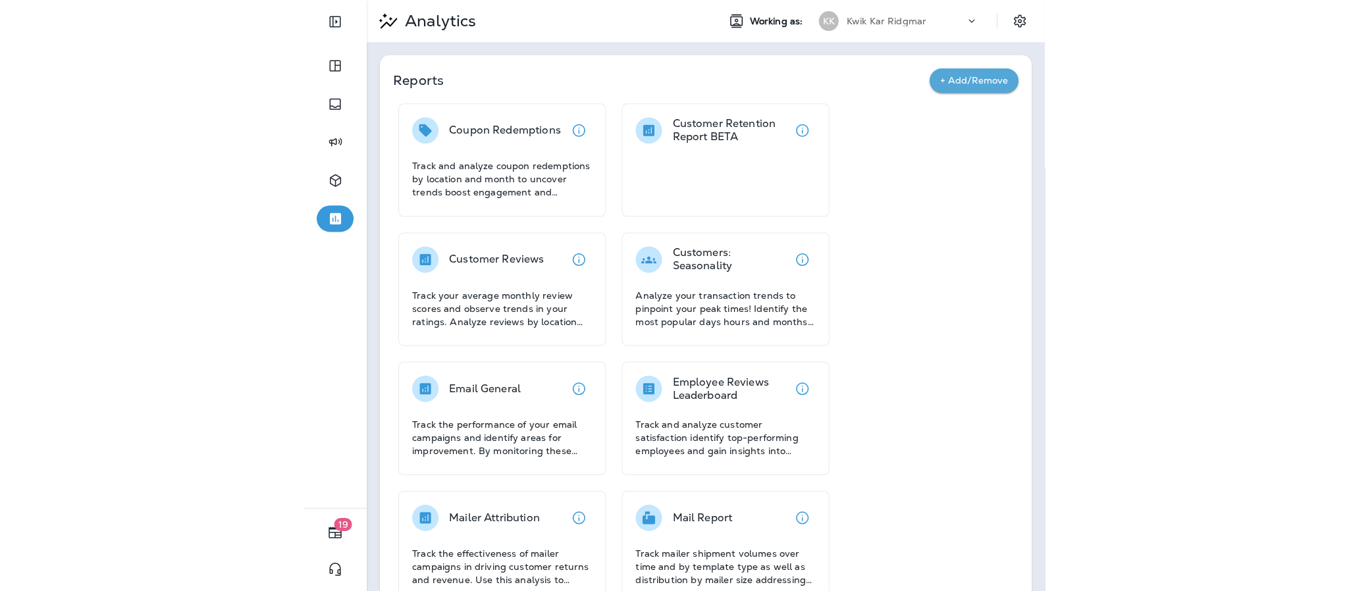
scroll to position [555, 0]
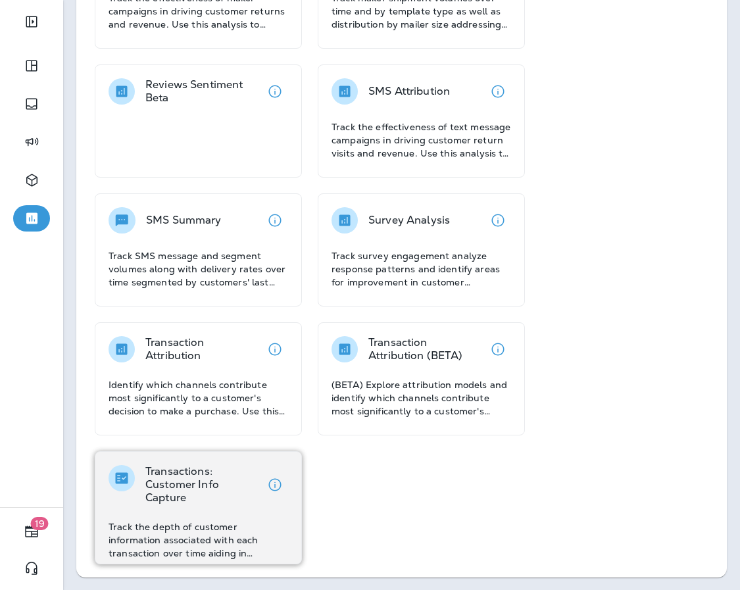
click at [211, 486] on p "Transactions: Customer Info Capture" at bounding box center [203, 484] width 116 height 39
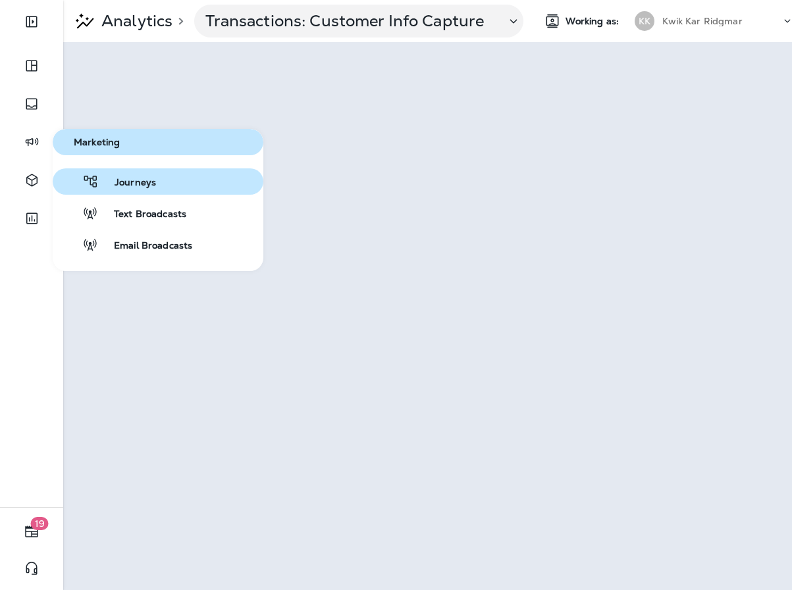
click at [156, 184] on button "Journeys" at bounding box center [158, 181] width 211 height 26
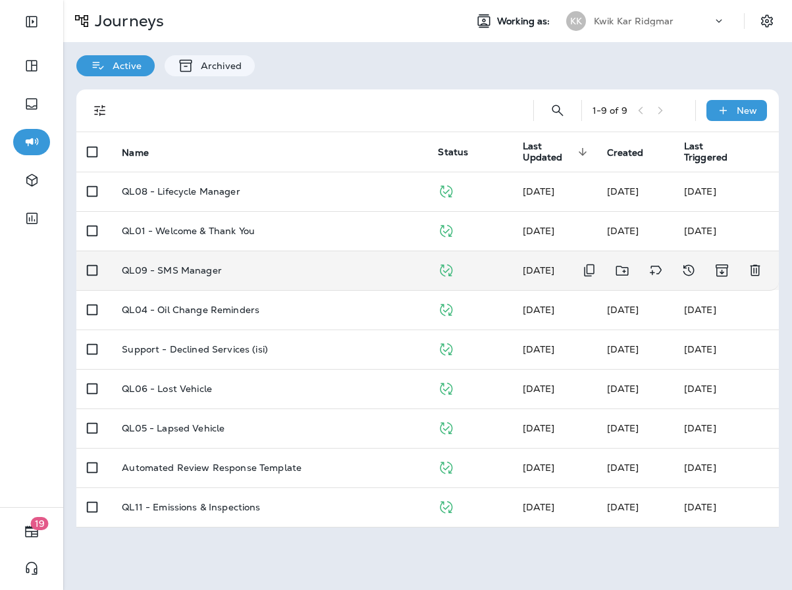
click at [194, 267] on p "QL09 - SMS Manager" at bounding box center [172, 270] width 100 height 11
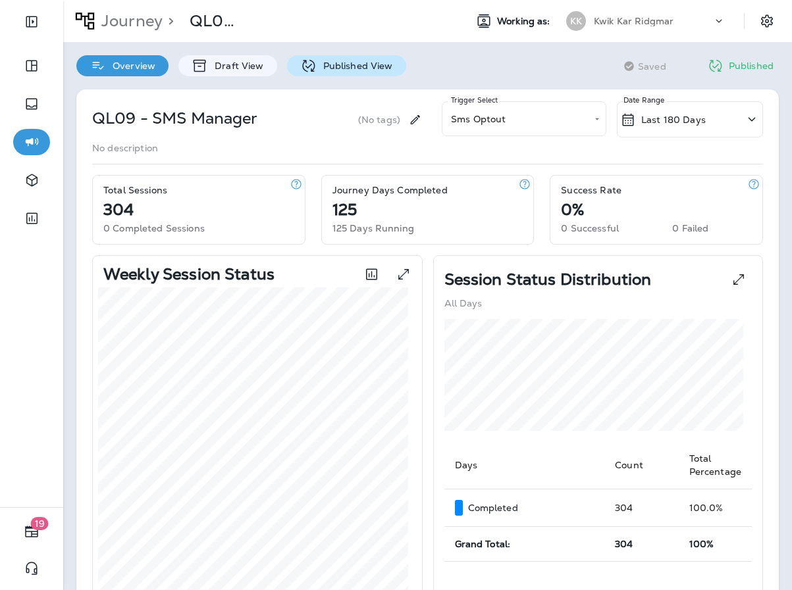
click at [360, 68] on p "Published View" at bounding box center [355, 66] width 76 height 11
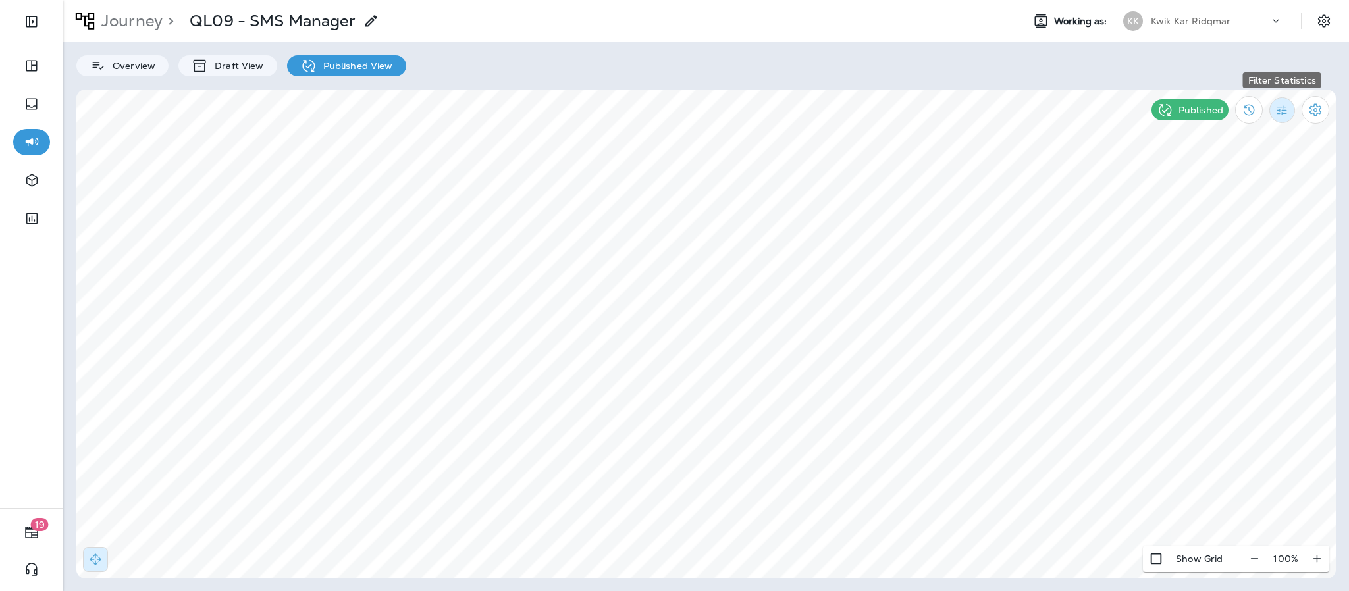
click at [1278, 109] on icon "Filter Statistics" at bounding box center [1282, 110] width 10 height 10
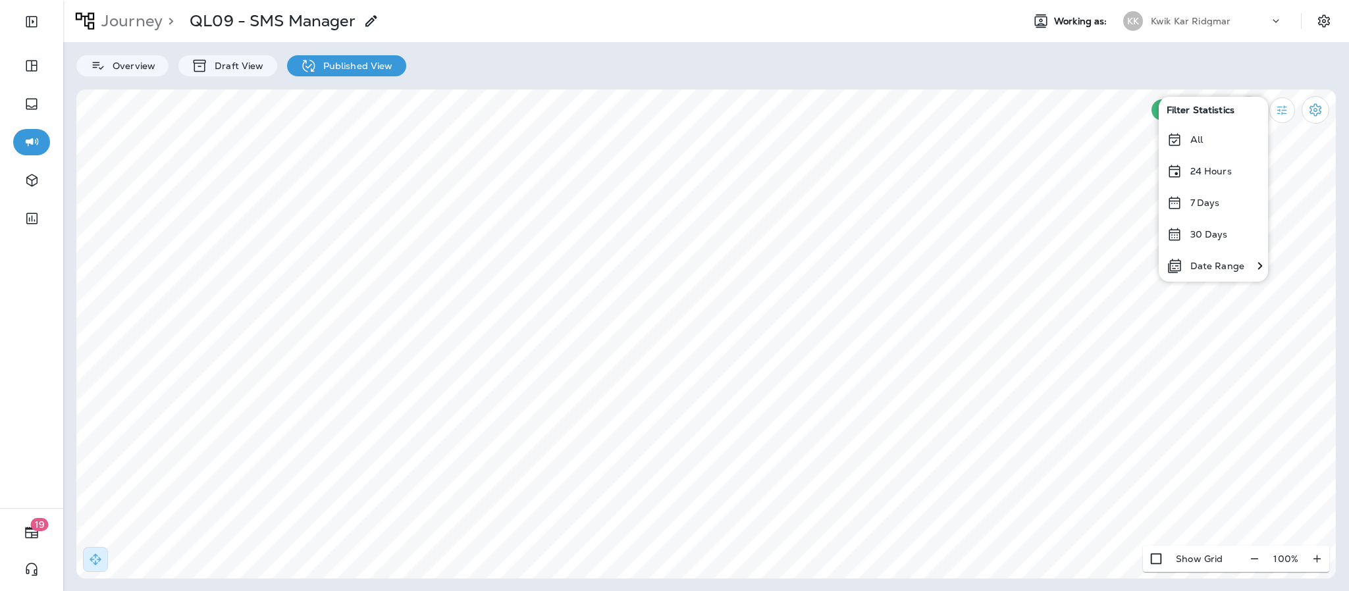
click at [1197, 142] on p "All" at bounding box center [1196, 139] width 13 height 11
click at [1289, 119] on button "Filter Statistics" at bounding box center [1282, 110] width 26 height 26
click at [1225, 263] on p "Date Range" at bounding box center [1217, 266] width 54 height 11
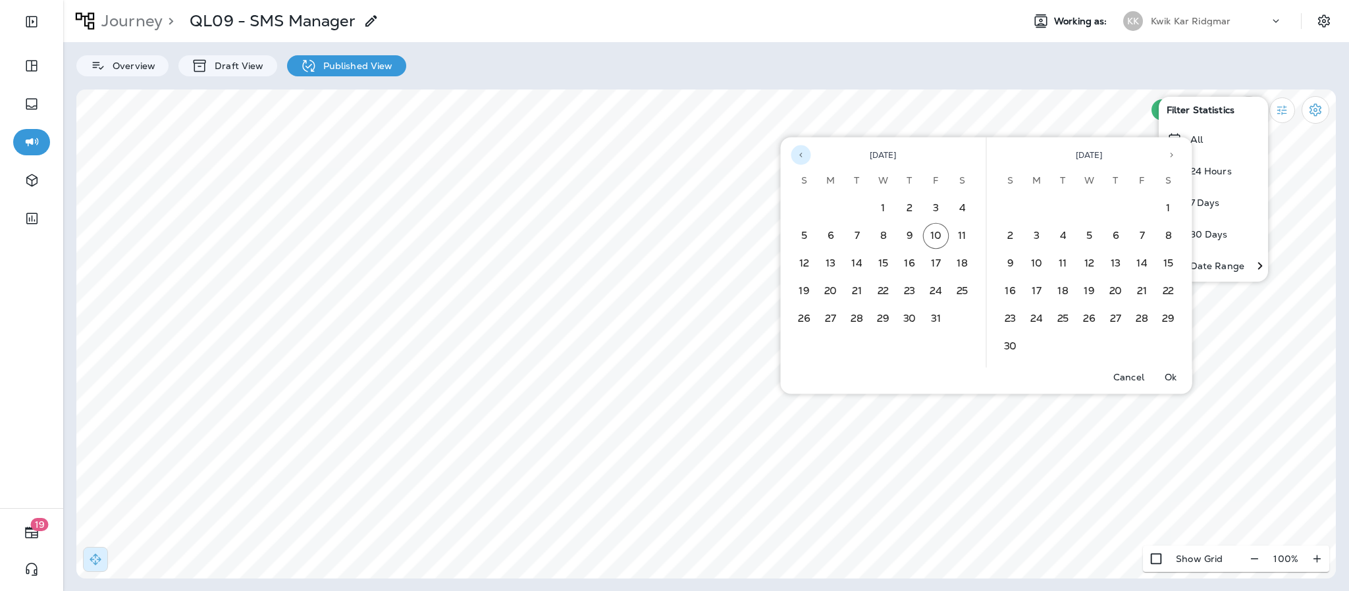
click at [800, 159] on icon "Previous month" at bounding box center [800, 155] width 9 height 9
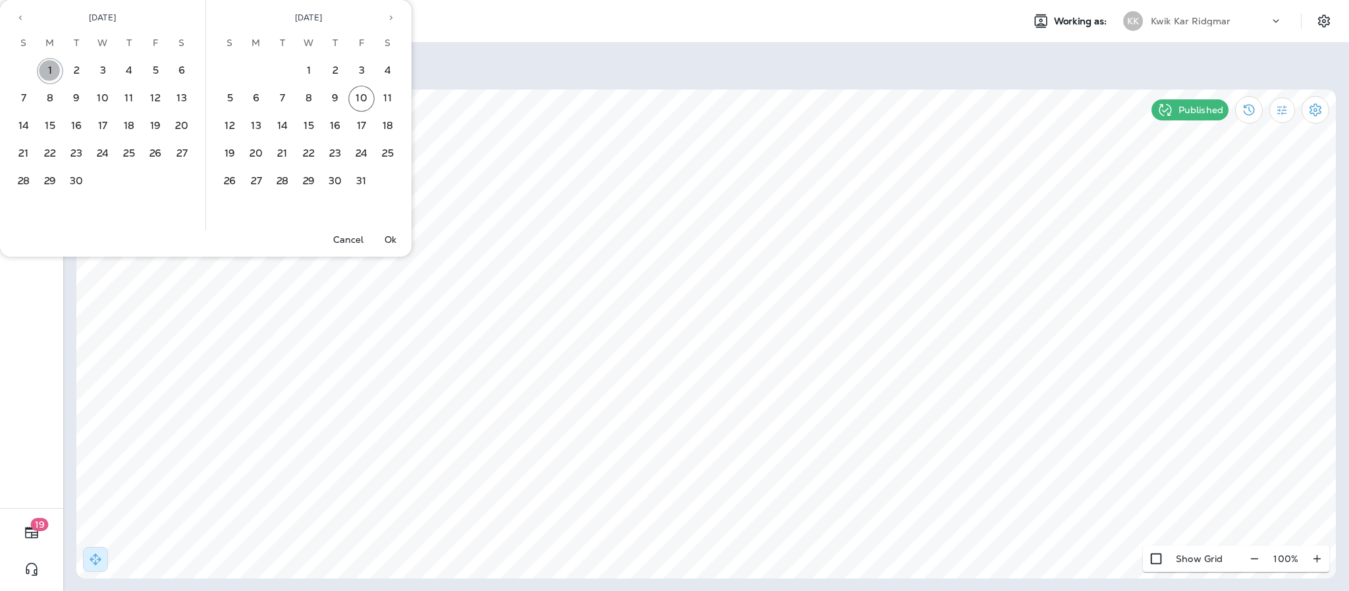
click at [49, 62] on button "1" at bounding box center [50, 71] width 26 height 26
click at [79, 180] on button "30" at bounding box center [76, 181] width 26 height 26
click at [395, 242] on p "Ok" at bounding box center [390, 239] width 12 height 11
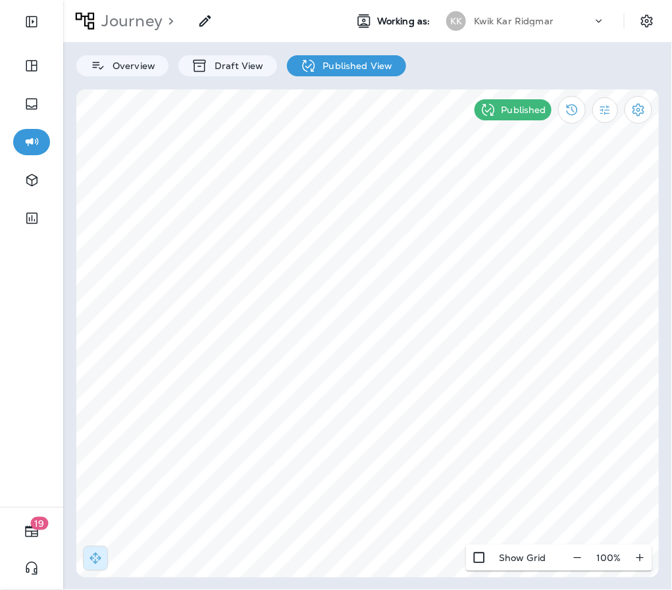
click at [642, 557] on div "100 %" at bounding box center [608, 558] width 87 height 26
click at [638, 557] on div "100 %" at bounding box center [608, 558] width 87 height 26
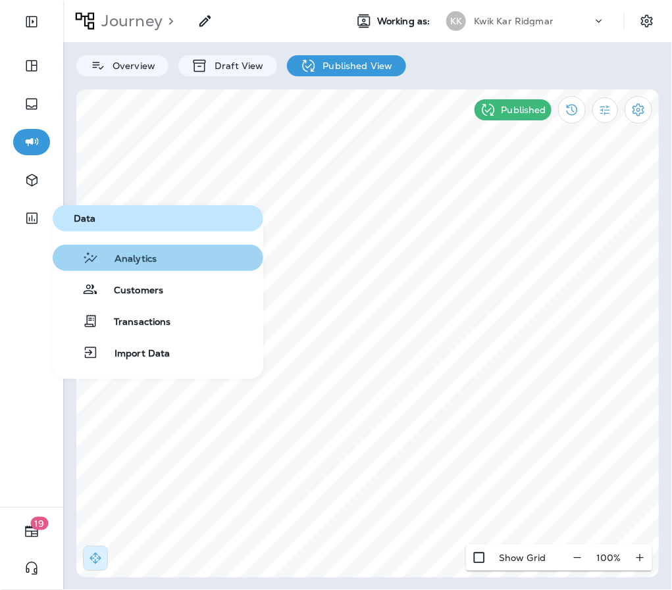
click at [155, 265] on span "Analytics" at bounding box center [128, 259] width 58 height 13
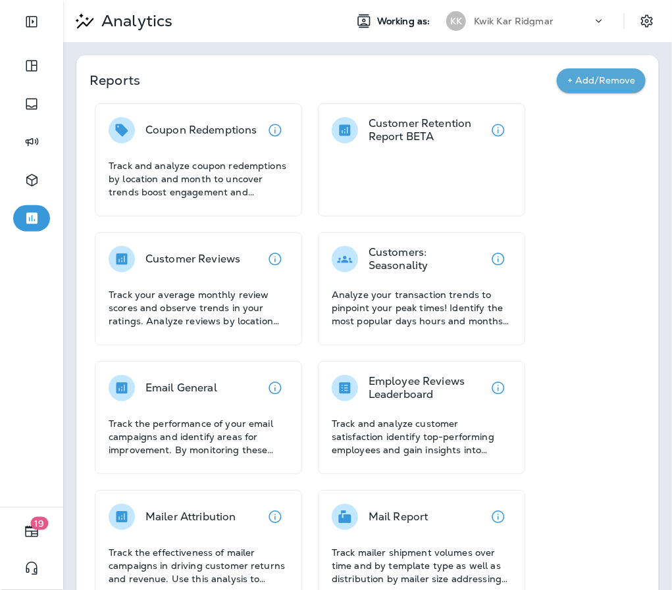
click at [155, 265] on p "Customer Reviews" at bounding box center [192, 259] width 95 height 13
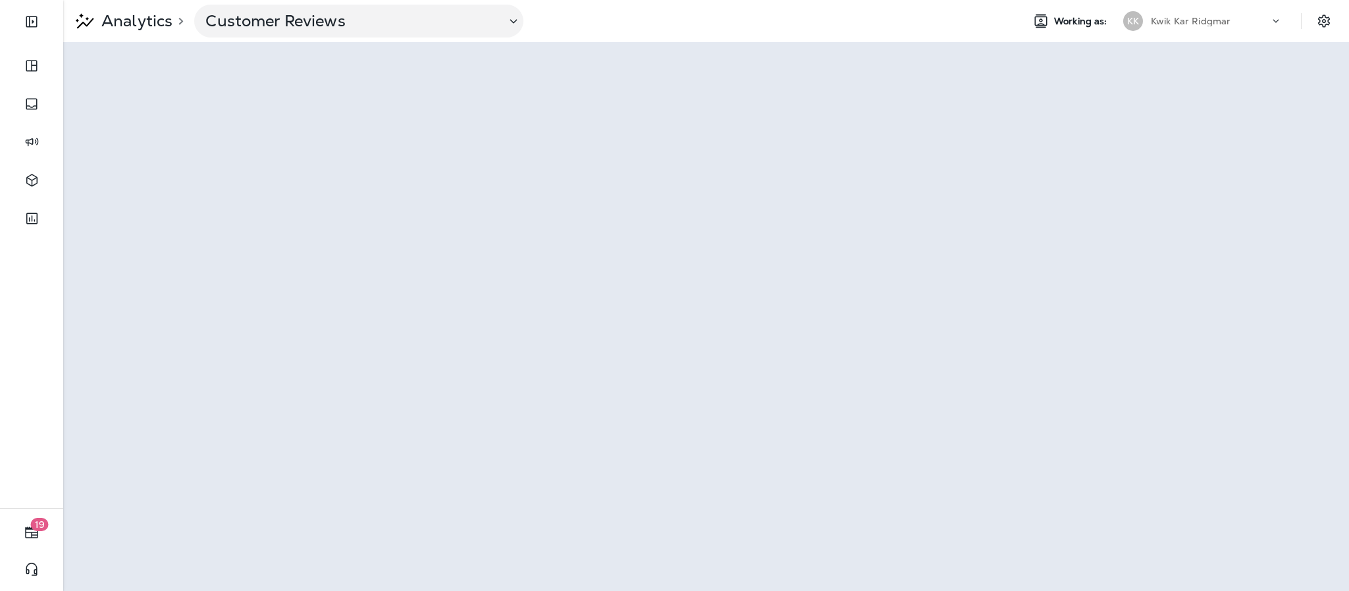
click at [1274, 26] on icon at bounding box center [1275, 20] width 13 height 13
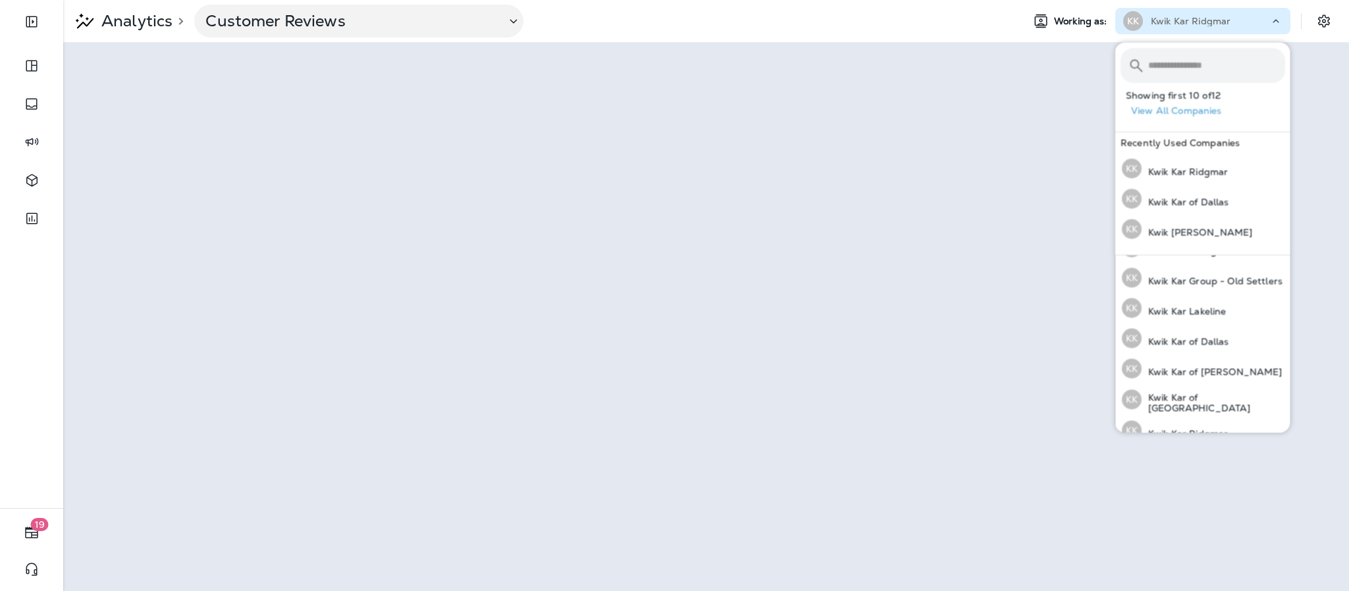
scroll to position [163, 0]
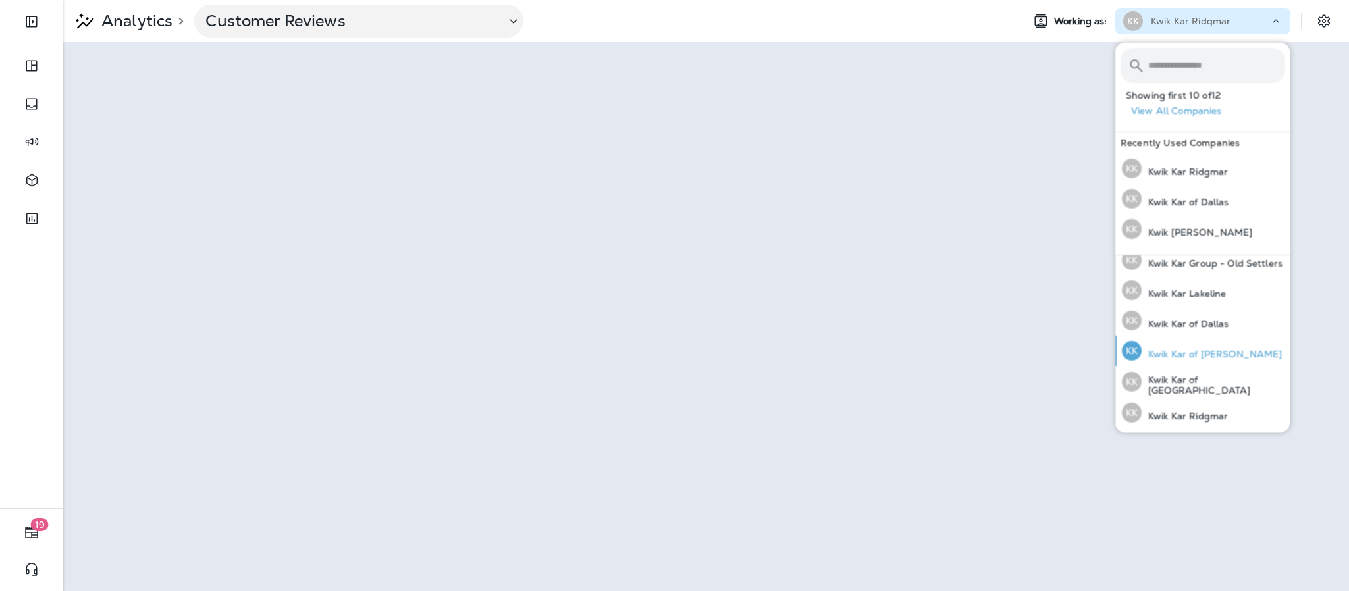
click at [1252, 363] on button "KK Kwik Kar of Irving" at bounding box center [1202, 351] width 175 height 30
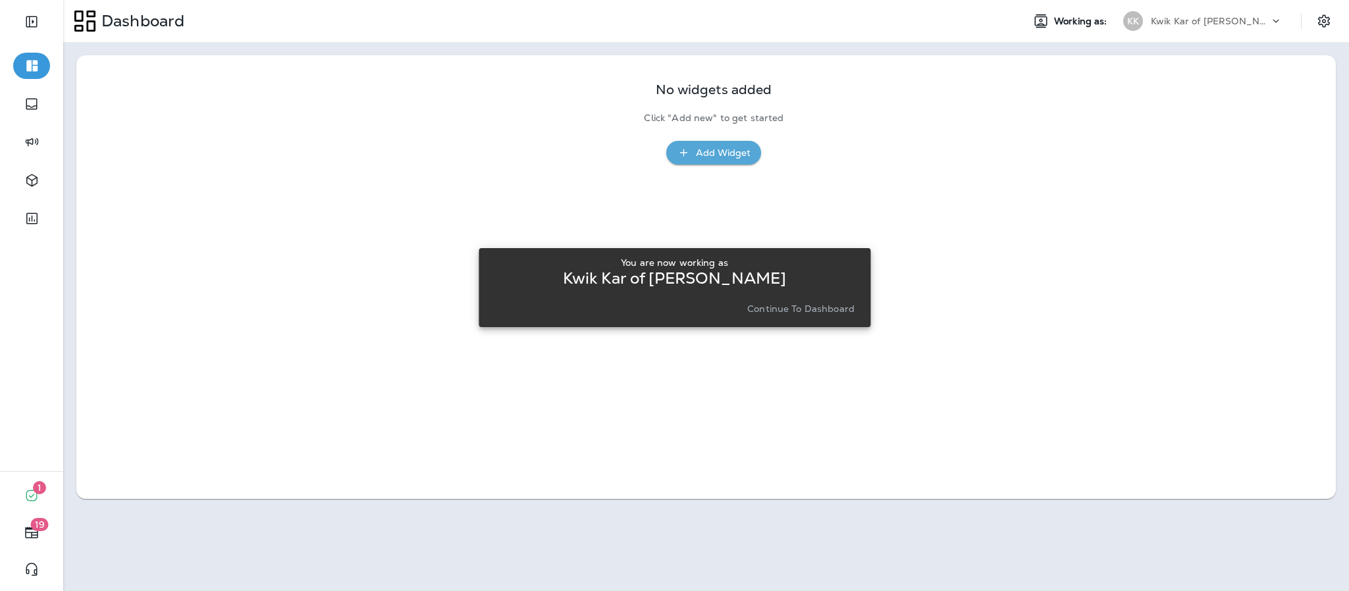
click at [815, 309] on p "Continue to Dashboard" at bounding box center [800, 308] width 107 height 11
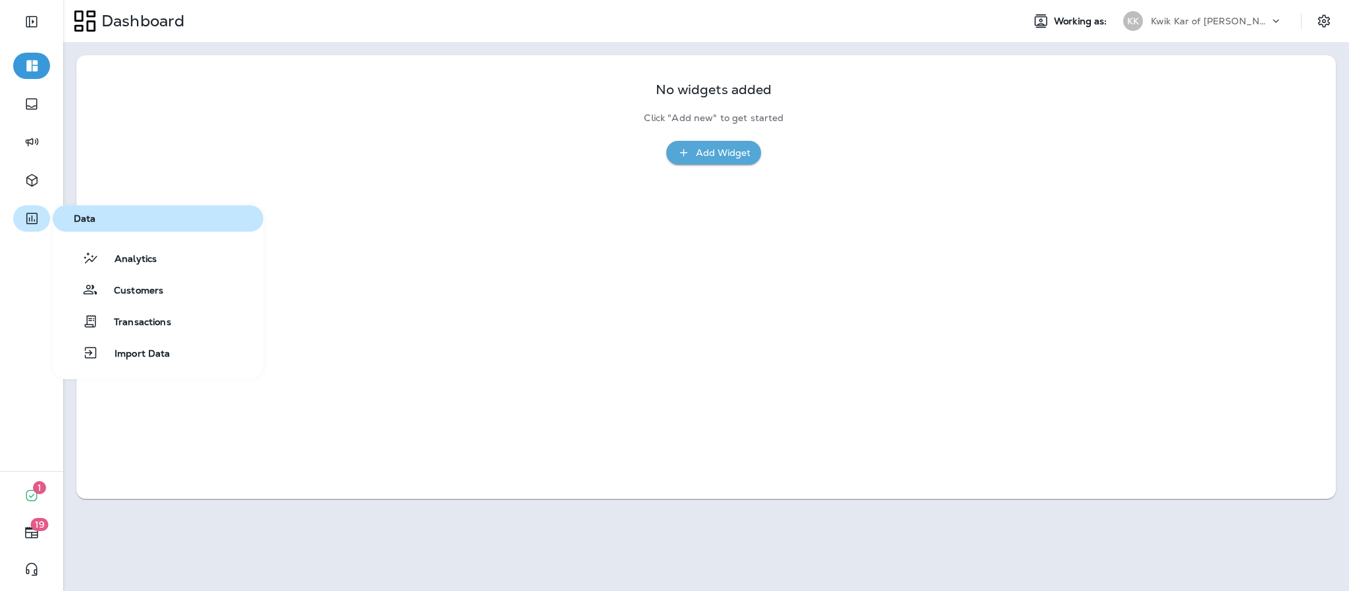
click at [24, 217] on icon "button" at bounding box center [32, 219] width 16 height 16
click at [184, 320] on button "Transactions" at bounding box center [158, 321] width 211 height 26
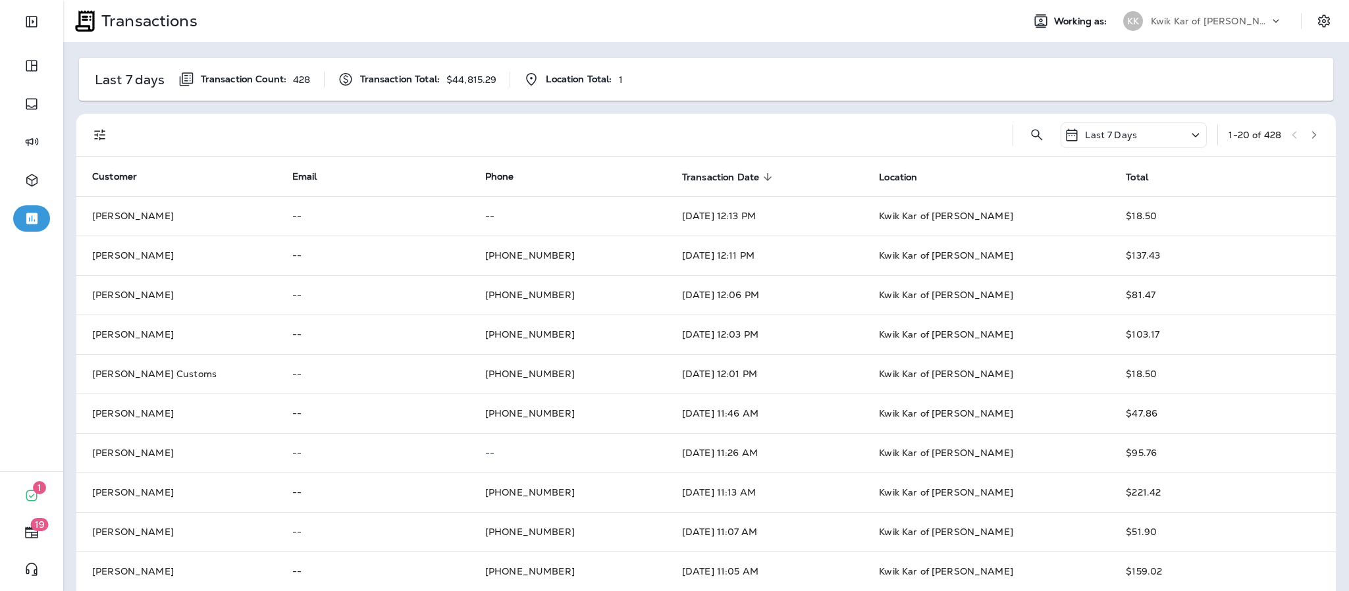
click at [1104, 130] on p "Last 7 Days" at bounding box center [1111, 135] width 52 height 11
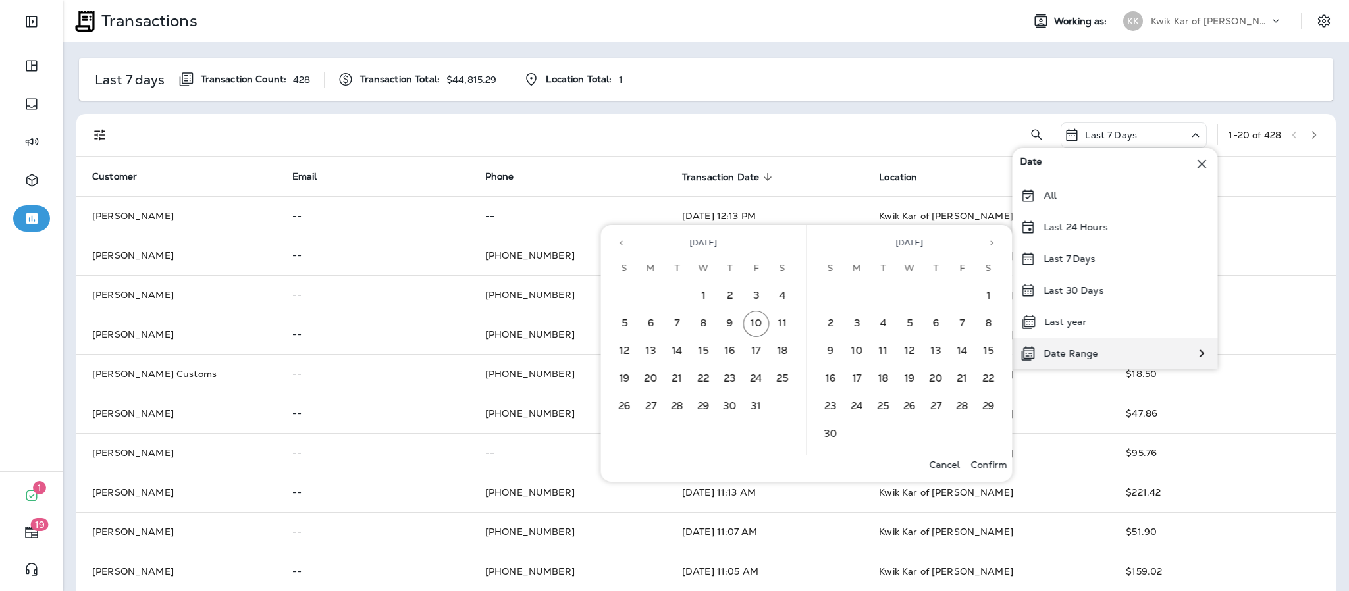
click at [1069, 348] on p "Date Range" at bounding box center [1071, 353] width 54 height 11
click at [619, 244] on icon "Previous month" at bounding box center [621, 242] width 9 height 9
click at [656, 293] on button "1" at bounding box center [651, 296] width 26 height 26
click at [680, 413] on button "30" at bounding box center [677, 407] width 26 height 26
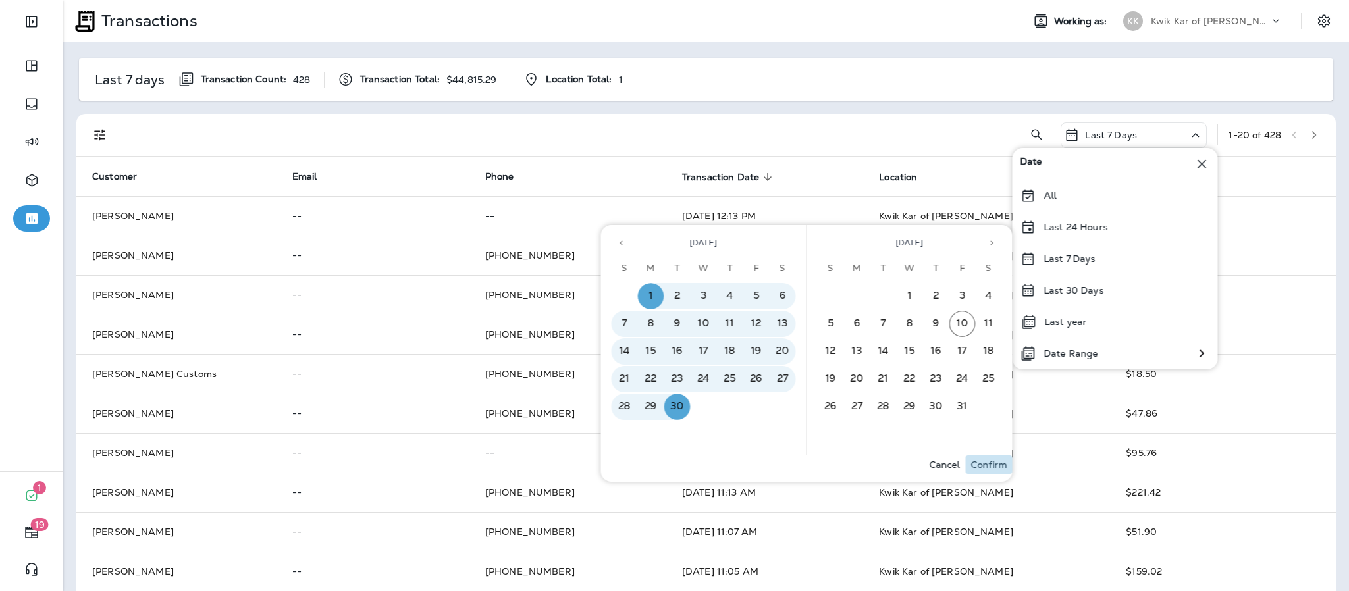
click at [984, 468] on p "Confirm" at bounding box center [989, 464] width 36 height 11
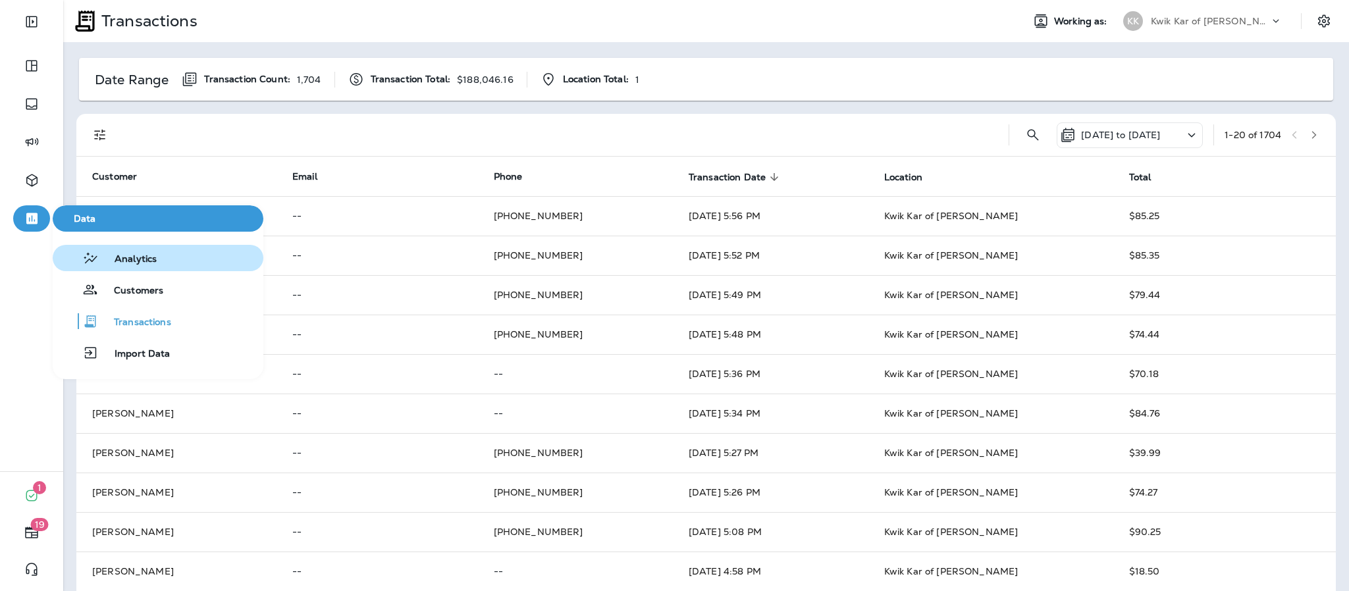
click at [113, 259] on span "Analytics" at bounding box center [128, 259] width 58 height 13
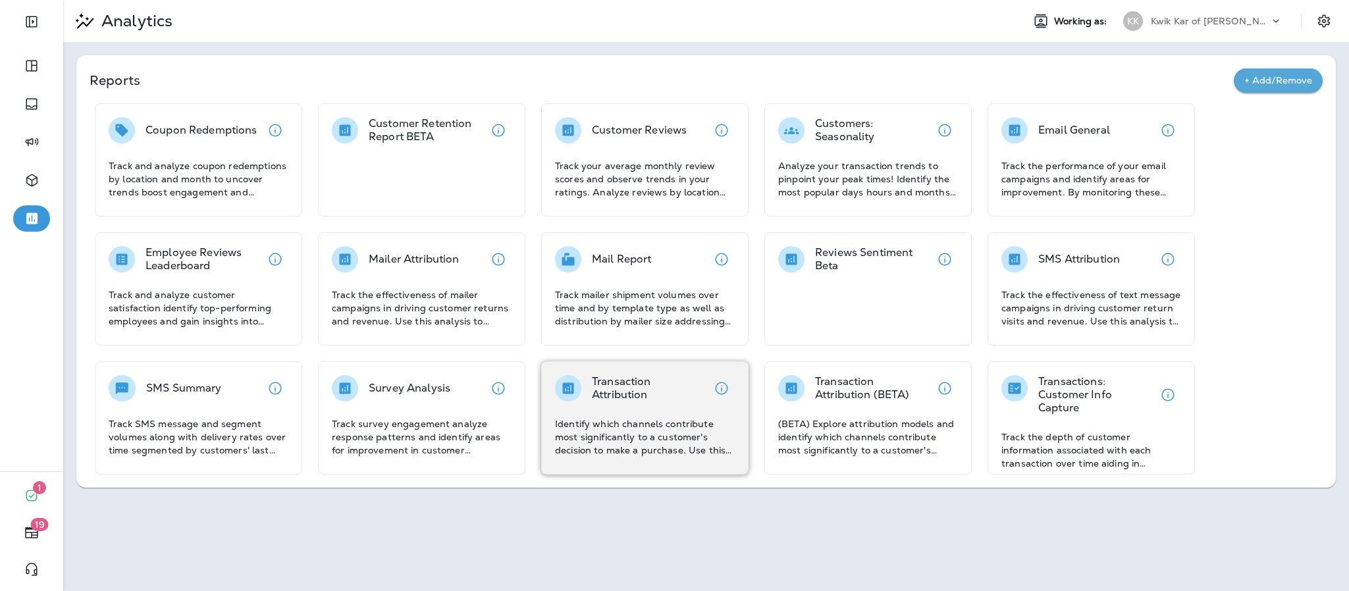
click at [638, 394] on p "Transaction Attribution" at bounding box center [650, 388] width 116 height 26
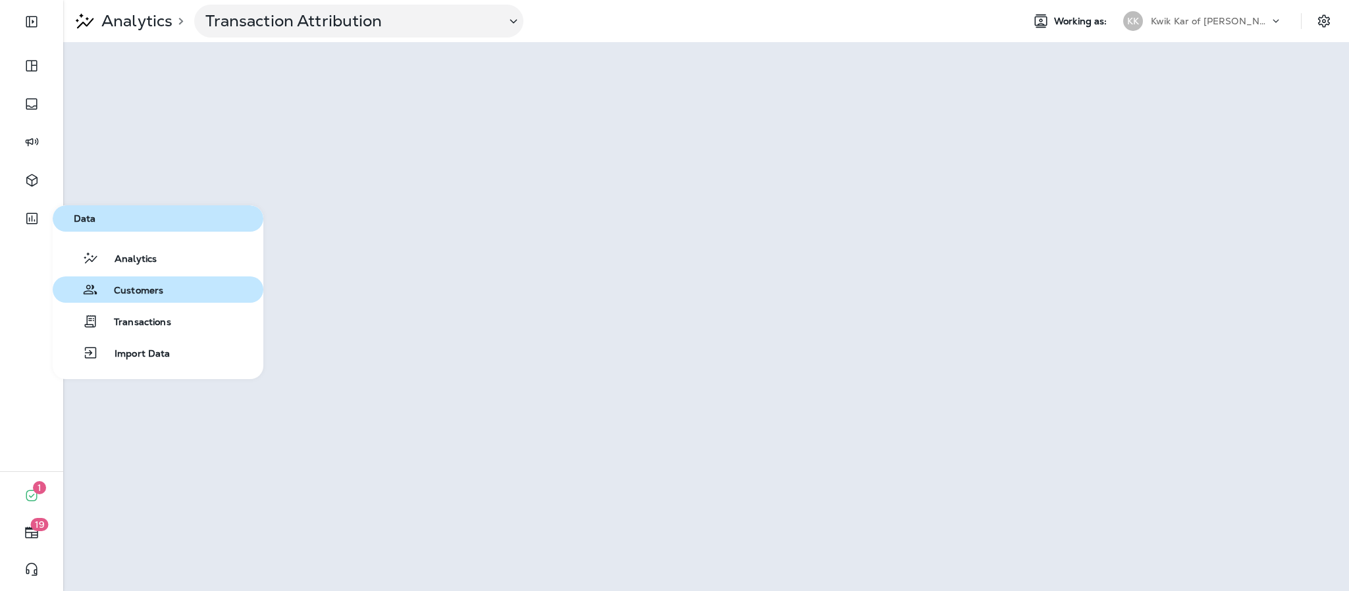
click at [154, 290] on span "Customers" at bounding box center [130, 291] width 65 height 13
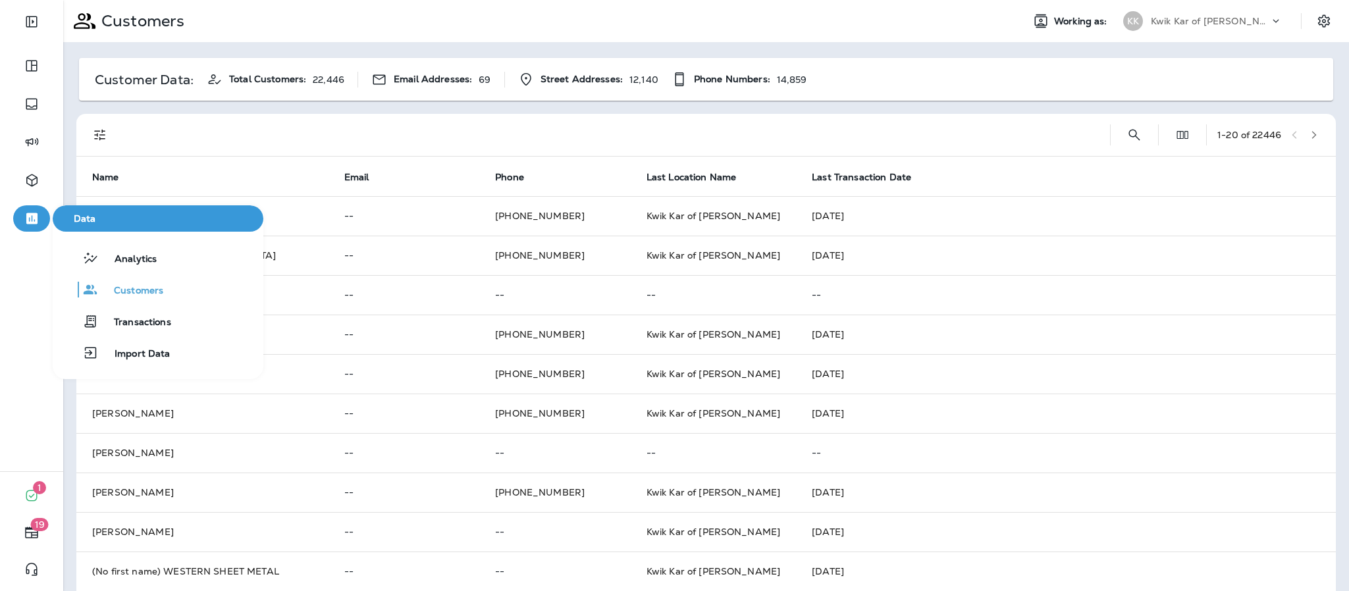
click at [18, 215] on button "button" at bounding box center [31, 218] width 37 height 26
click at [107, 261] on span "Analytics" at bounding box center [128, 259] width 58 height 13
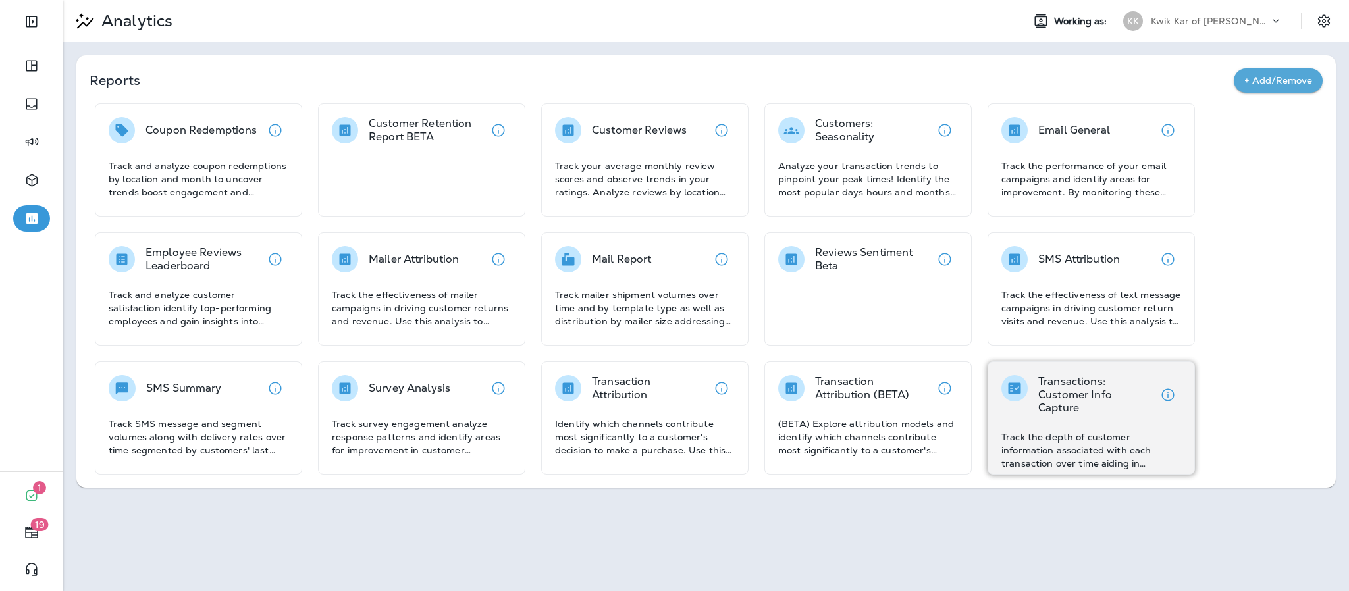
click at [1051, 403] on p "Transactions: Customer Info Capture" at bounding box center [1096, 394] width 116 height 39
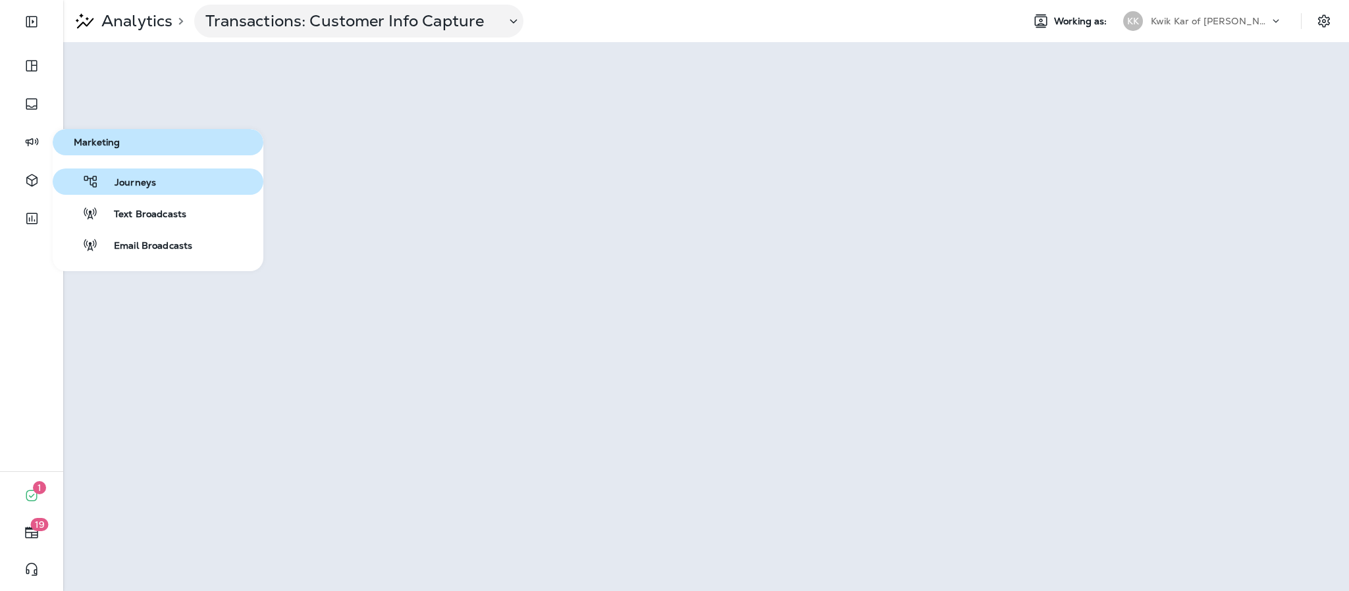
click at [95, 184] on icon "button" at bounding box center [90, 182] width 13 height 12
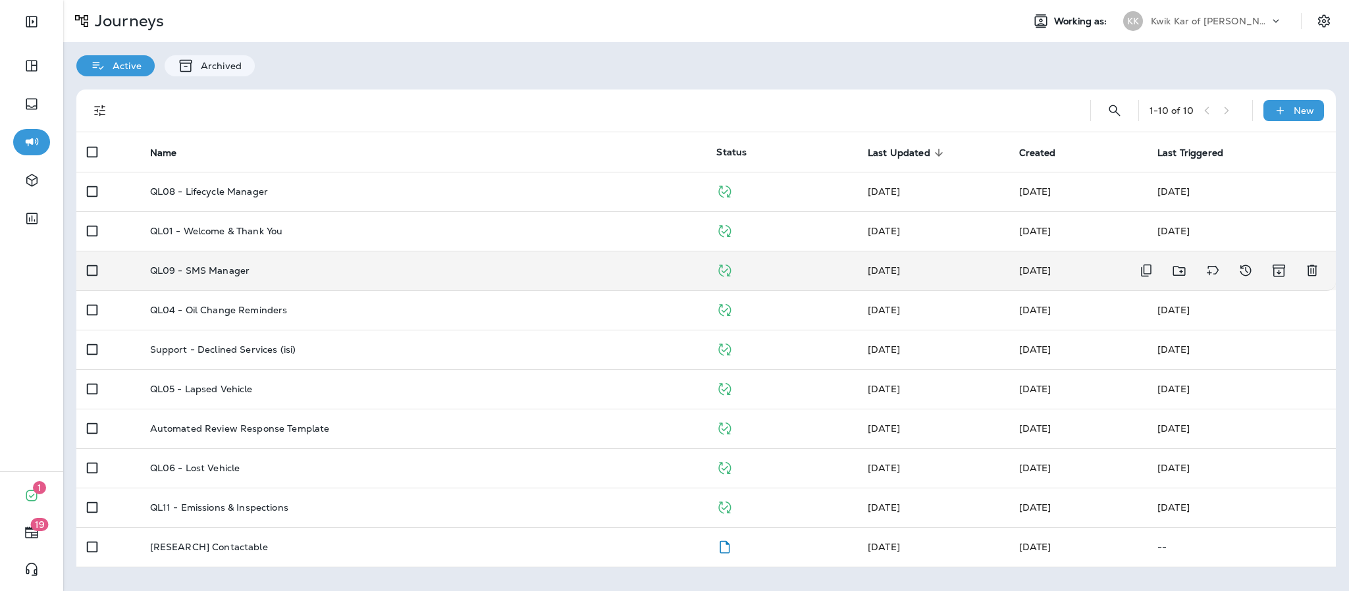
click at [235, 263] on td "QL09 - SMS Manager" at bounding box center [423, 270] width 567 height 39
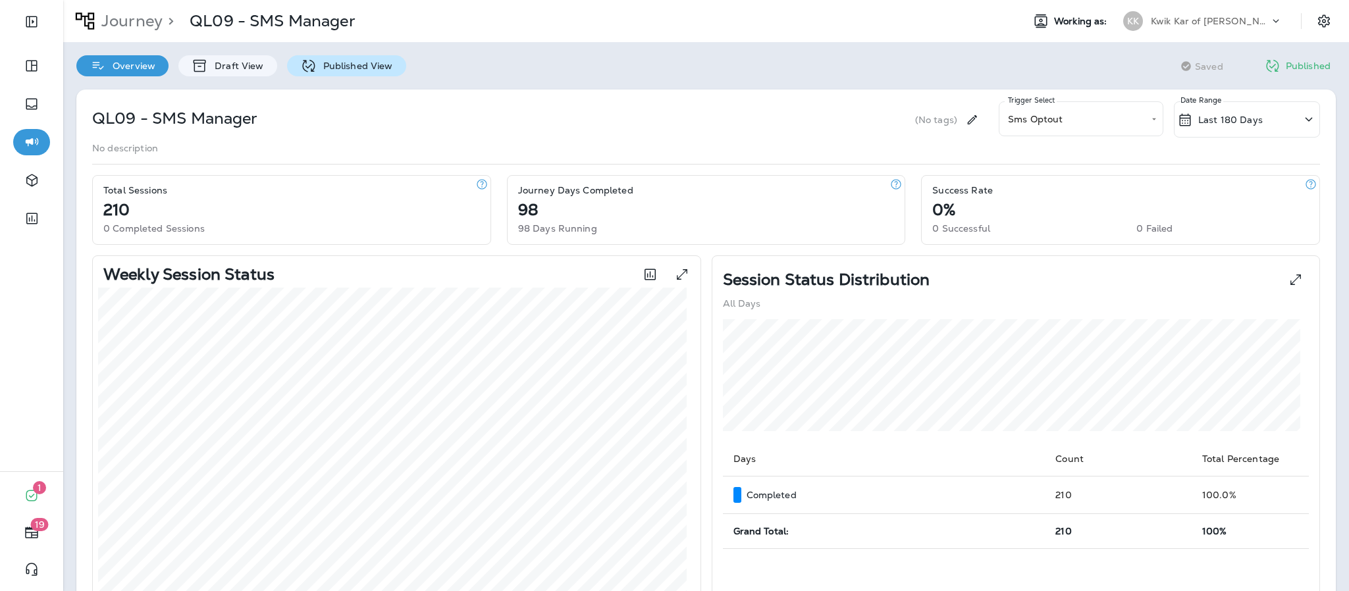
click at [372, 70] on p "Published View" at bounding box center [355, 66] width 76 height 11
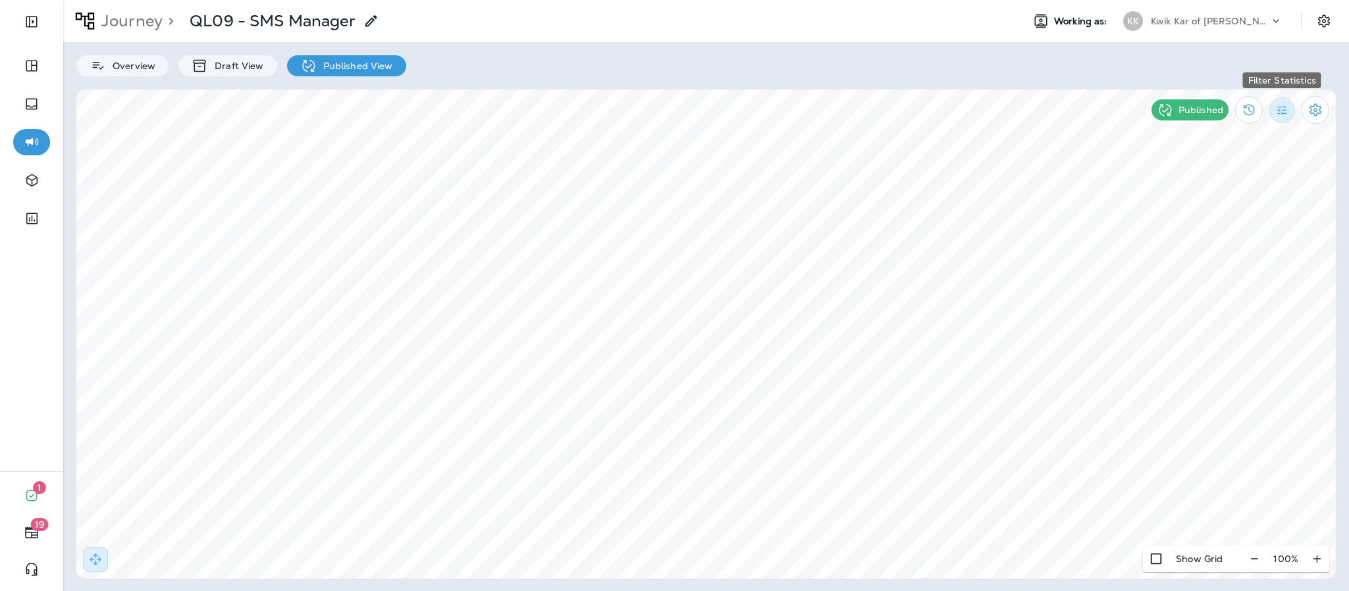
click at [1285, 115] on icon "Filter Statistics" at bounding box center [1282, 110] width 14 height 14
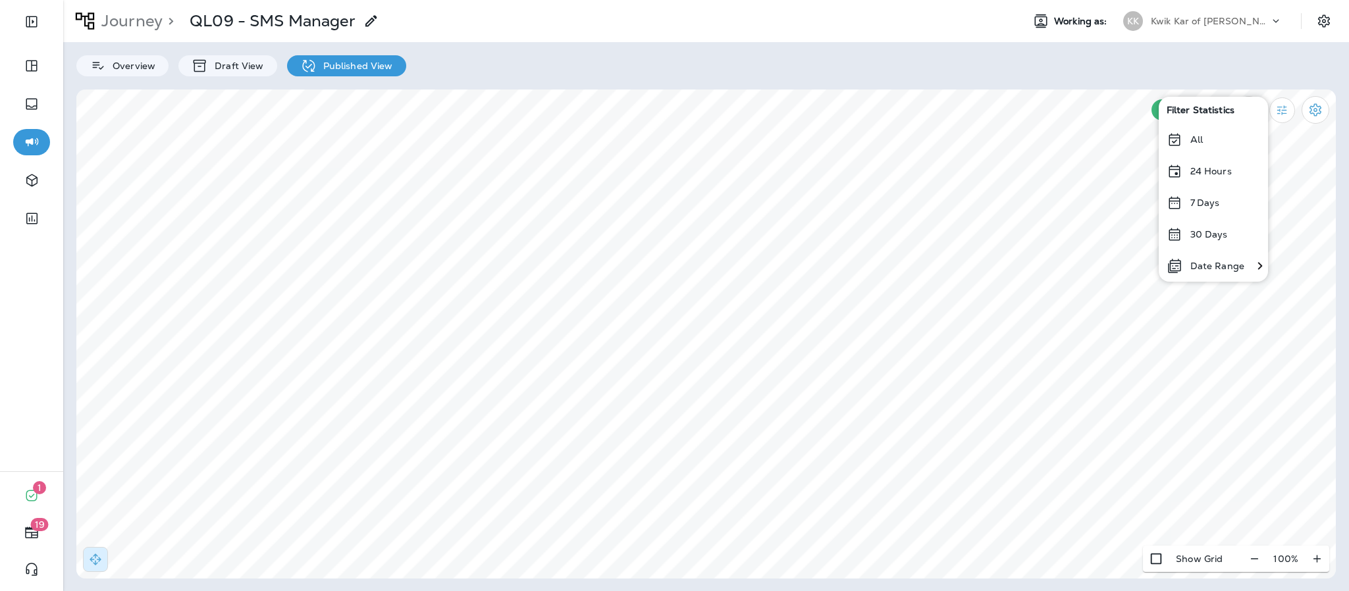
click at [1200, 140] on p "All" at bounding box center [1196, 139] width 13 height 11
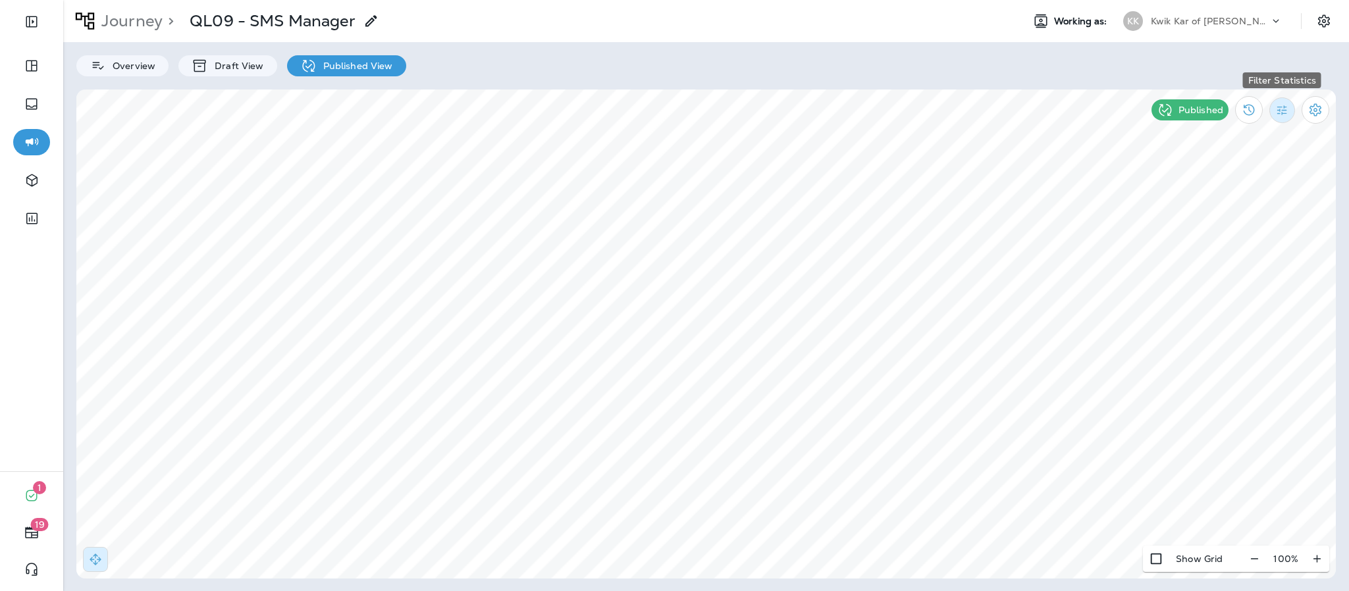
click at [1283, 117] on button "Filter Statistics" at bounding box center [1282, 110] width 26 height 26
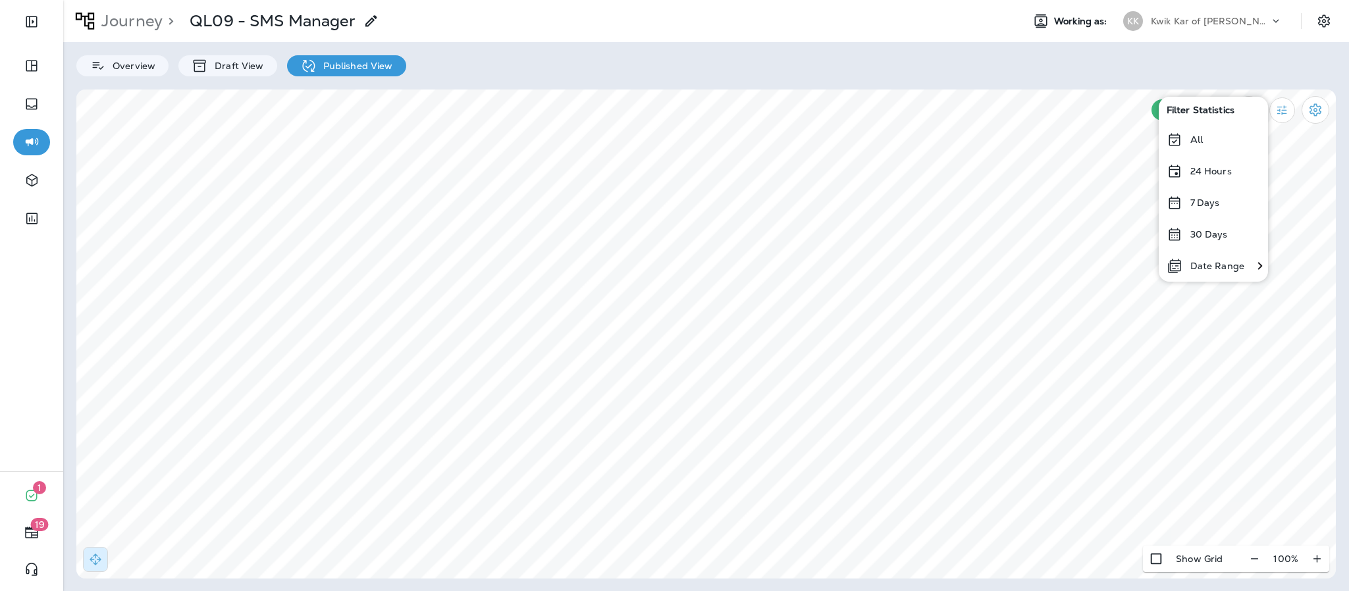
click at [1221, 265] on p "Date Range" at bounding box center [1217, 266] width 54 height 11
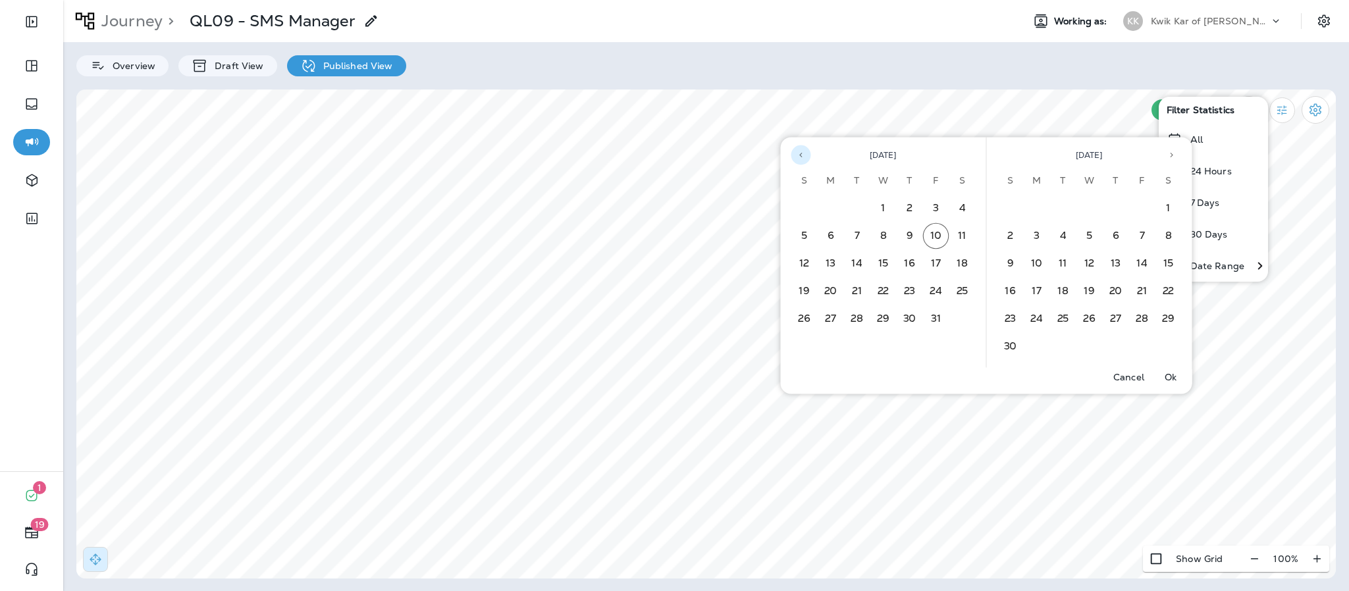
click at [798, 157] on icon "Previous month" at bounding box center [800, 155] width 9 height 9
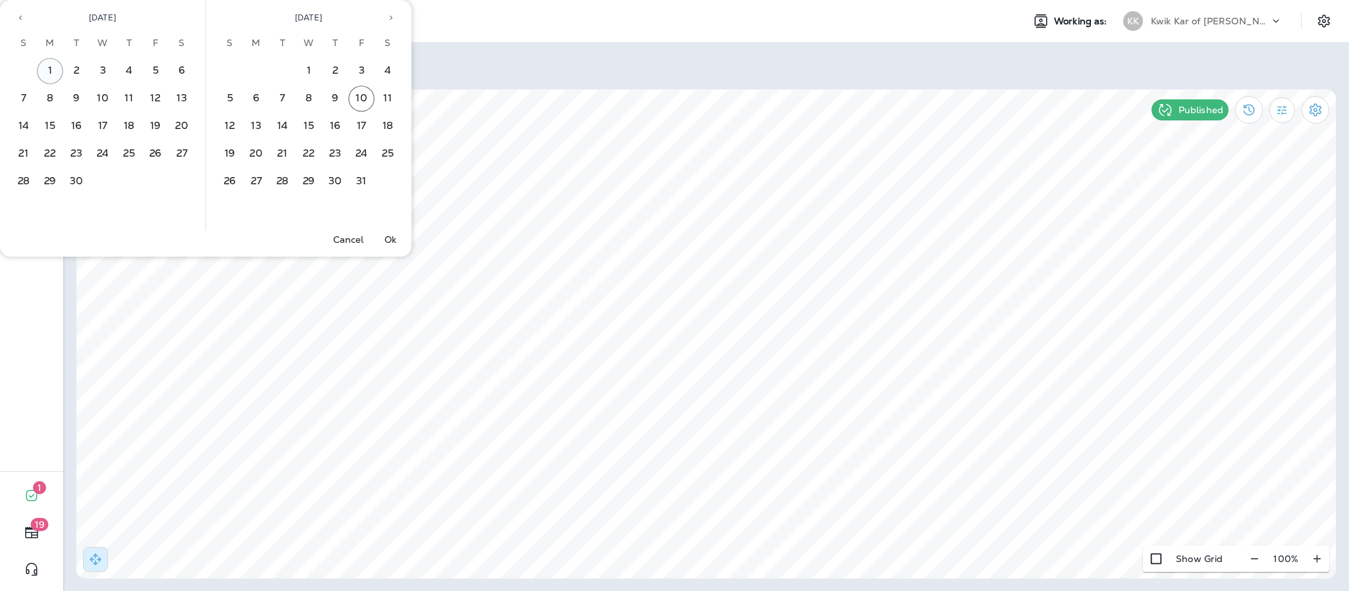
click at [55, 63] on button "1" at bounding box center [50, 71] width 26 height 26
click at [82, 180] on button "30" at bounding box center [76, 181] width 26 height 26
click at [382, 236] on button "Ok" at bounding box center [390, 239] width 42 height 18
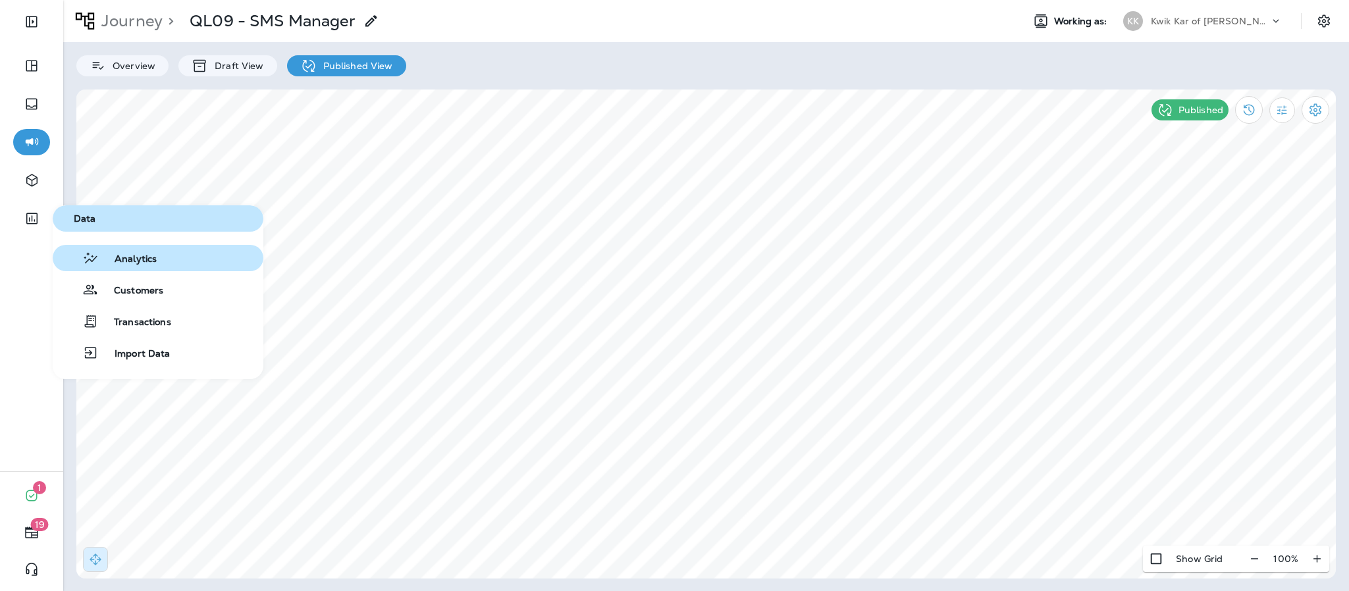
click at [158, 259] on button "Analytics" at bounding box center [158, 258] width 211 height 26
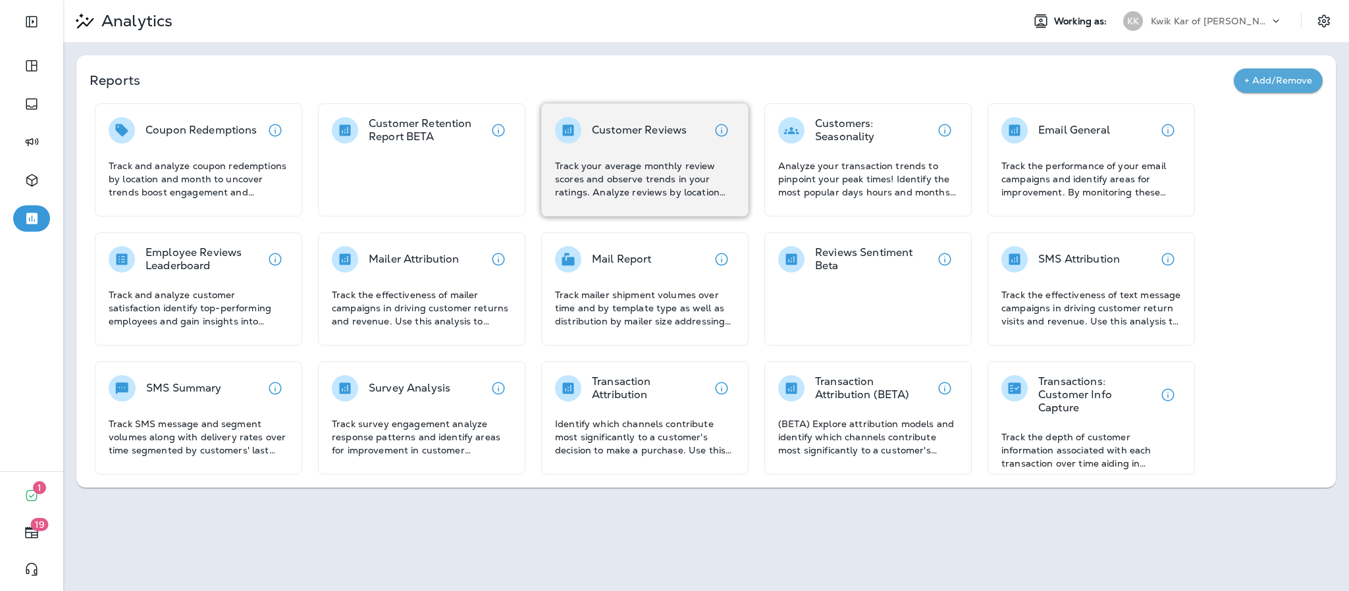
click at [677, 178] on p "Track your average monthly review scores and observe trends in your ratings. An…" at bounding box center [645, 178] width 180 height 39
